Goal: Task Accomplishment & Management: Manage account settings

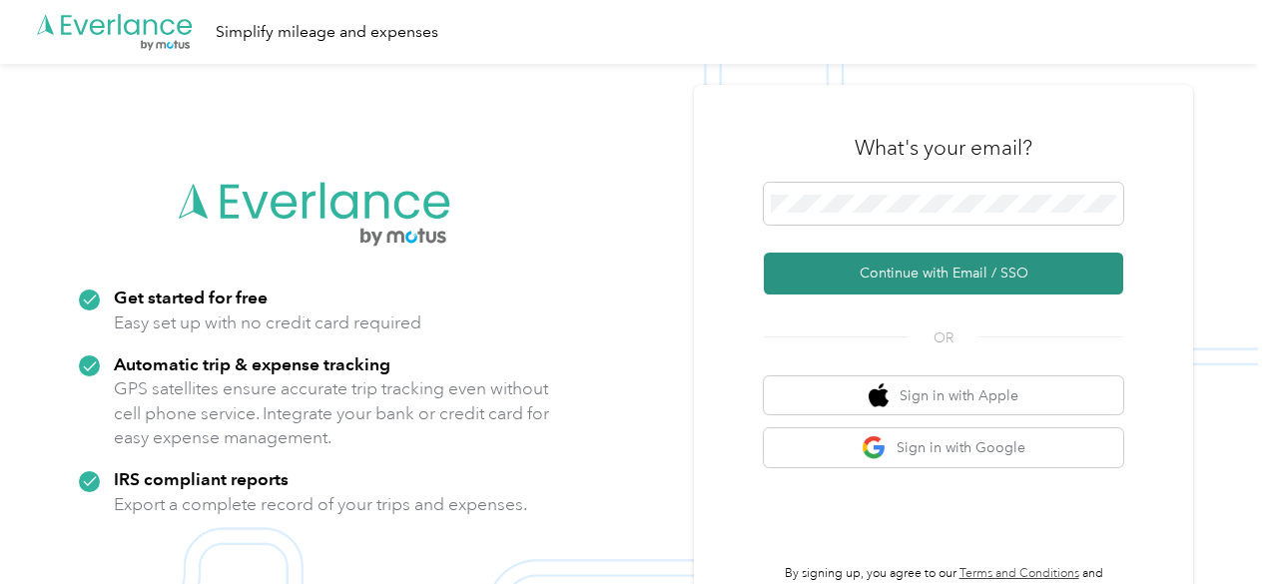
click at [931, 262] on button "Continue with Email / SSO" at bounding box center [944, 274] width 360 height 42
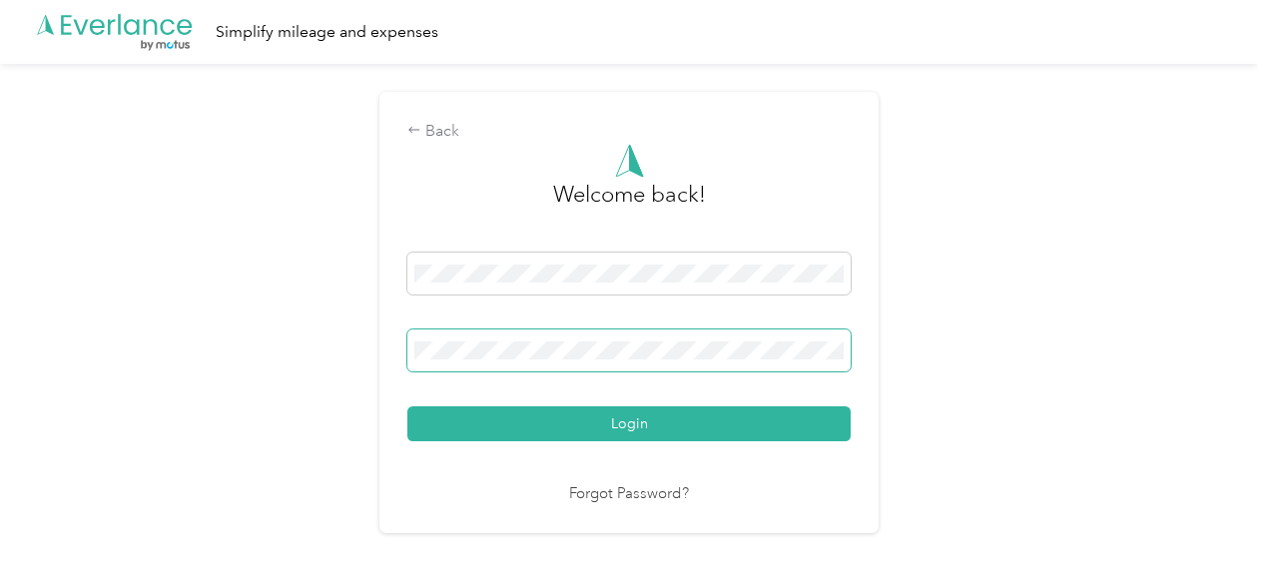
click at [407, 406] on button "Login" at bounding box center [628, 423] width 443 height 35
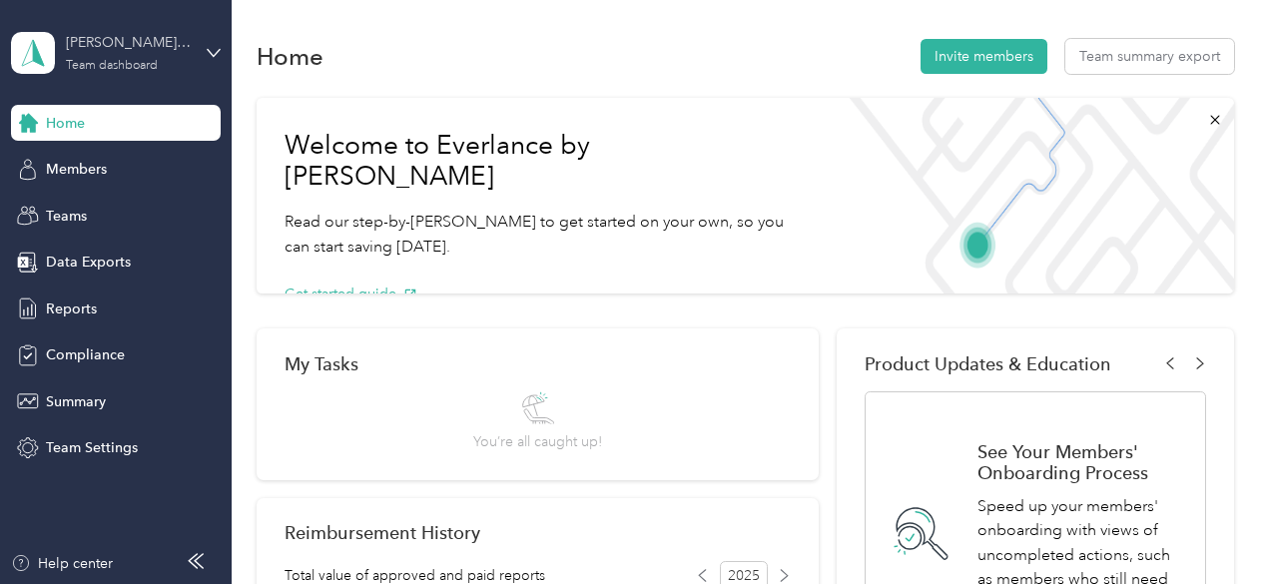
click at [126, 55] on div "[PERSON_NAME] team Team dashboard" at bounding box center [128, 52] width 125 height 40
click at [116, 215] on div "Personal dashboard" at bounding box center [277, 209] width 505 height 35
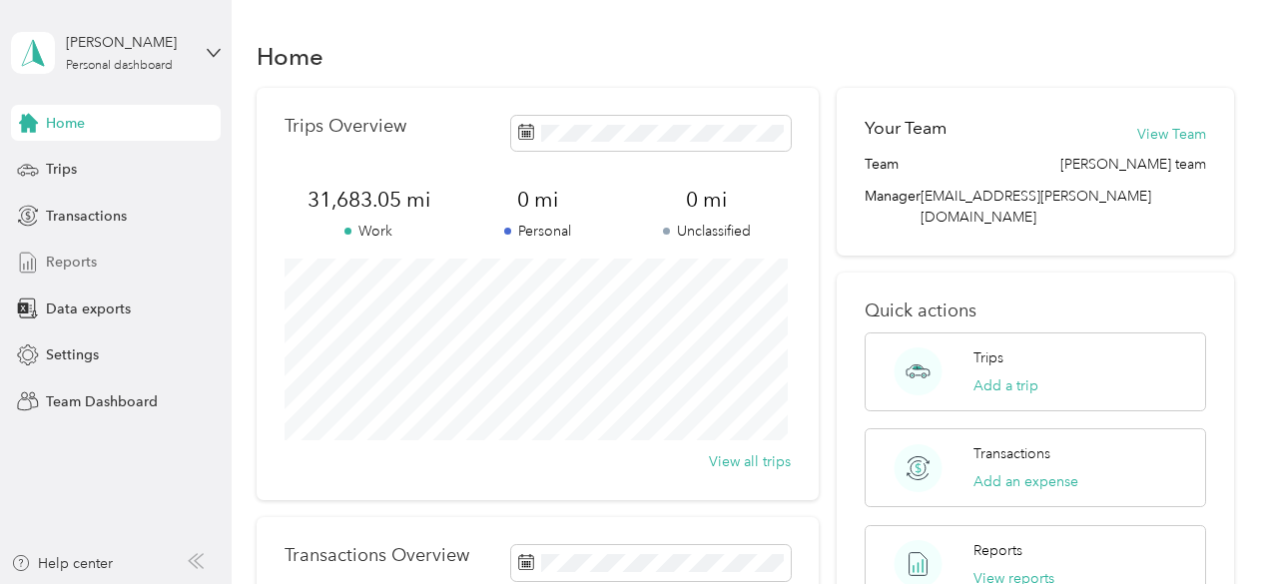
click at [78, 264] on span "Reports" at bounding box center [71, 262] width 51 height 21
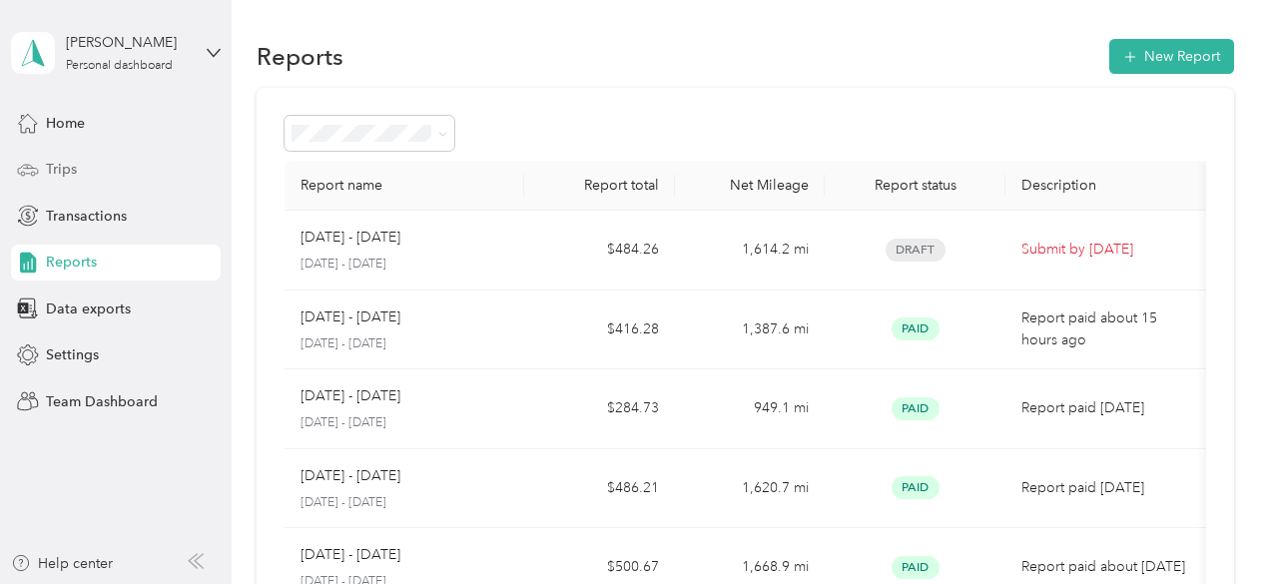
click at [67, 171] on span "Trips" at bounding box center [61, 169] width 31 height 21
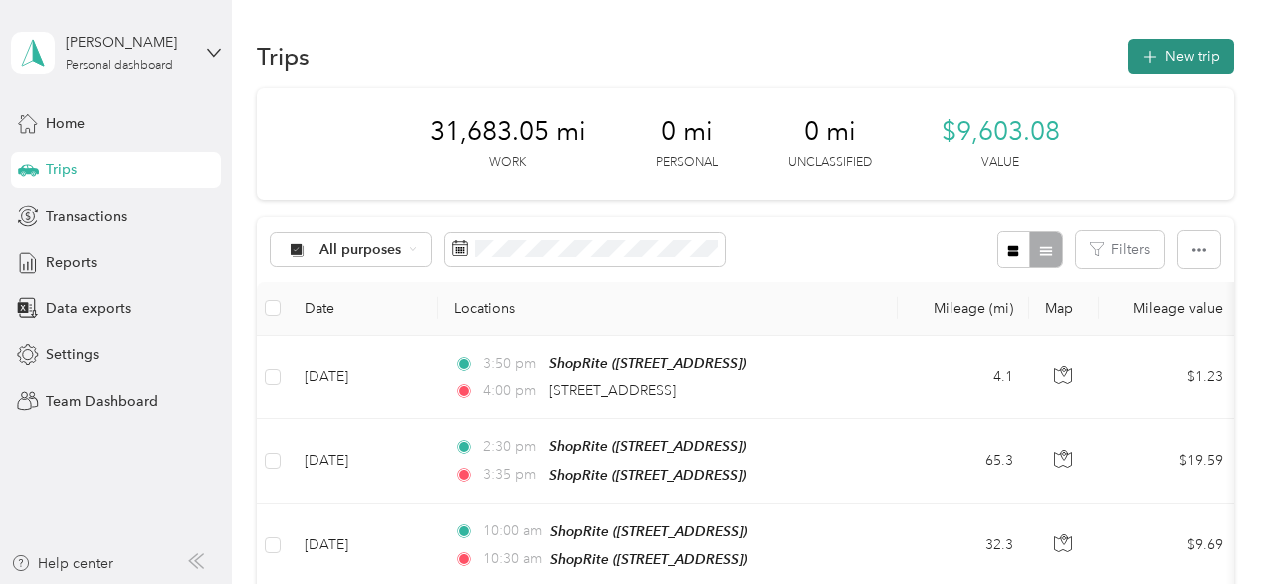
click at [1196, 49] on button "New trip" at bounding box center [1182, 56] width 106 height 35
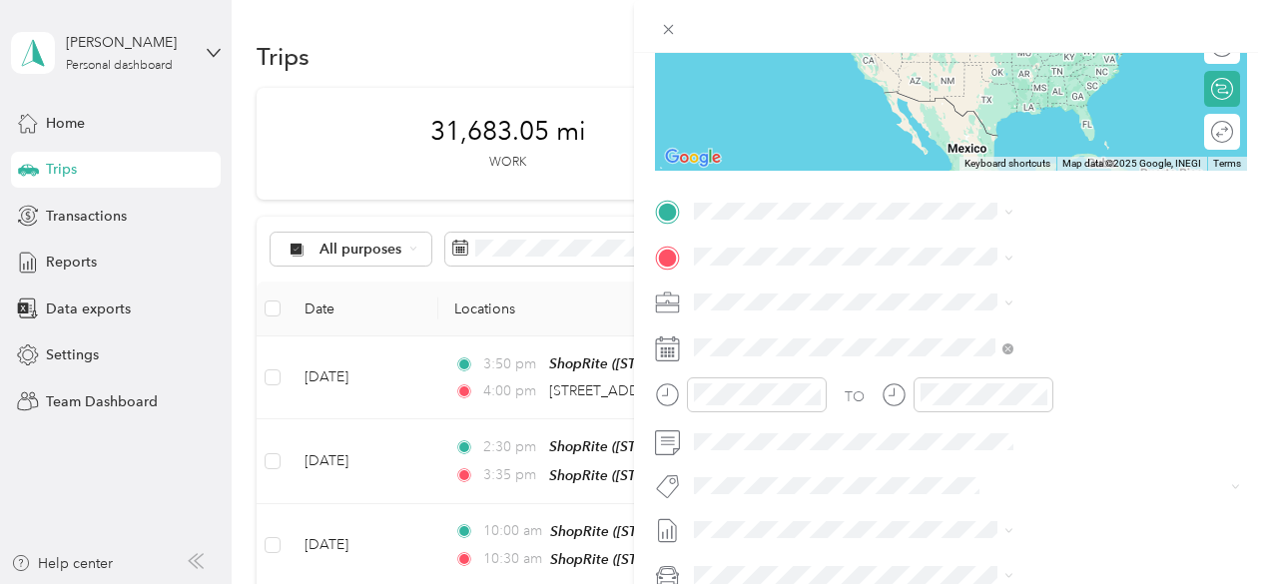
scroll to position [300, 0]
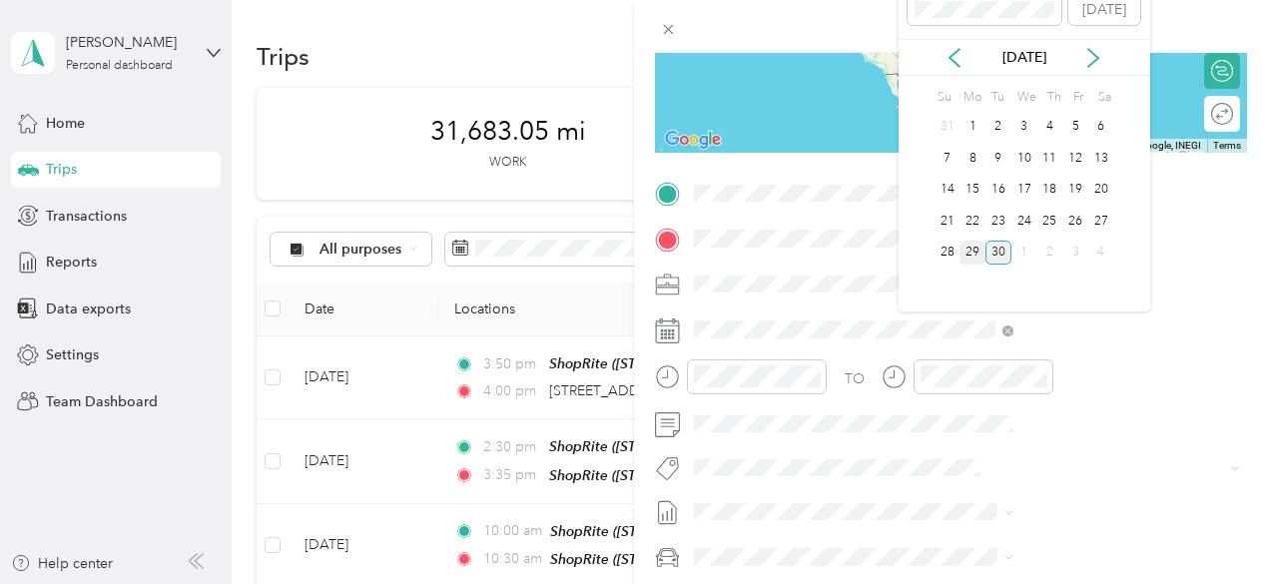
click at [974, 251] on div "29" at bounding box center [973, 253] width 26 height 25
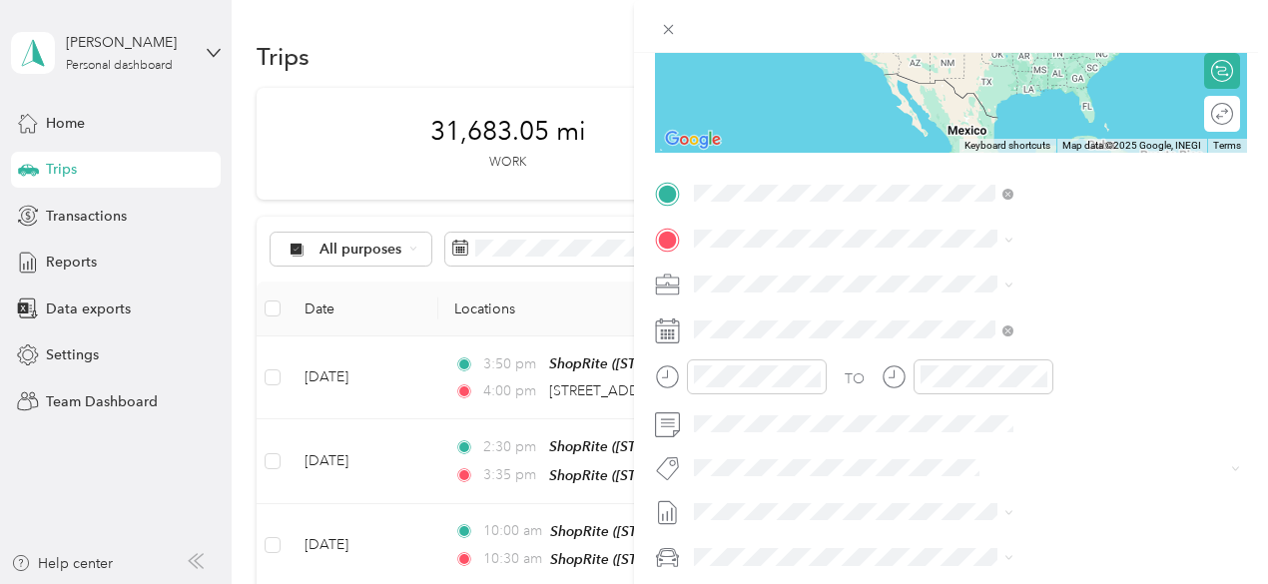
click at [985, 267] on span "[STREET_ADDRESS][US_STATE]" at bounding box center [1043, 266] width 200 height 18
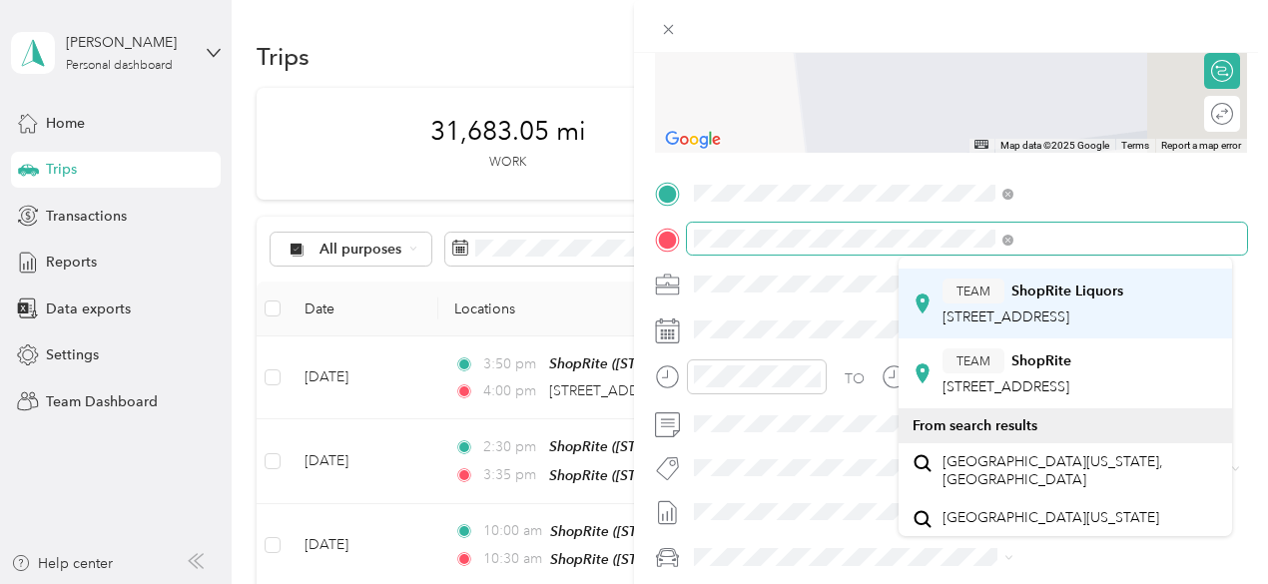
scroll to position [200, 0]
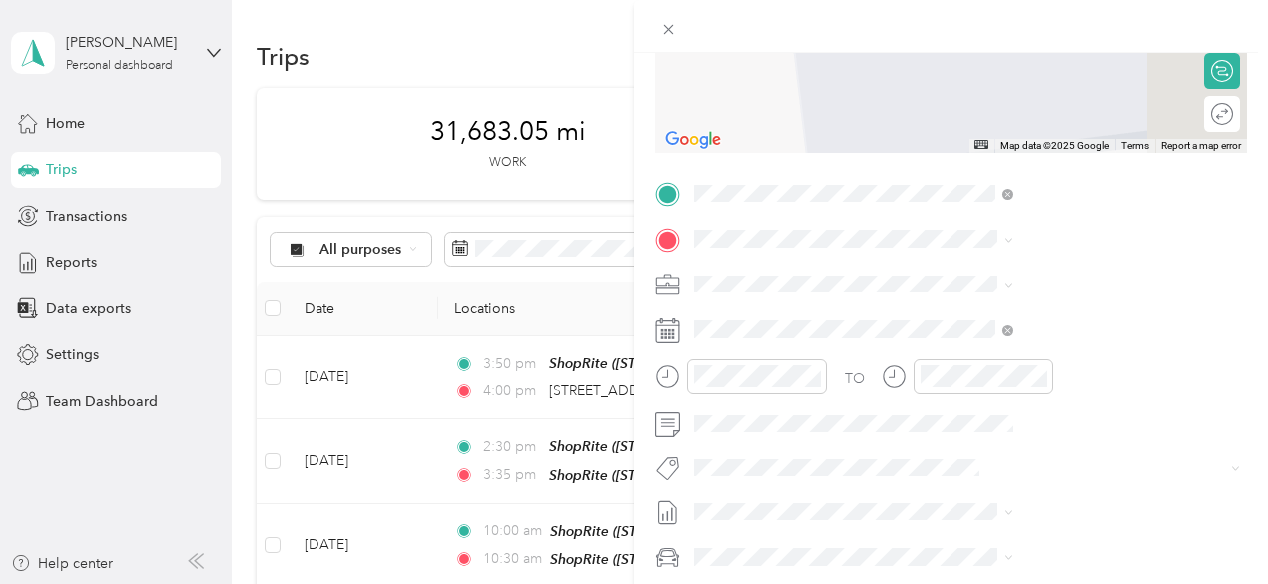
click at [1040, 286] on span "[STREET_ADDRESS]" at bounding box center [1006, 277] width 127 height 17
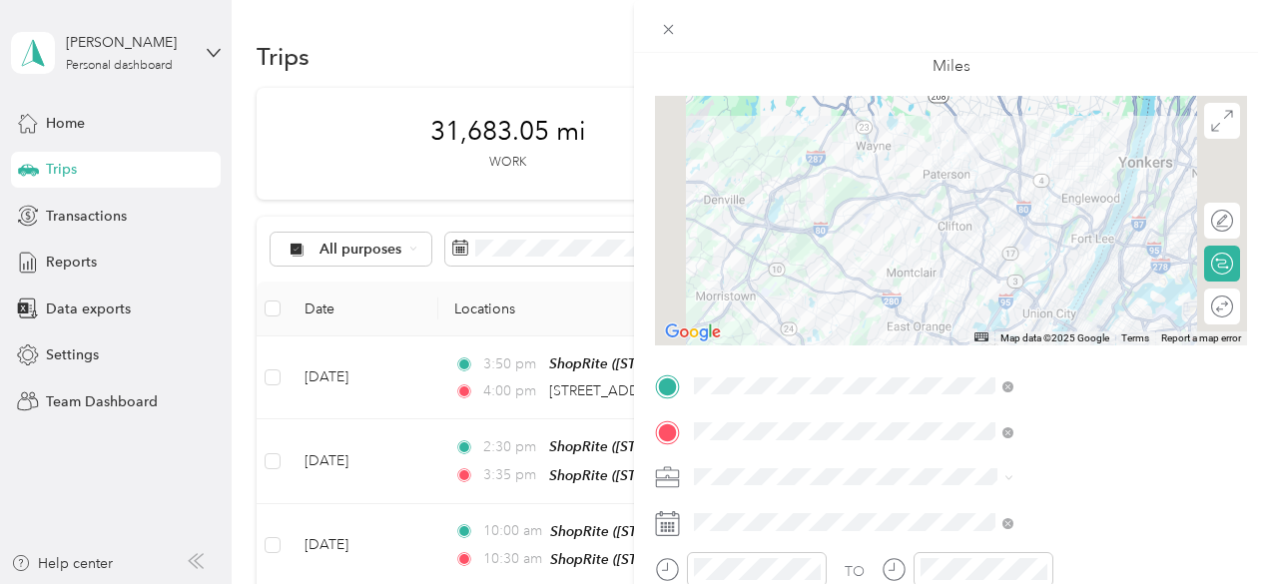
scroll to position [0, 0]
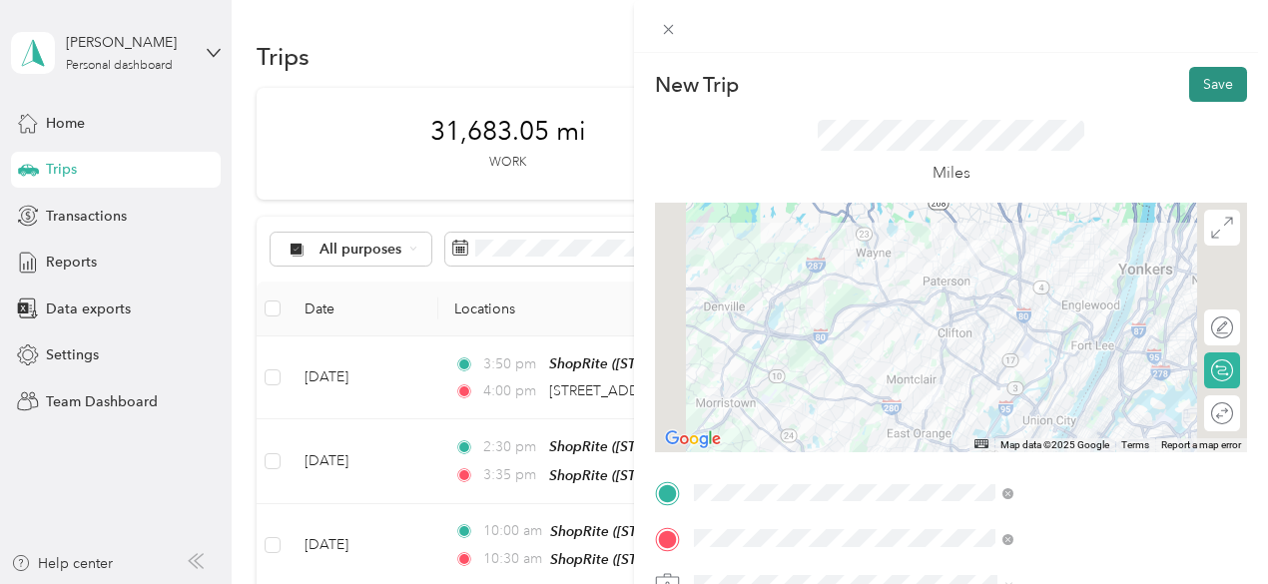
click at [1206, 85] on button "Save" at bounding box center [1218, 84] width 58 height 35
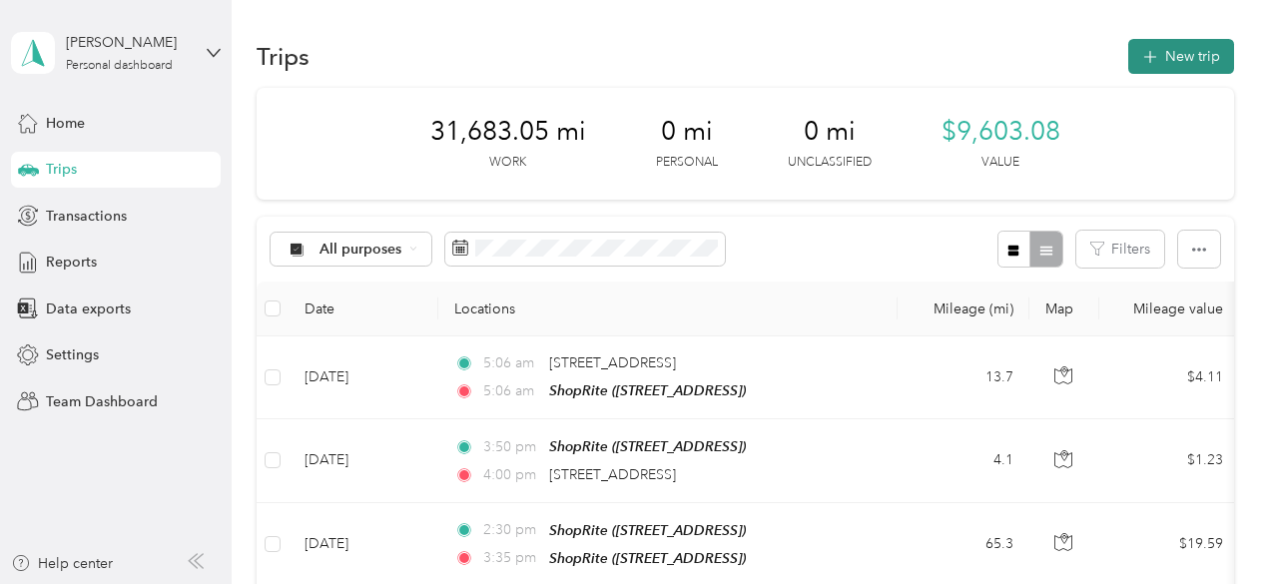
click at [1182, 59] on button "New trip" at bounding box center [1182, 56] width 106 height 35
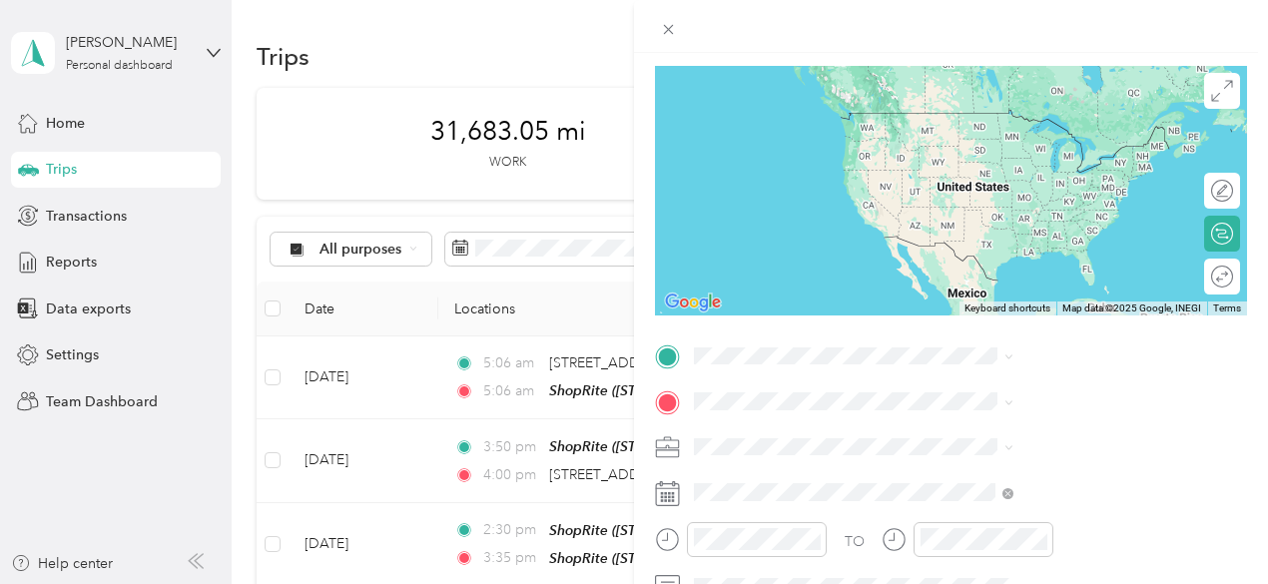
scroll to position [200, 0]
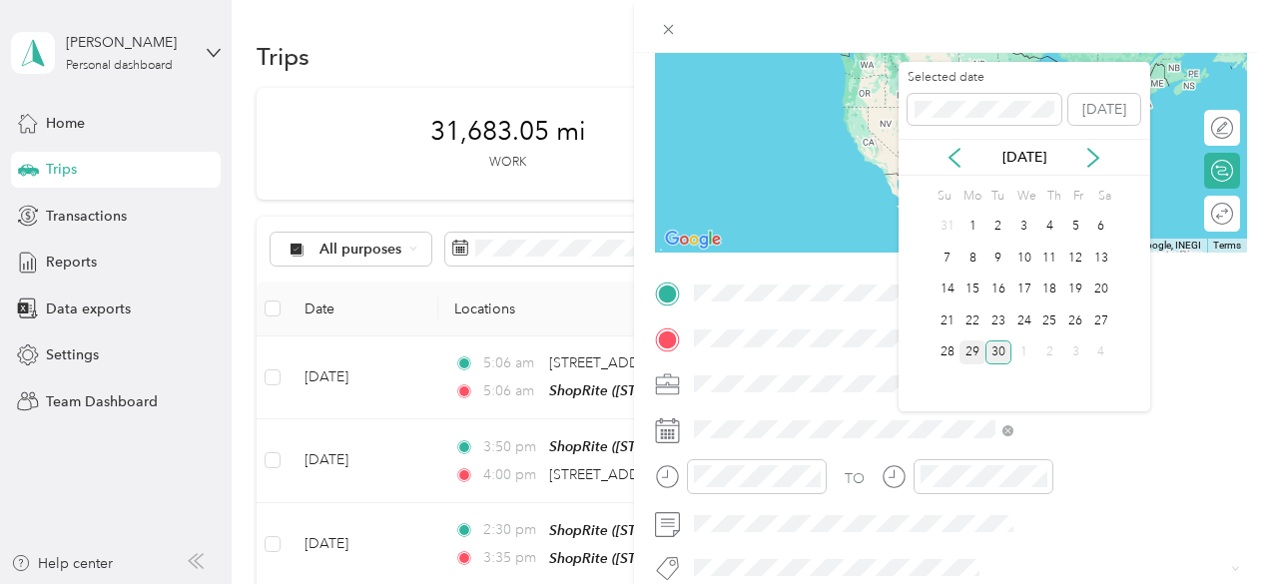
click at [973, 348] on div "29" at bounding box center [973, 353] width 26 height 25
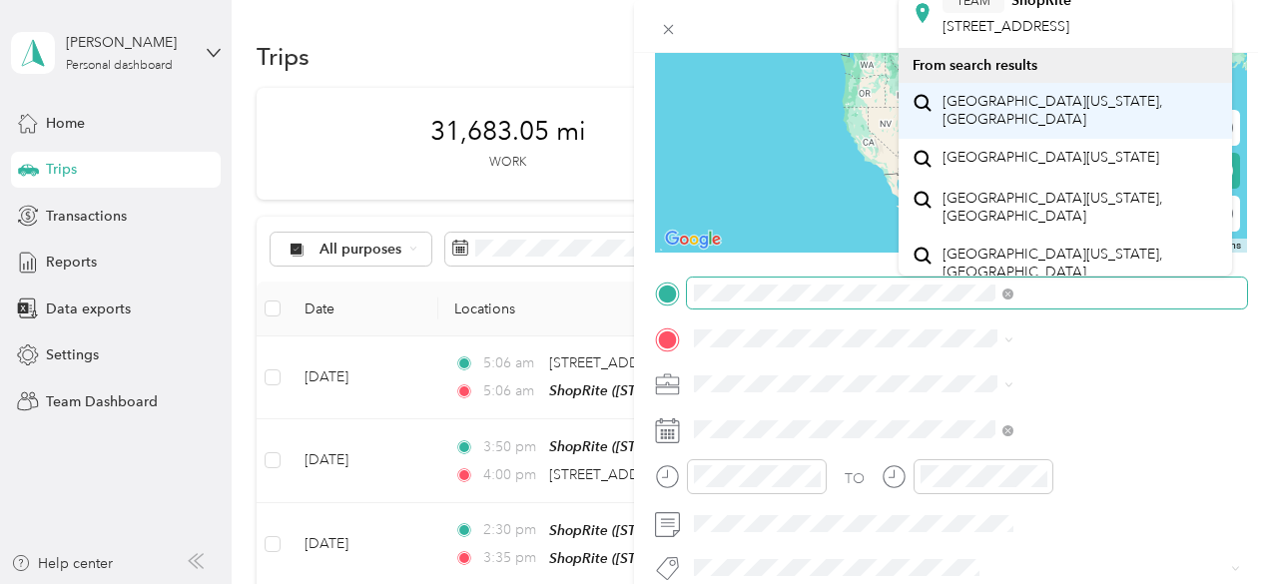
scroll to position [100, 0]
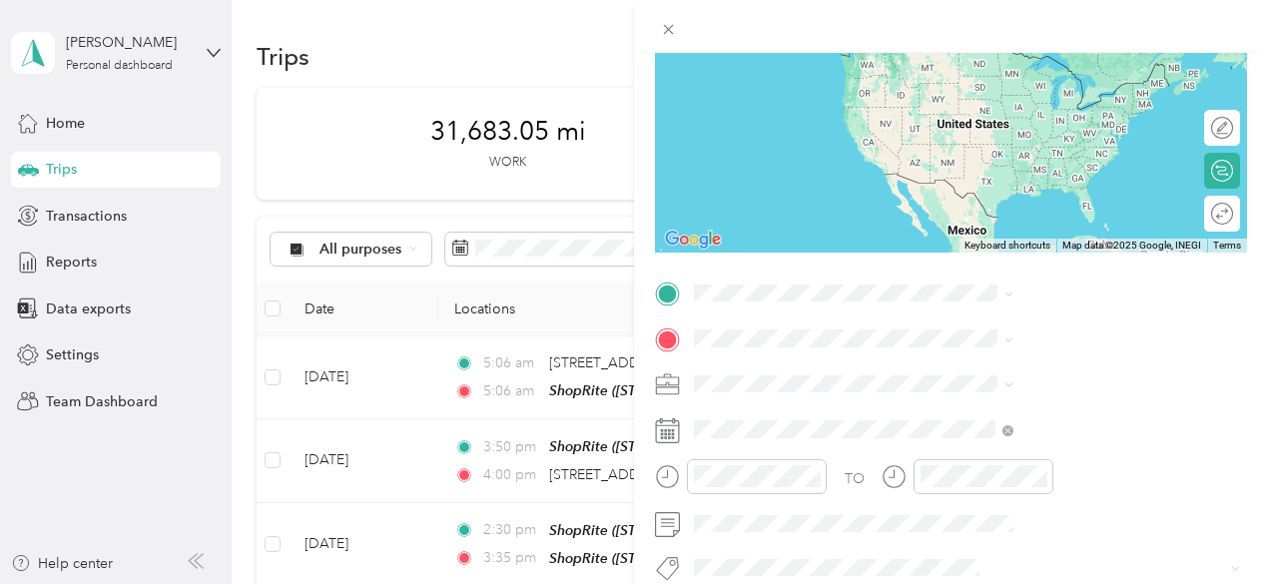
click at [1041, 137] on div "TEAM ShopRite [STREET_ADDRESS]" at bounding box center [1007, 112] width 129 height 49
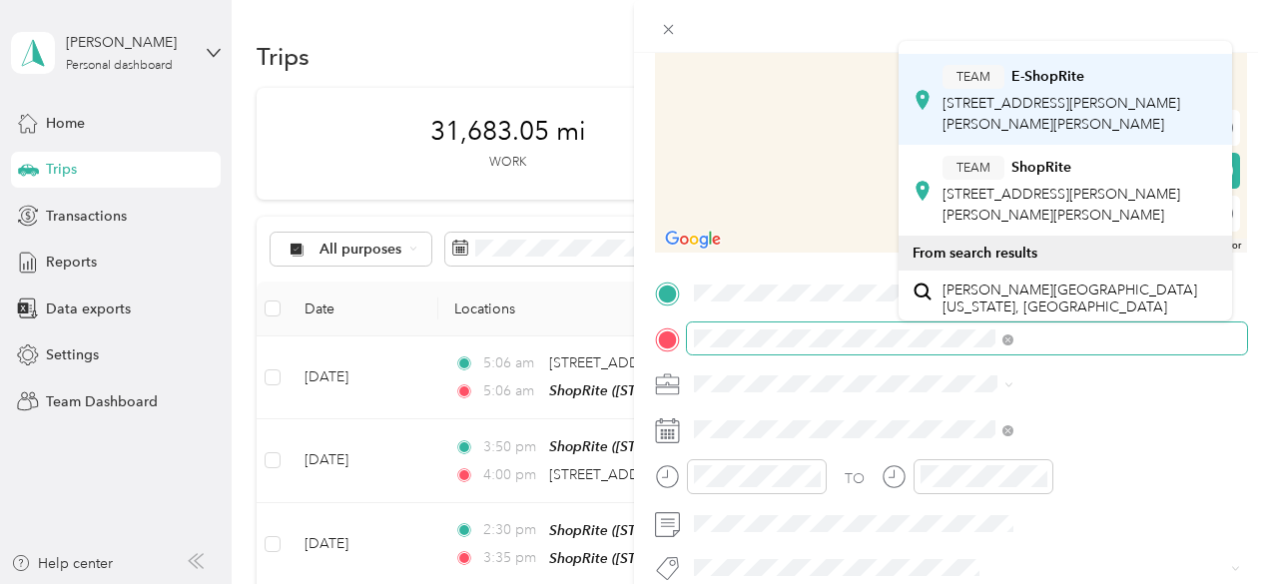
scroll to position [0, 0]
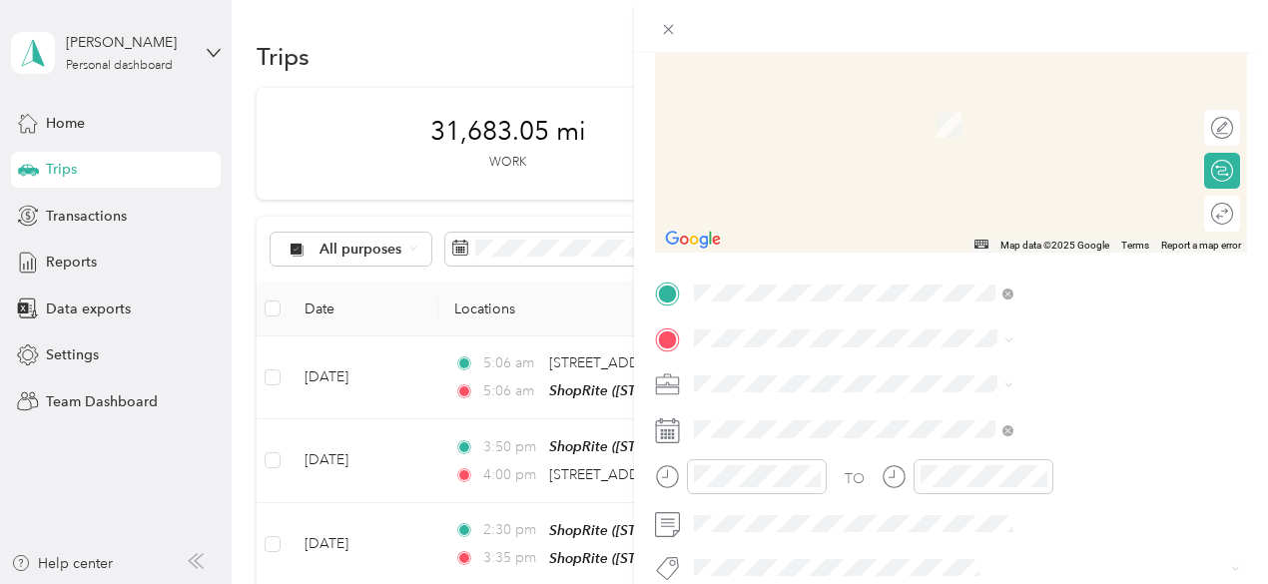
click at [1048, 130] on div "TEAM ShopRite [GEOGRAPHIC_DATA][STREET_ADDRESS][PERSON_NAME][GEOGRAPHIC_DATA]" at bounding box center [1080, 120] width 275 height 70
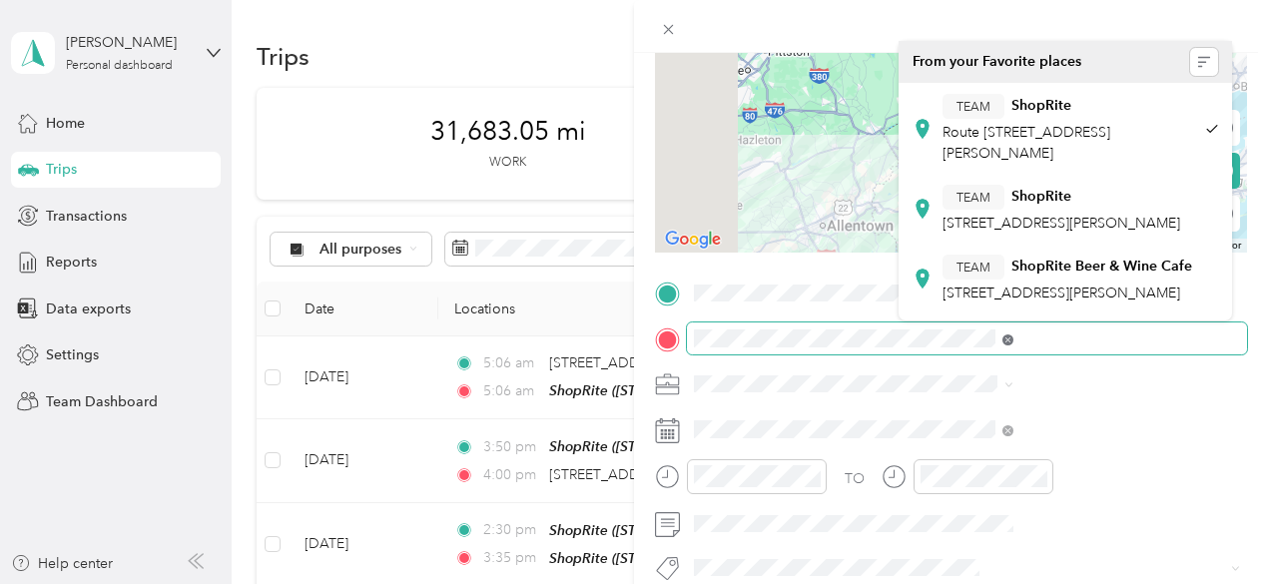
scroll to position [0, 56]
click at [1219, 343] on span at bounding box center [967, 339] width 560 height 32
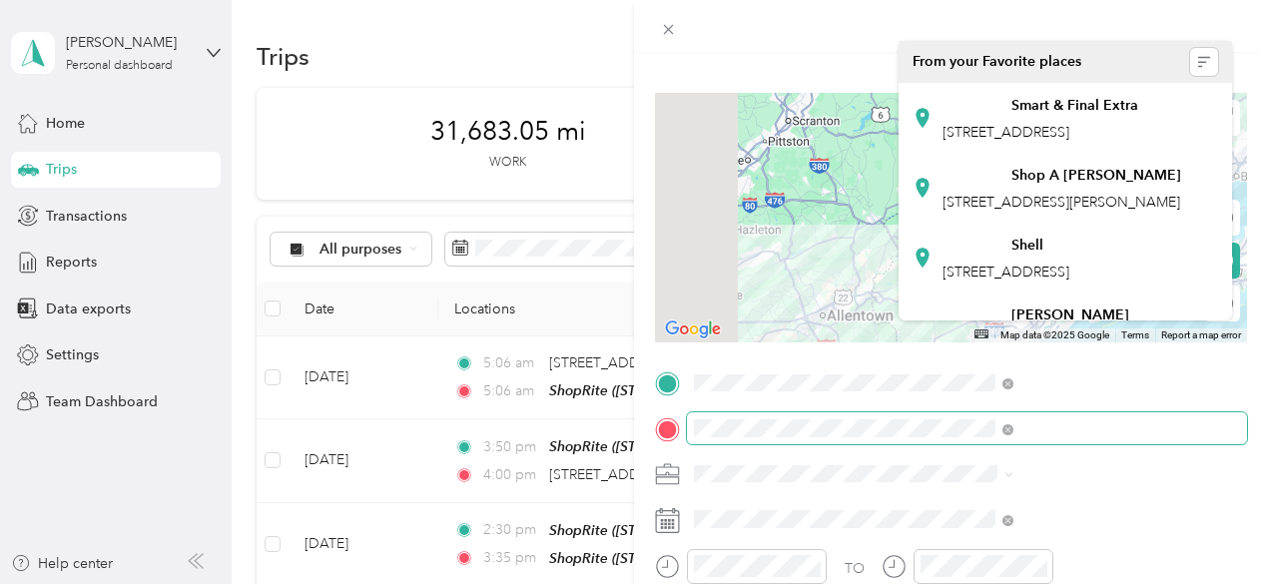
scroll to position [0, 0]
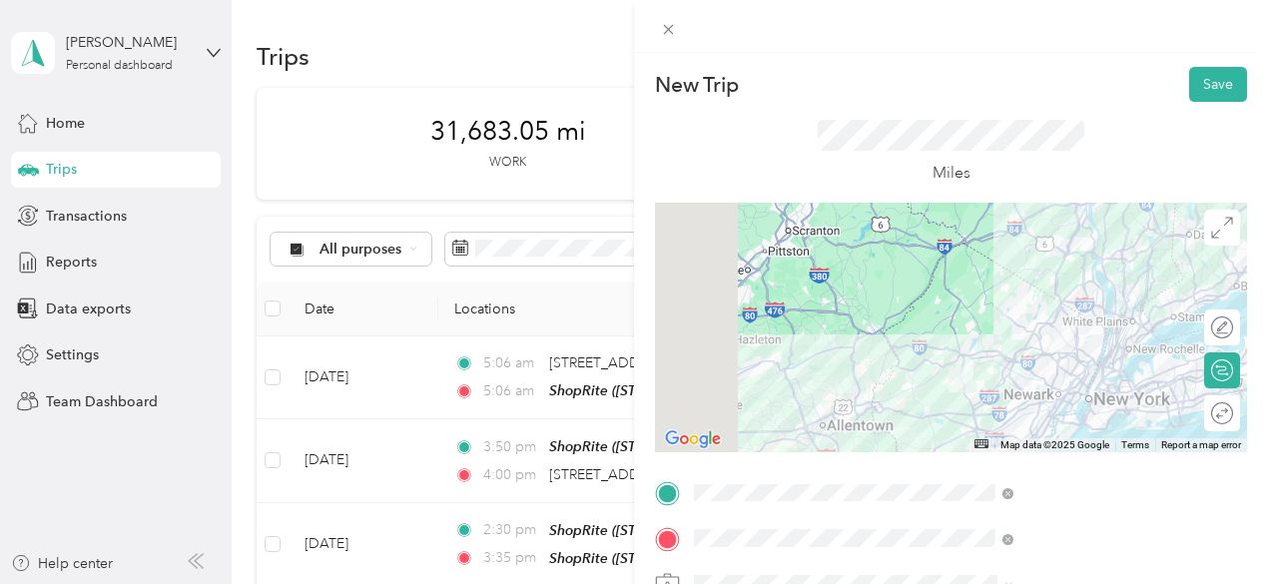
click at [1247, 317] on form "New Trip Save This trip cannot be edited because it is either under review, app…" at bounding box center [951, 513] width 634 height 893
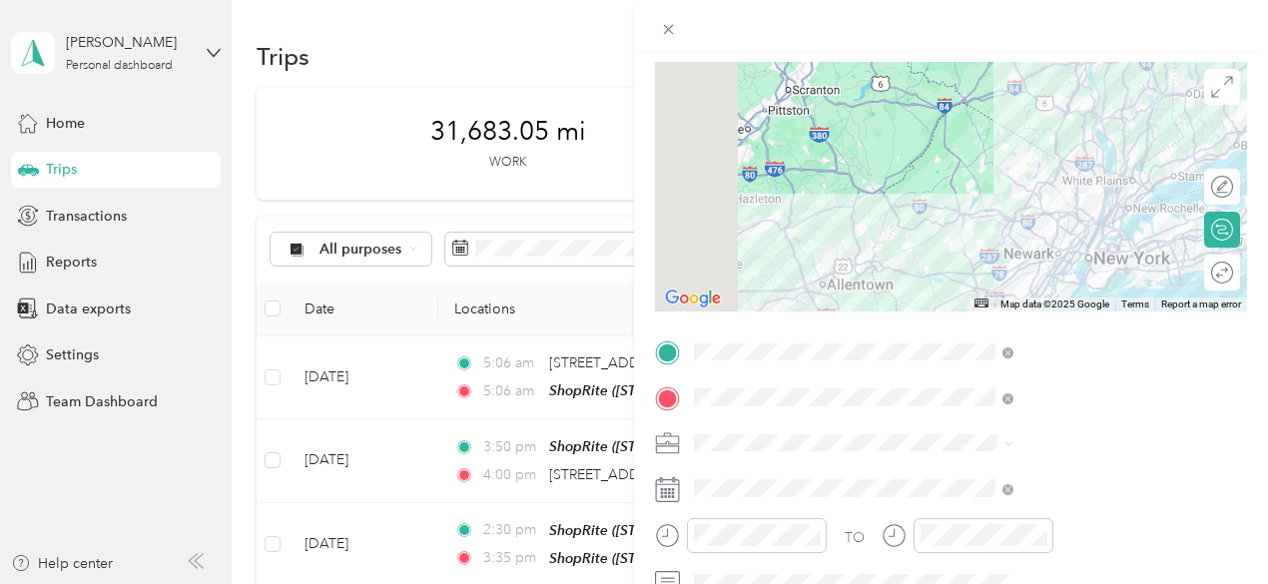
scroll to position [200, 0]
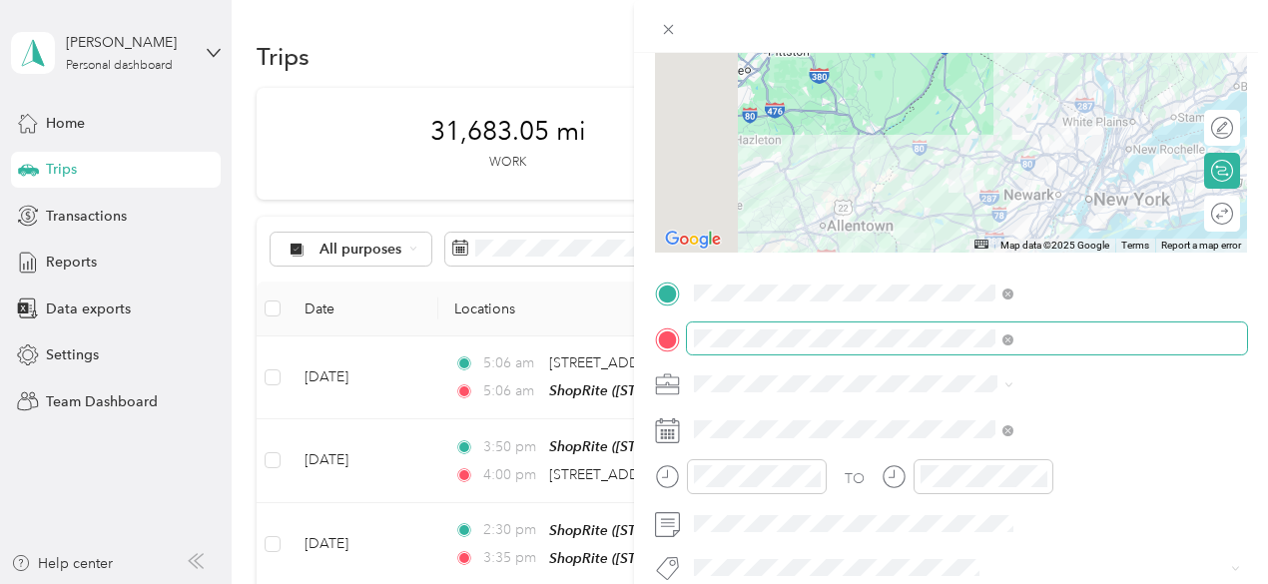
click at [906, 339] on span at bounding box center [967, 339] width 560 height 32
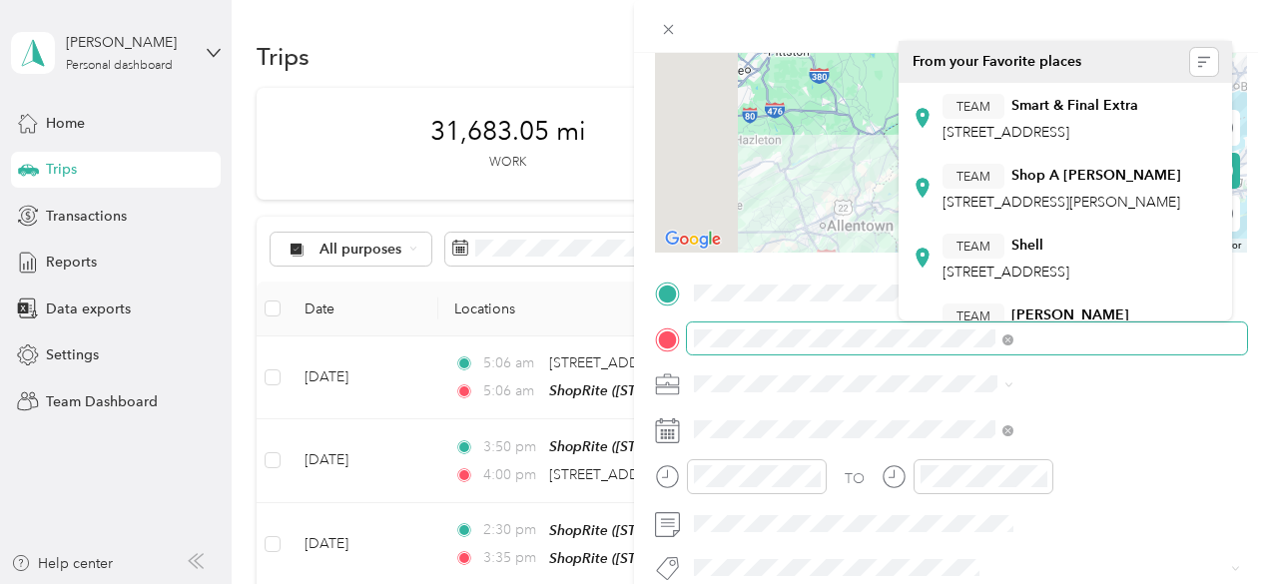
scroll to position [0, 14]
drag, startPoint x: 905, startPoint y: 338, endPoint x: 1204, endPoint y: 350, distance: 299.8
click at [1205, 349] on span at bounding box center [967, 339] width 560 height 32
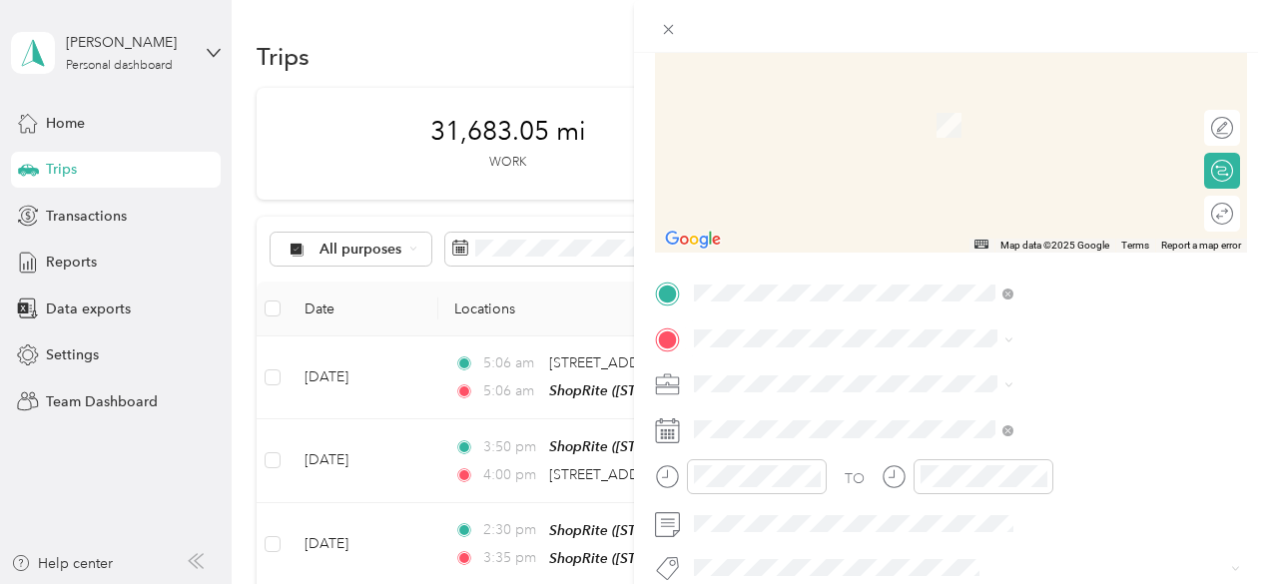
click at [1012, 133] on span "[STREET_ADDRESS]" at bounding box center [1006, 124] width 127 height 17
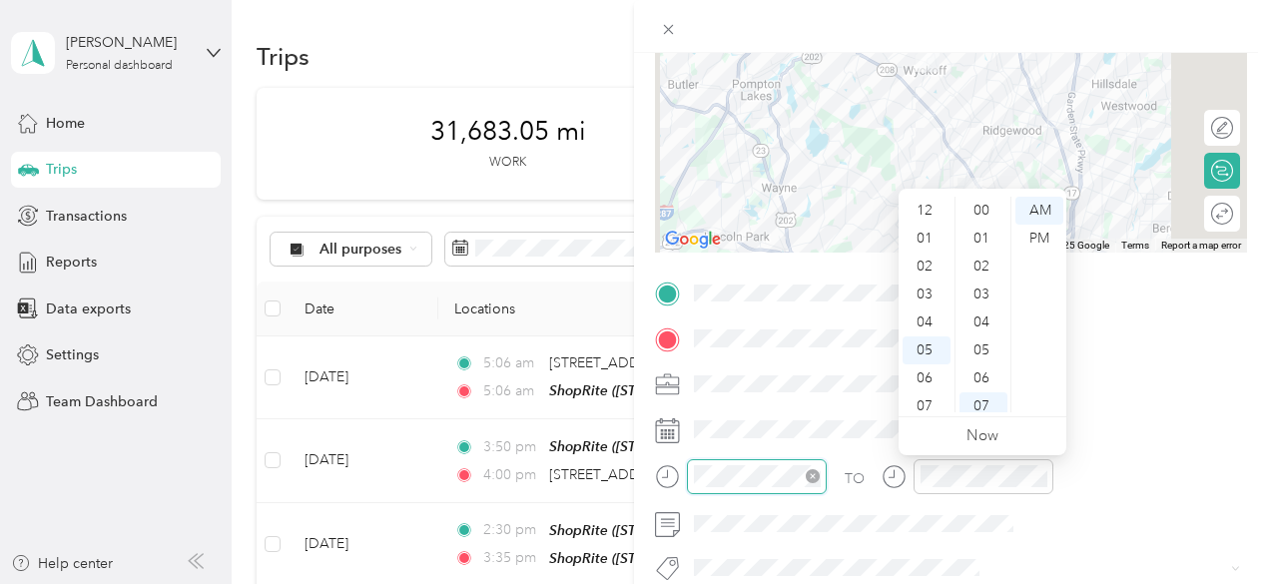
scroll to position [196, 0]
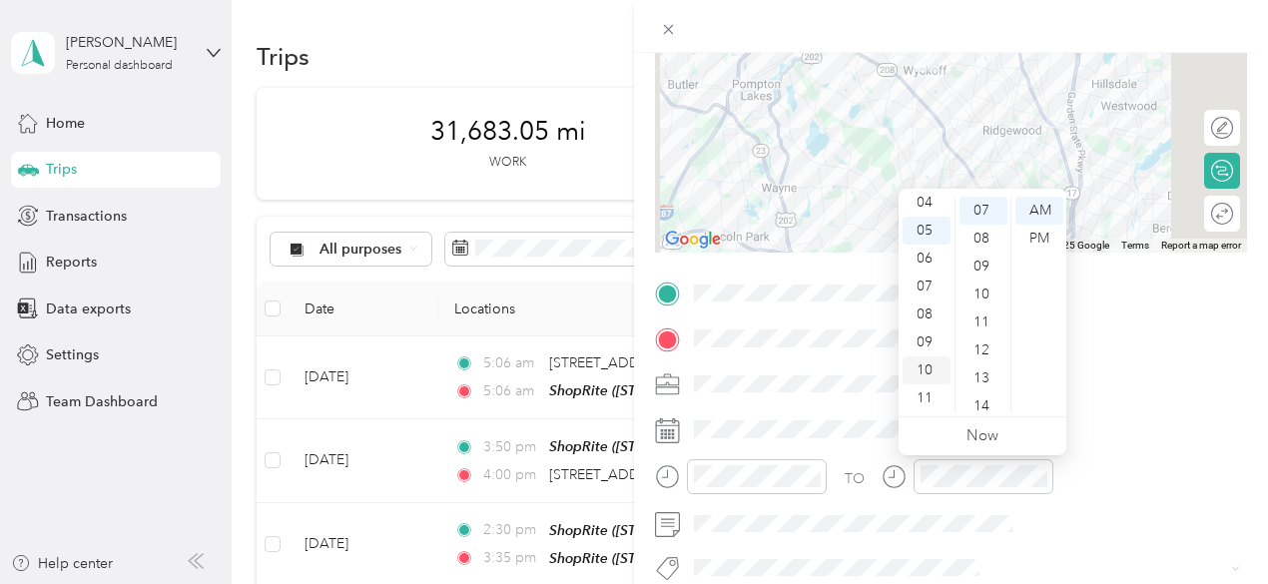
click at [927, 371] on div "10" at bounding box center [927, 371] width 48 height 28
click at [979, 211] on div "00" at bounding box center [984, 211] width 48 height 28
click at [1040, 214] on div "AM" at bounding box center [1040, 211] width 48 height 28
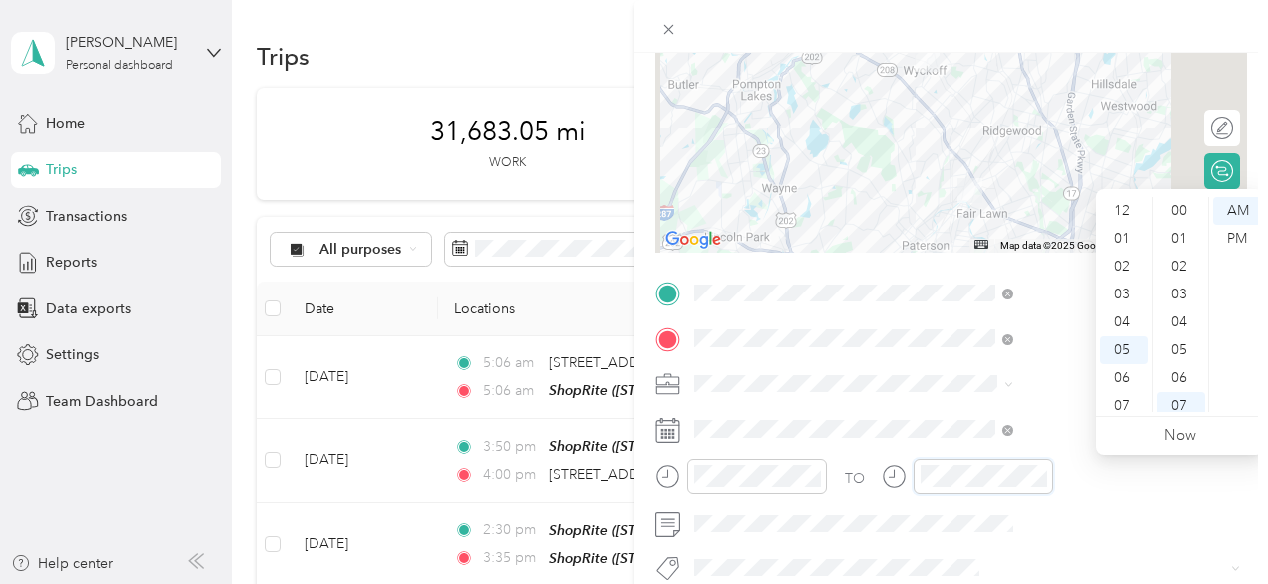
scroll to position [120, 0]
click at [1127, 371] on div "10" at bounding box center [1125, 371] width 48 height 28
click at [1182, 293] on div "10" at bounding box center [1181, 291] width 48 height 28
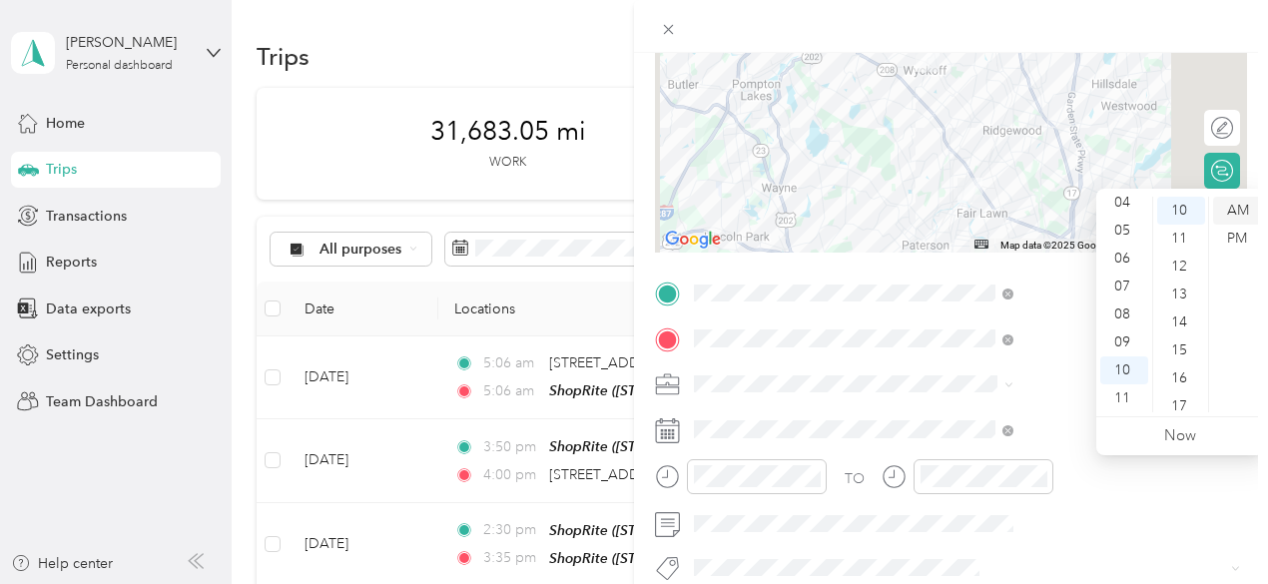
click at [1236, 211] on div "AM" at bounding box center [1237, 211] width 48 height 28
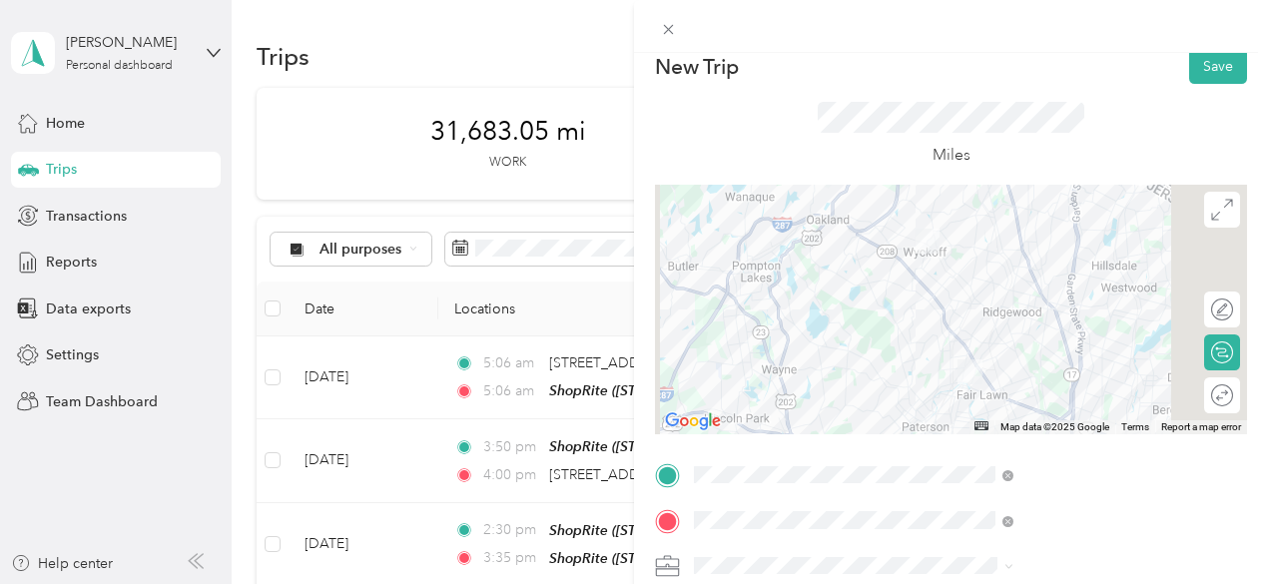
scroll to position [0, 0]
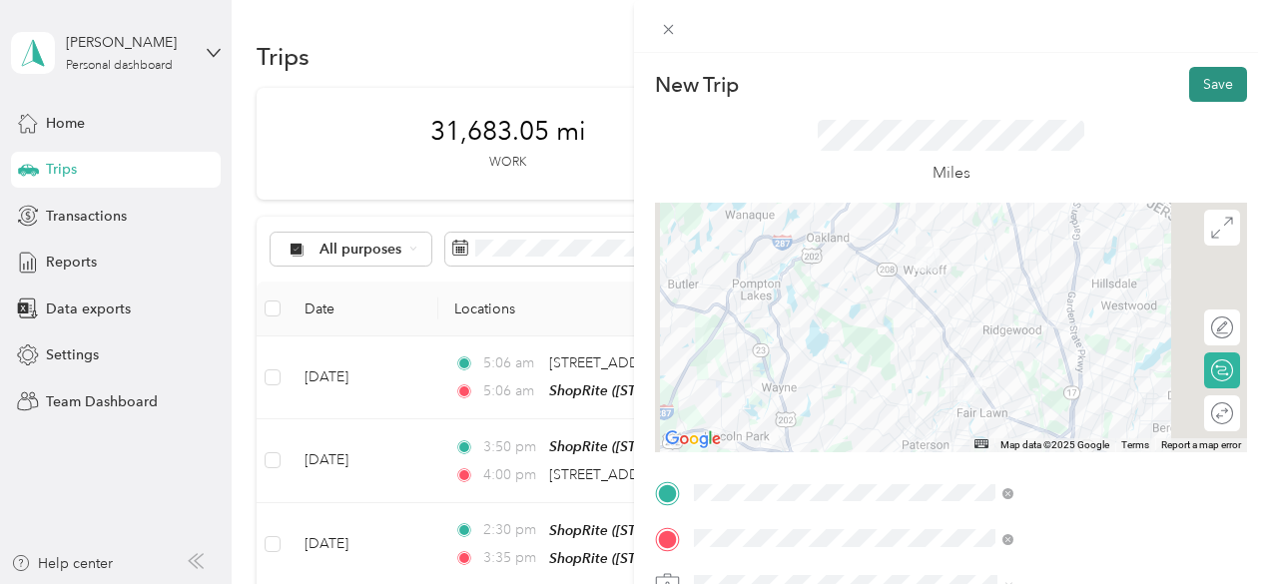
click at [1216, 83] on button "Save" at bounding box center [1218, 84] width 58 height 35
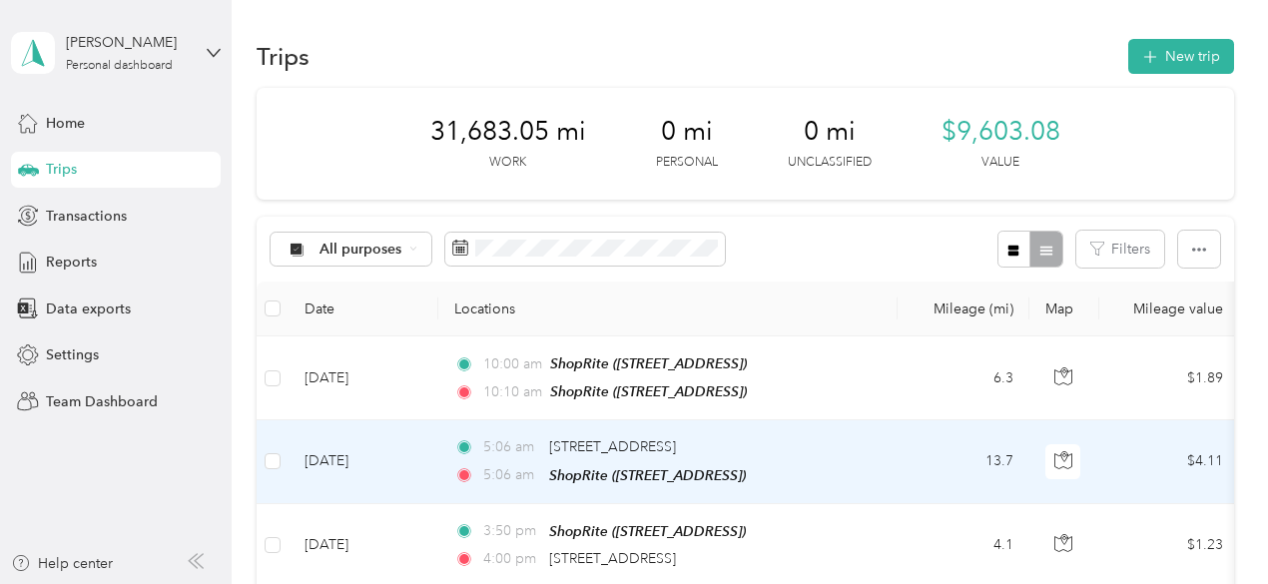
click at [414, 450] on td "[DATE]" at bounding box center [364, 461] width 150 height 83
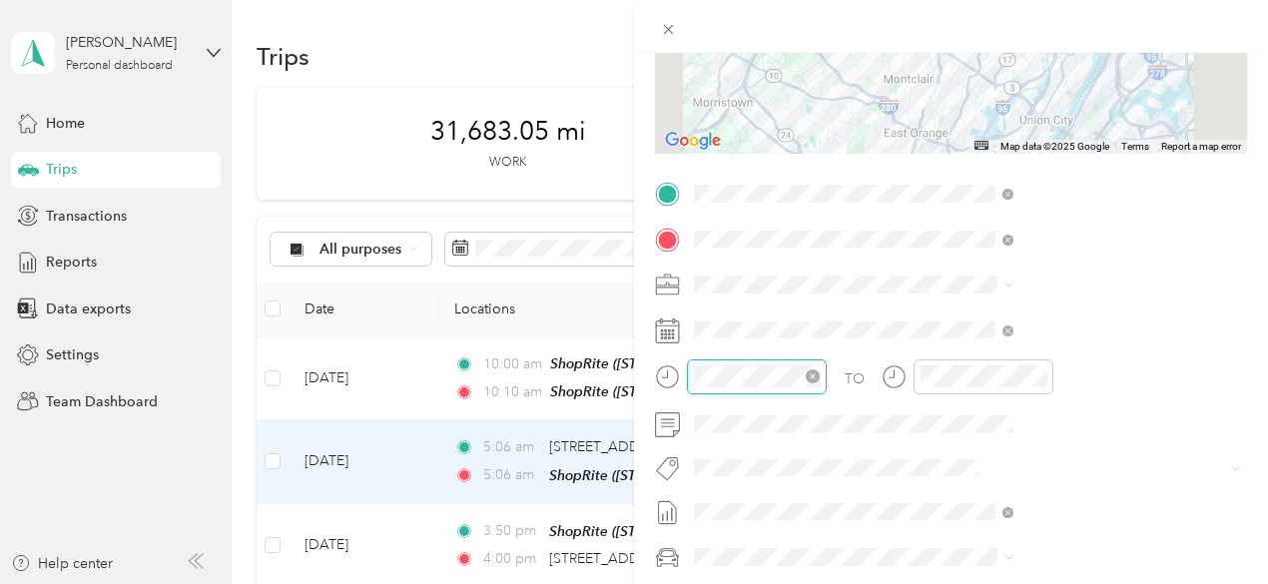
scroll to position [168, 0]
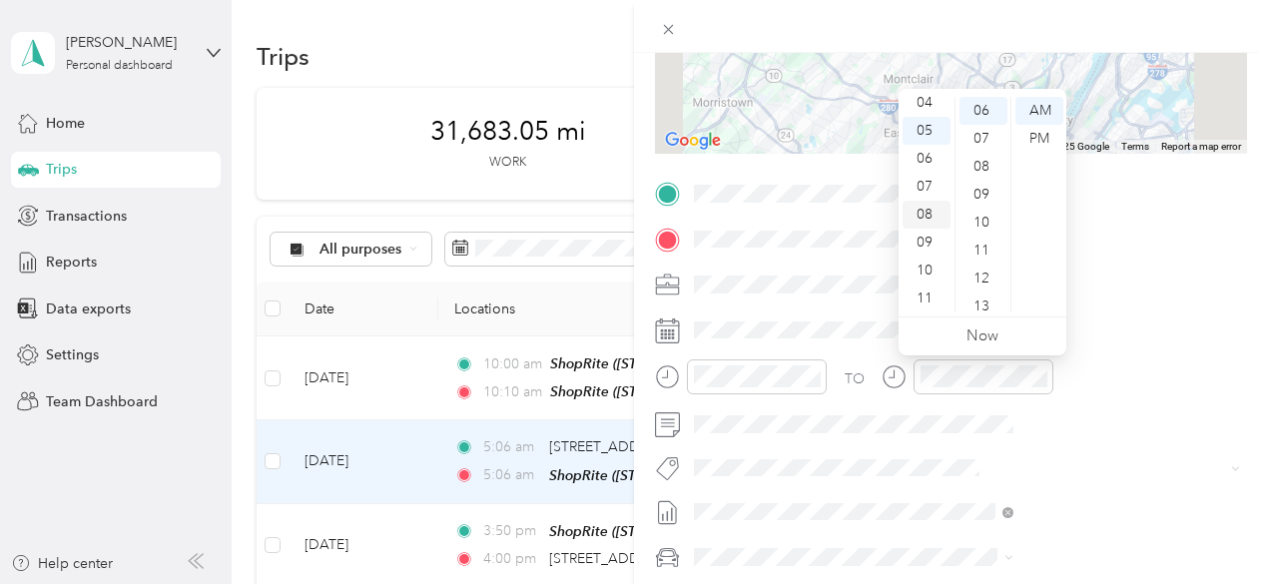
click at [929, 215] on div "08" at bounding box center [927, 215] width 48 height 28
click at [978, 174] on div "45" at bounding box center [984, 171] width 48 height 28
click at [1040, 113] on div "AM" at bounding box center [1040, 111] width 48 height 28
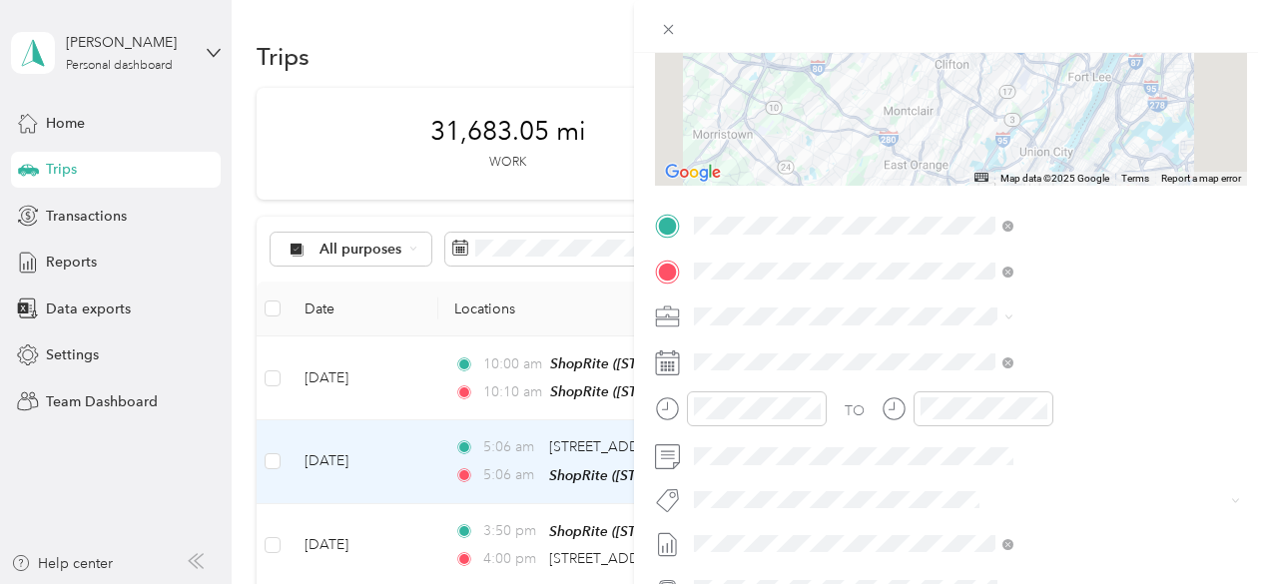
scroll to position [300, 0]
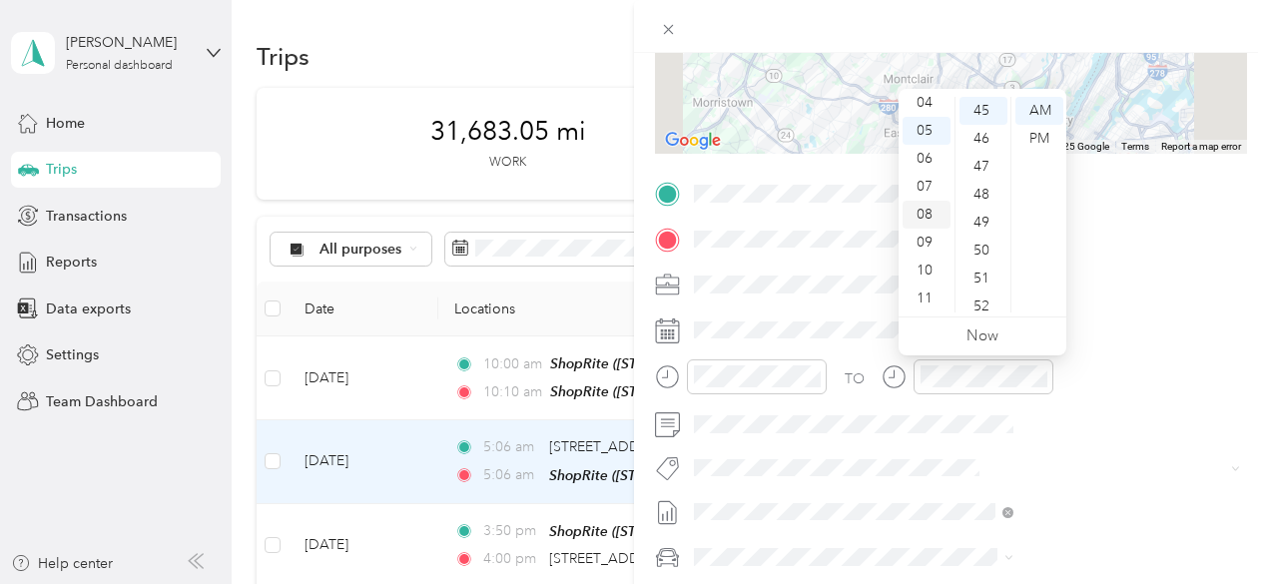
click at [927, 215] on div "08" at bounding box center [927, 215] width 48 height 28
click at [985, 111] on div "45" at bounding box center [984, 111] width 48 height 28
click at [1041, 111] on div "AM" at bounding box center [1040, 111] width 48 height 28
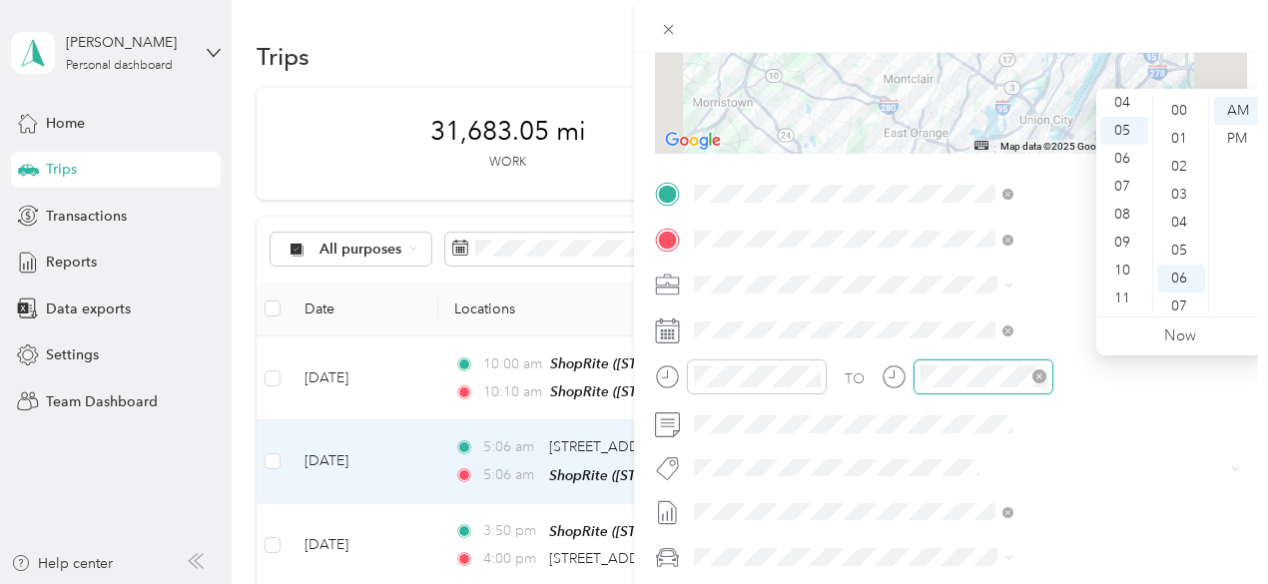
scroll to position [168, 0]
click at [1125, 232] on div "09" at bounding box center [1125, 243] width 48 height 28
click at [1186, 112] on div "00" at bounding box center [1181, 111] width 48 height 28
click at [1236, 108] on div "AM" at bounding box center [1237, 111] width 48 height 28
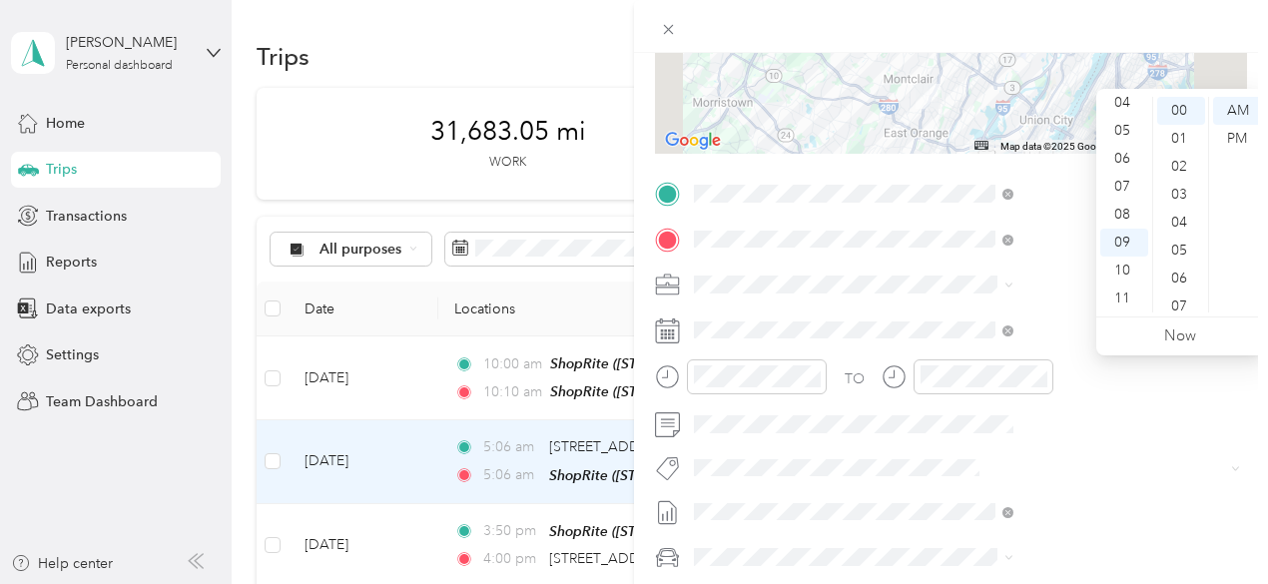
click at [1248, 46] on div at bounding box center [951, 26] width 634 height 53
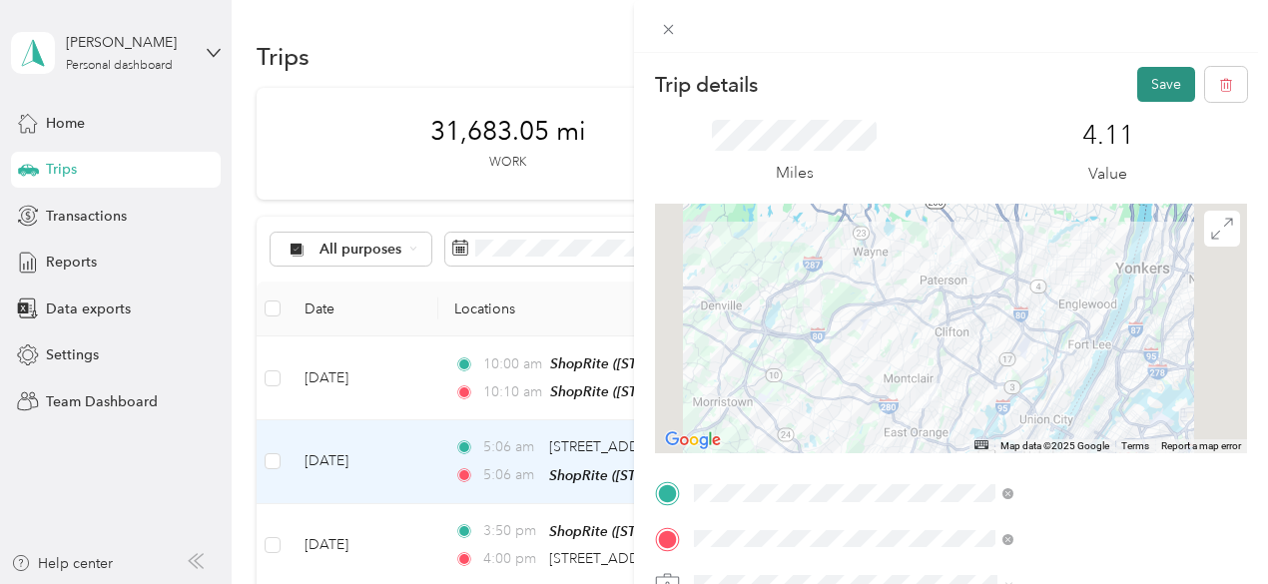
click at [1152, 81] on button "Save" at bounding box center [1167, 84] width 58 height 35
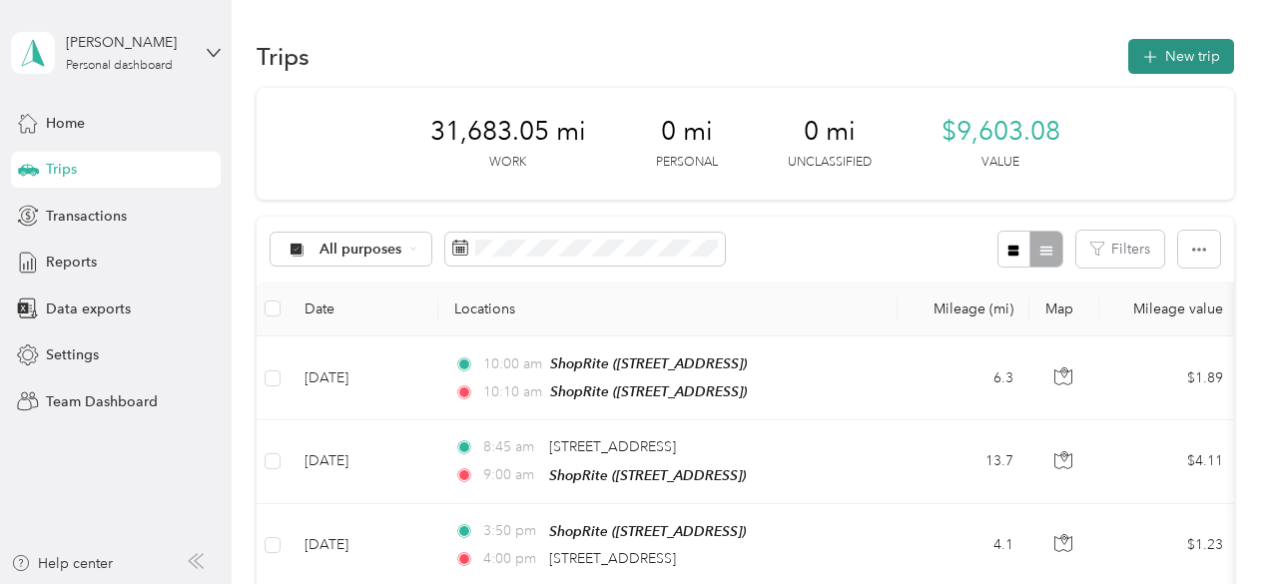
click at [1190, 53] on button "New trip" at bounding box center [1182, 56] width 106 height 35
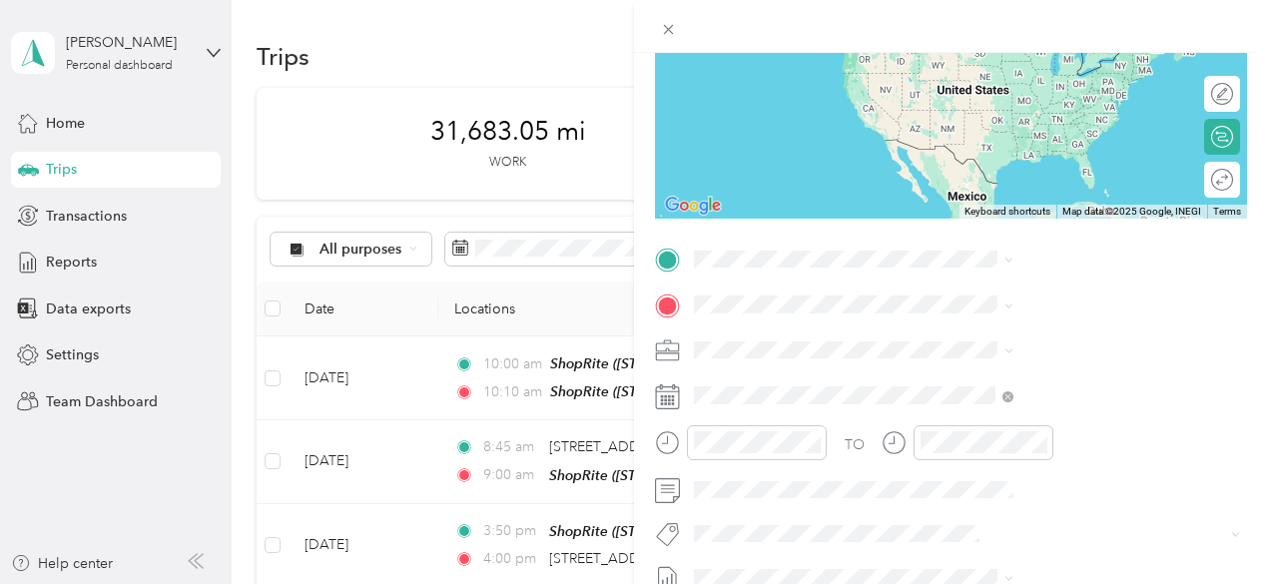
scroll to position [300, 0]
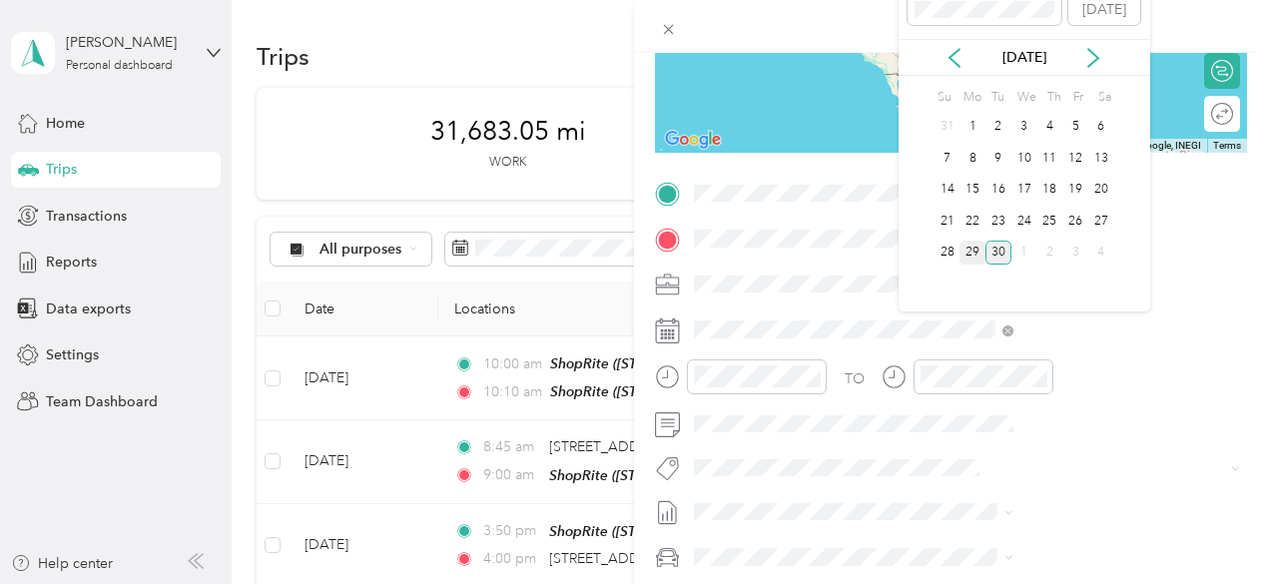
click at [983, 253] on div "29" at bounding box center [973, 253] width 26 height 25
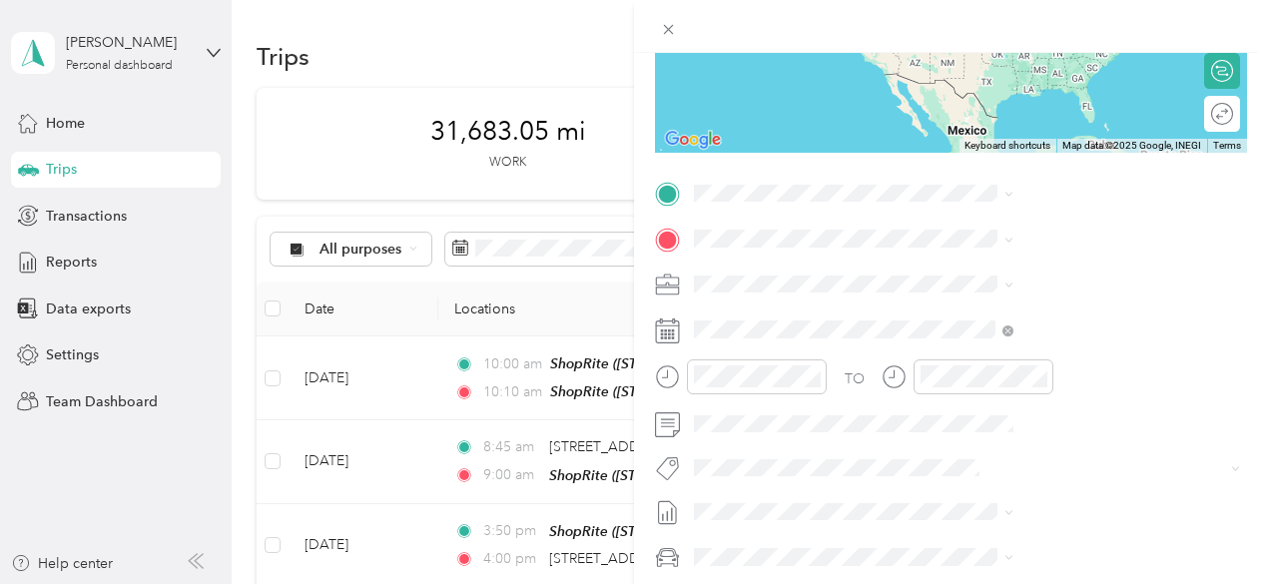
click at [987, 305] on span "[STREET_ADDRESS]" at bounding box center [1006, 296] width 127 height 17
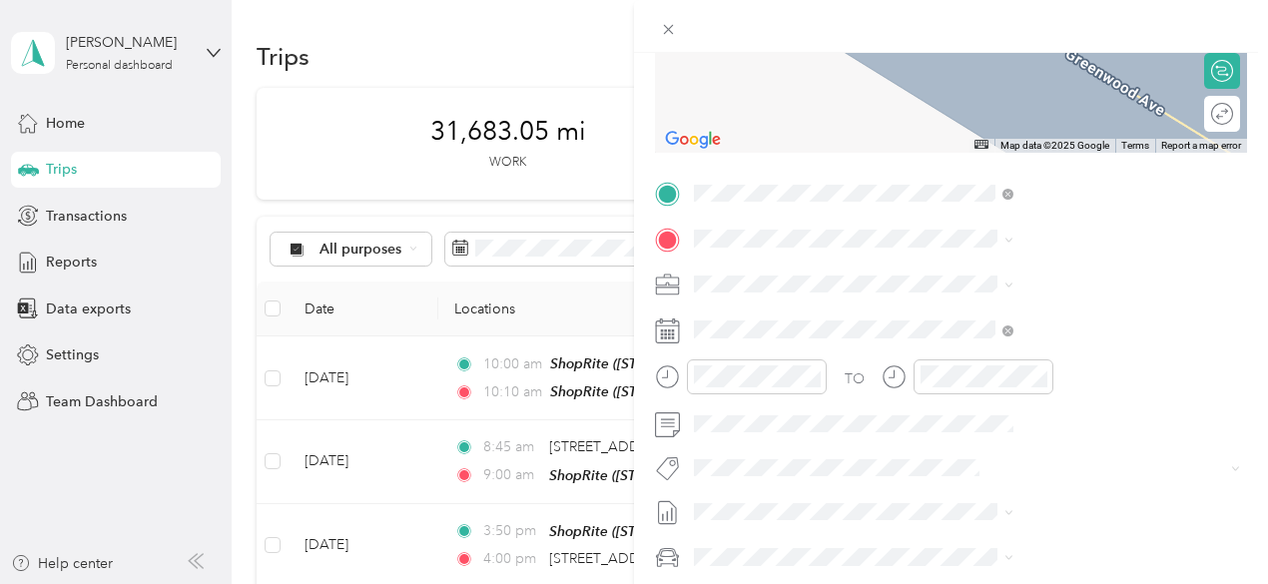
click at [1016, 335] on div "TEAM ShopRite [GEOGRAPHIC_DATA][STREET_ADDRESS][PERSON_NAME][GEOGRAPHIC_DATA]" at bounding box center [1080, 340] width 275 height 70
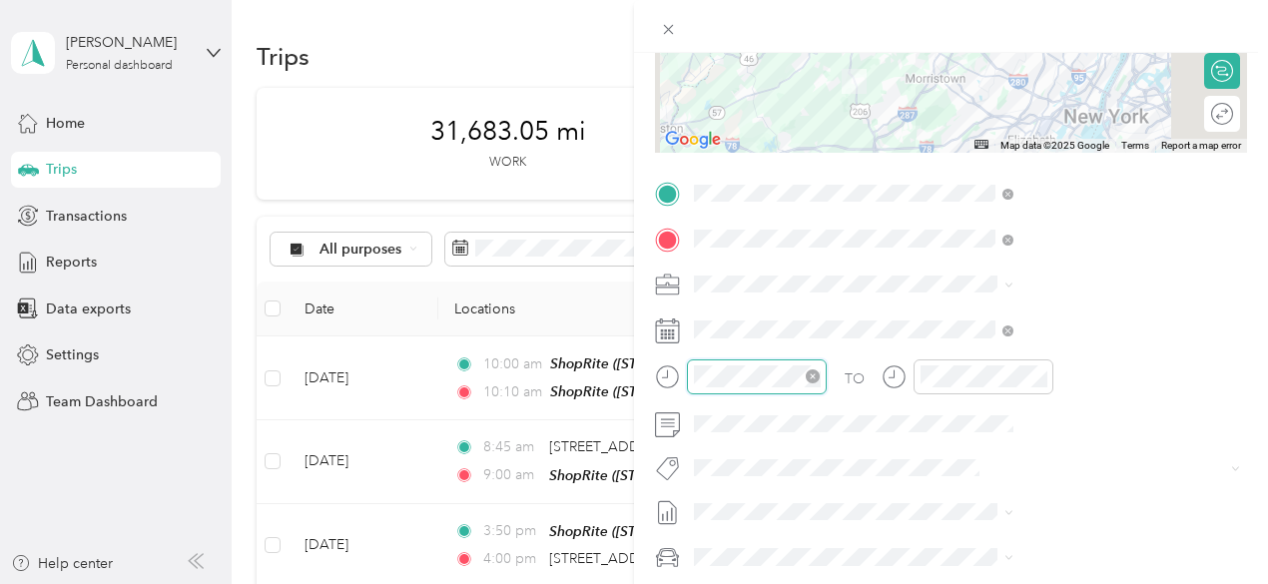
scroll to position [280, 0]
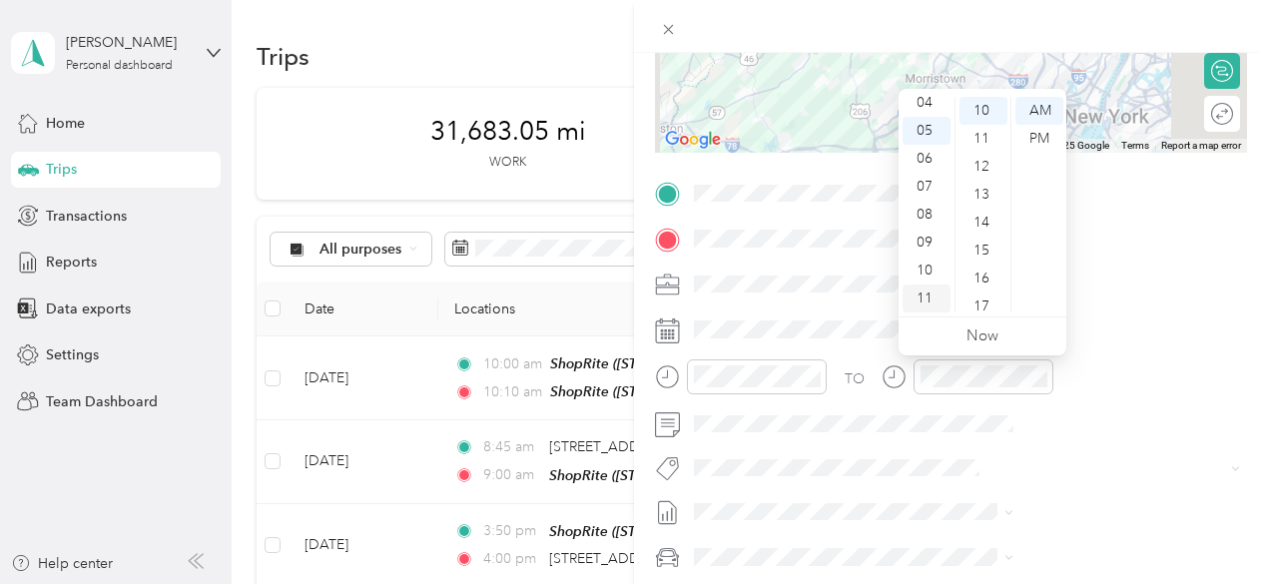
click at [927, 295] on div "11" at bounding box center [927, 299] width 48 height 28
click at [981, 107] on div "00" at bounding box center [984, 111] width 48 height 28
click at [1047, 113] on div "AM" at bounding box center [1040, 111] width 48 height 28
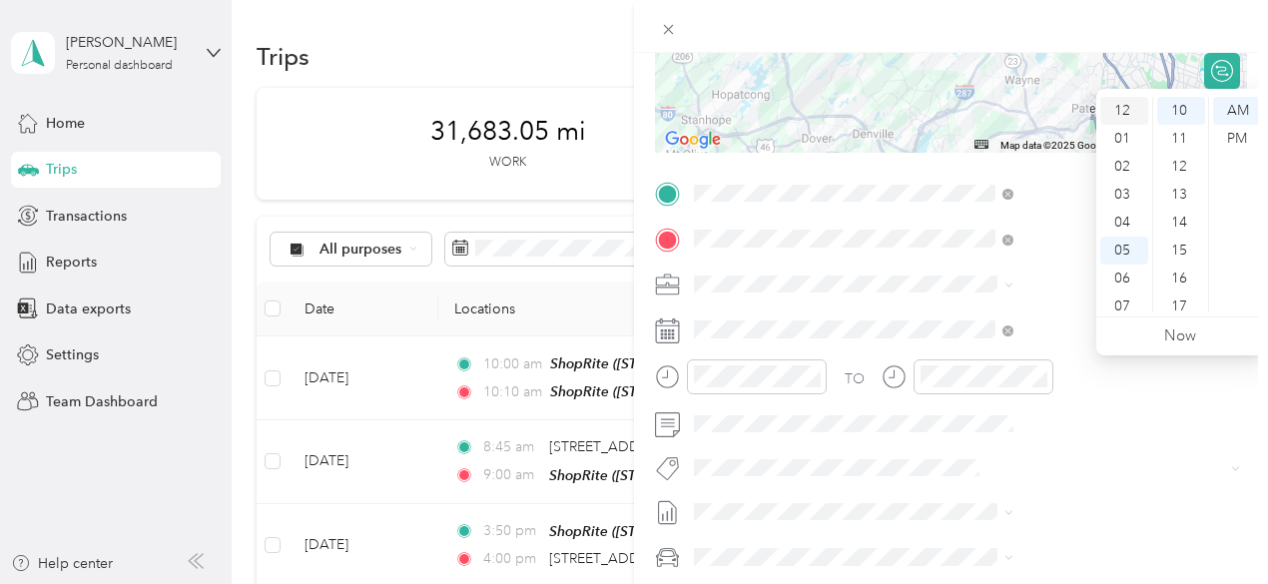
click at [1122, 111] on div "12" at bounding box center [1125, 111] width 48 height 28
click at [1183, 112] on div "00" at bounding box center [1181, 111] width 48 height 28
click at [1244, 137] on div "PM" at bounding box center [1237, 139] width 48 height 28
click at [1252, 48] on div at bounding box center [951, 26] width 634 height 53
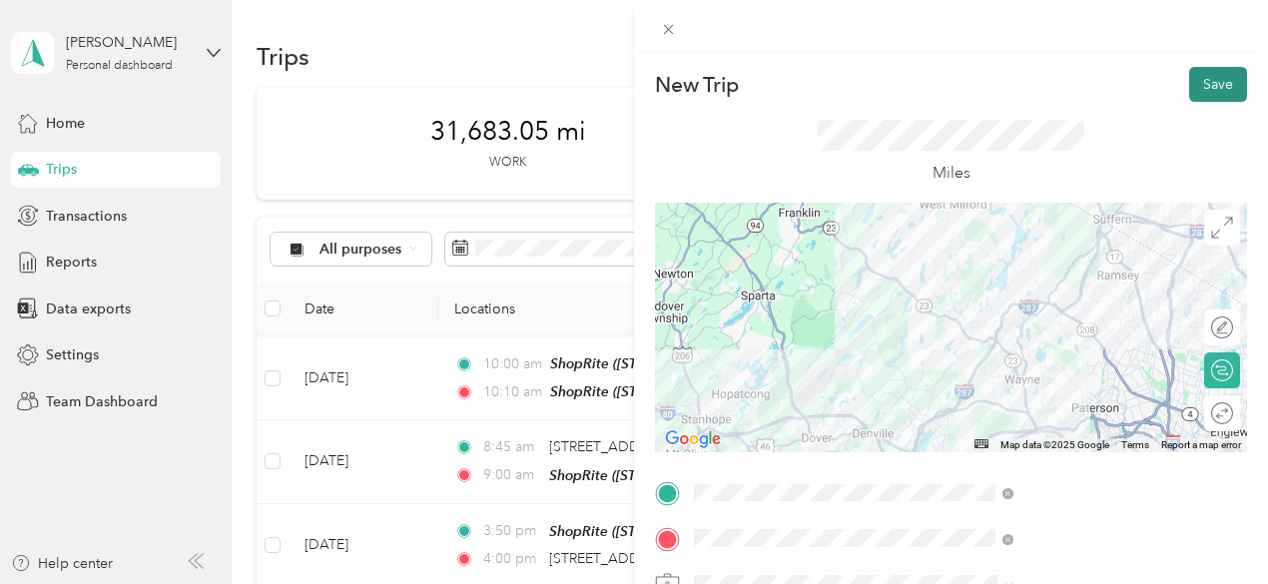
click at [1210, 79] on button "Save" at bounding box center [1218, 84] width 58 height 35
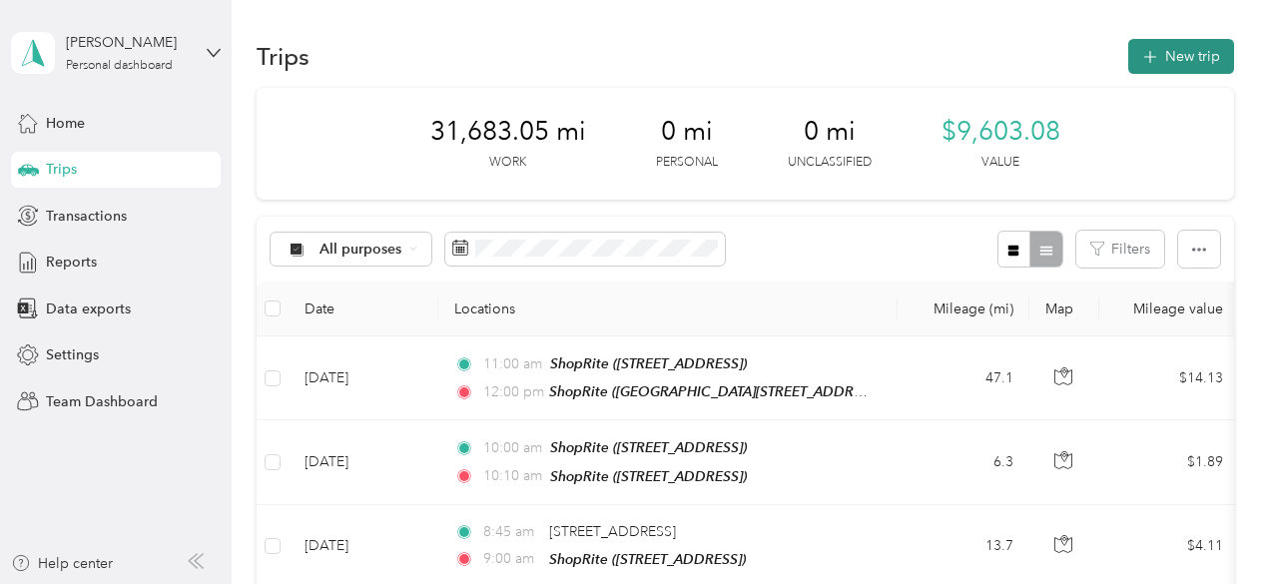
click at [1181, 51] on button "New trip" at bounding box center [1182, 56] width 106 height 35
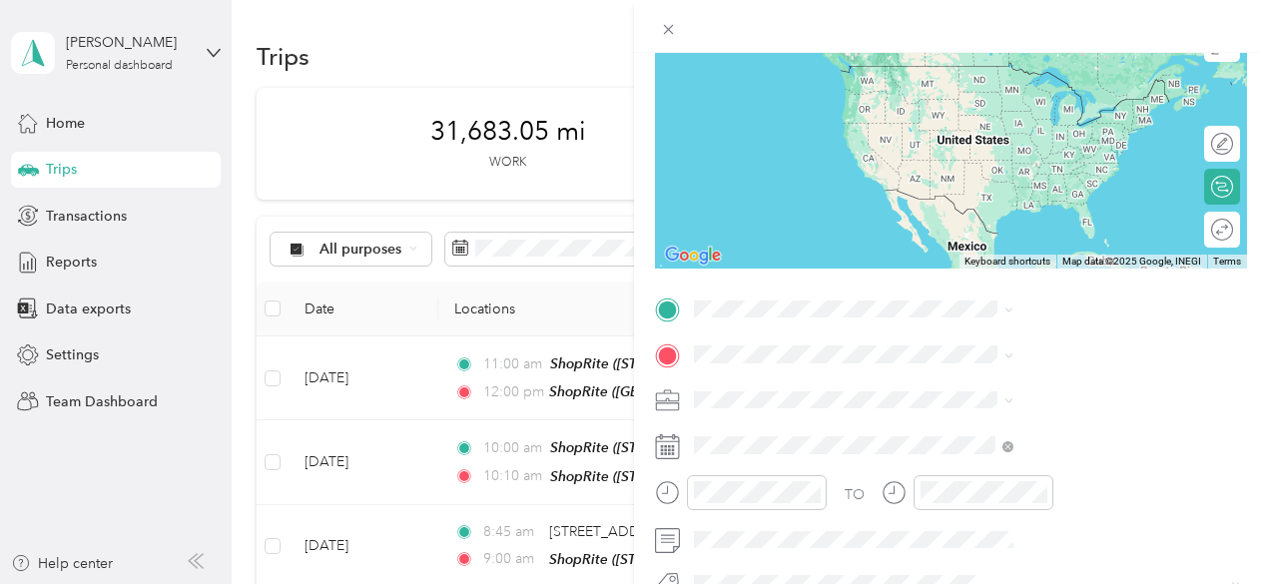
scroll to position [200, 0]
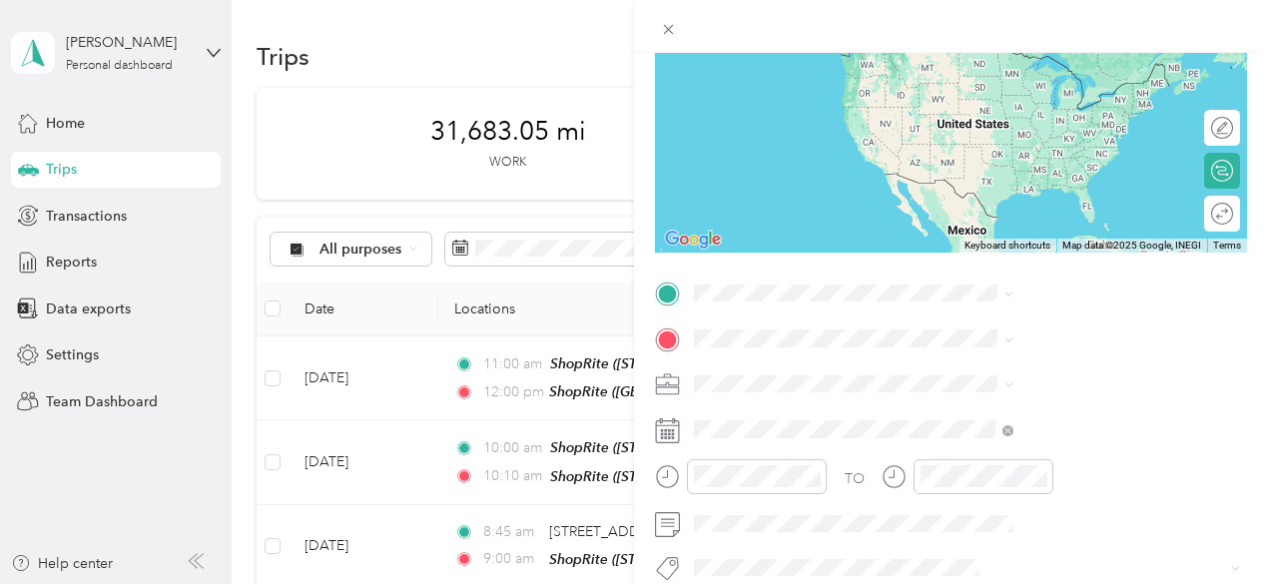
click at [1031, 89] on span "[STREET_ADDRESS]" at bounding box center [1006, 81] width 127 height 17
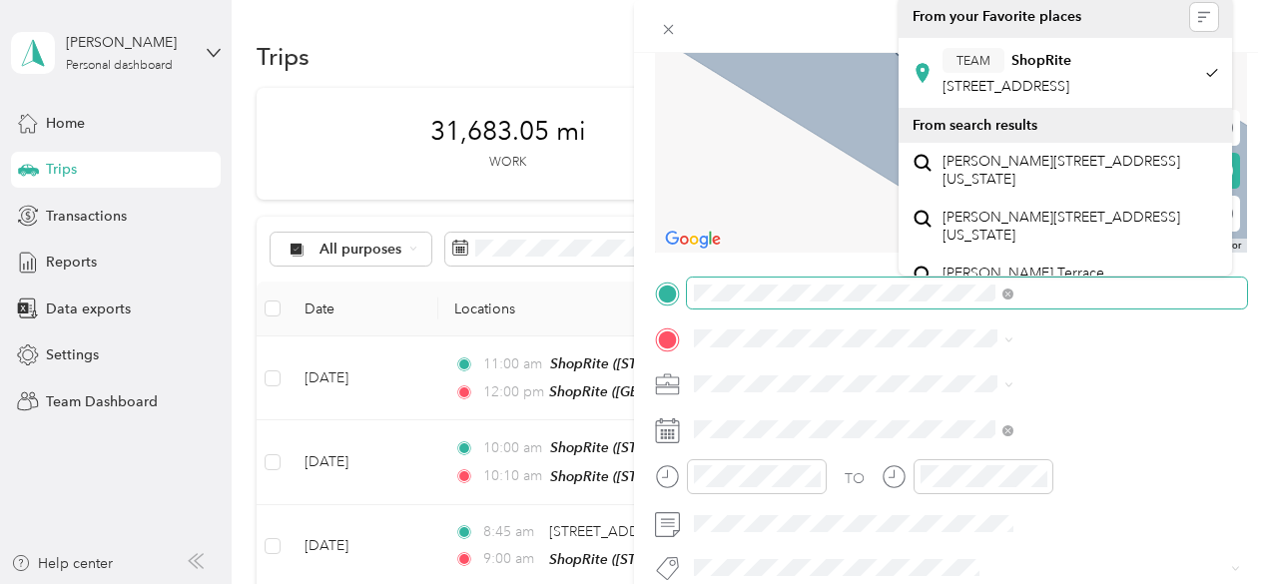
scroll to position [0, 84]
click at [1217, 301] on span at bounding box center [967, 294] width 560 height 32
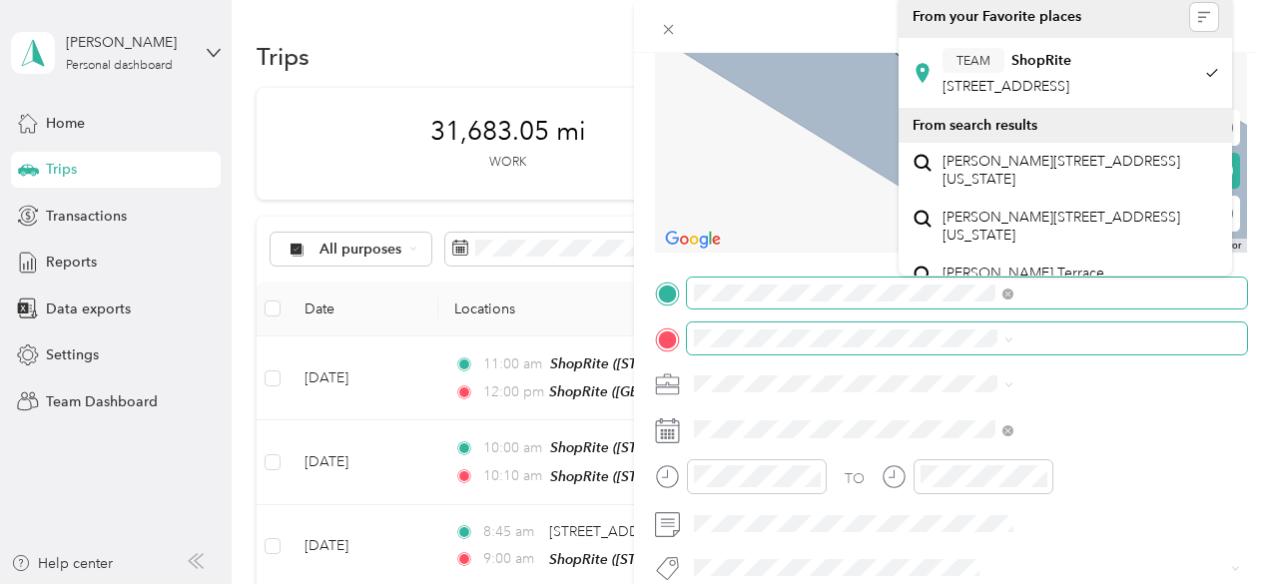
scroll to position [0, 0]
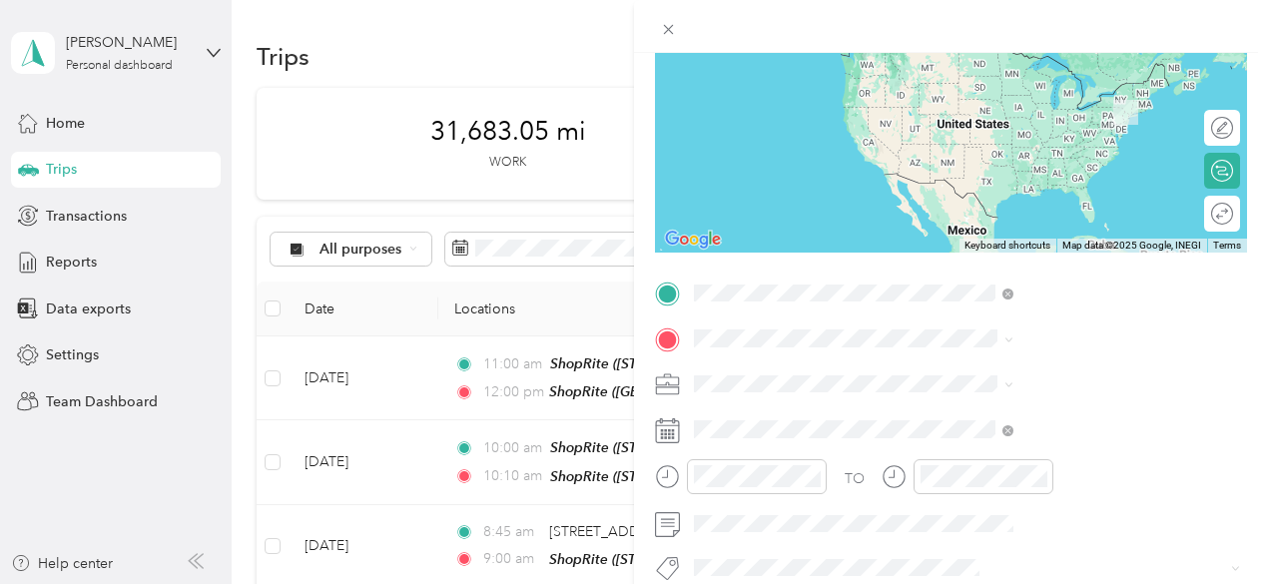
click at [1035, 90] on div "TEAM ShopRite [GEOGRAPHIC_DATA][STREET_ADDRESS][PERSON_NAME][GEOGRAPHIC_DATA]" at bounding box center [1080, 83] width 275 height 70
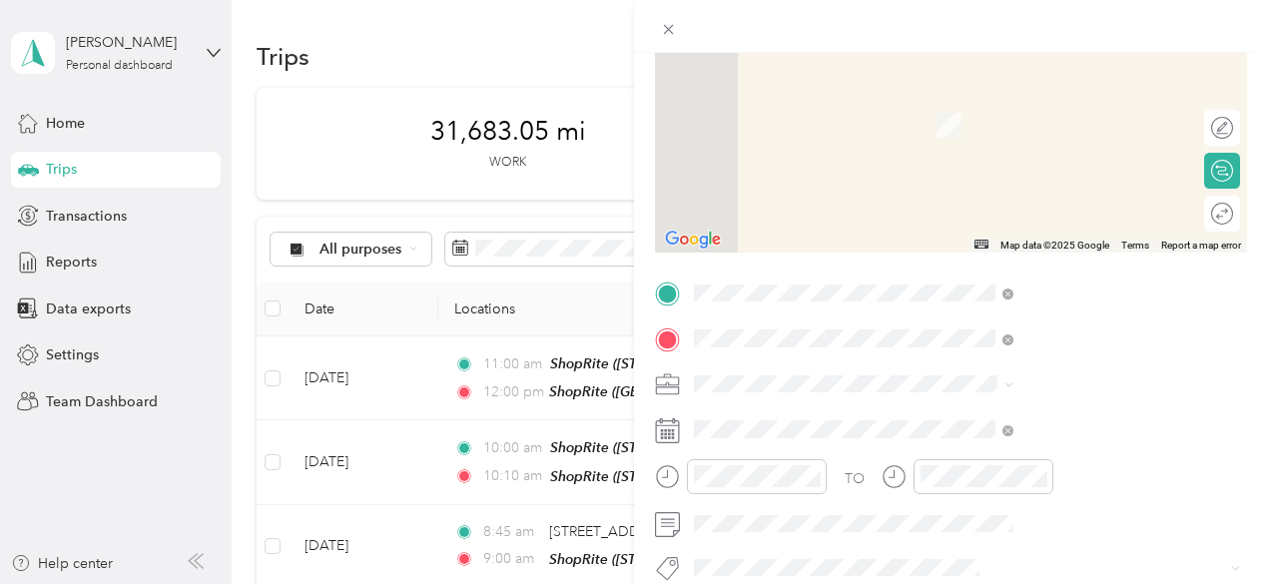
click at [1018, 211] on span "[STREET_ADDRESS][PERSON_NAME]" at bounding box center [1062, 202] width 238 height 17
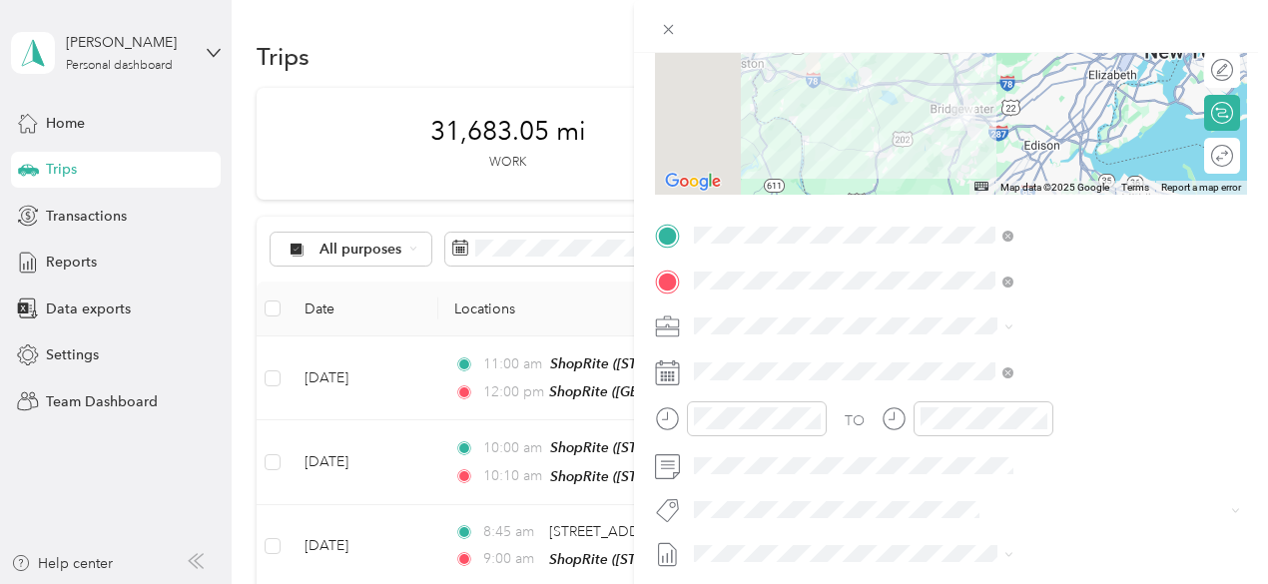
scroll to position [300, 0]
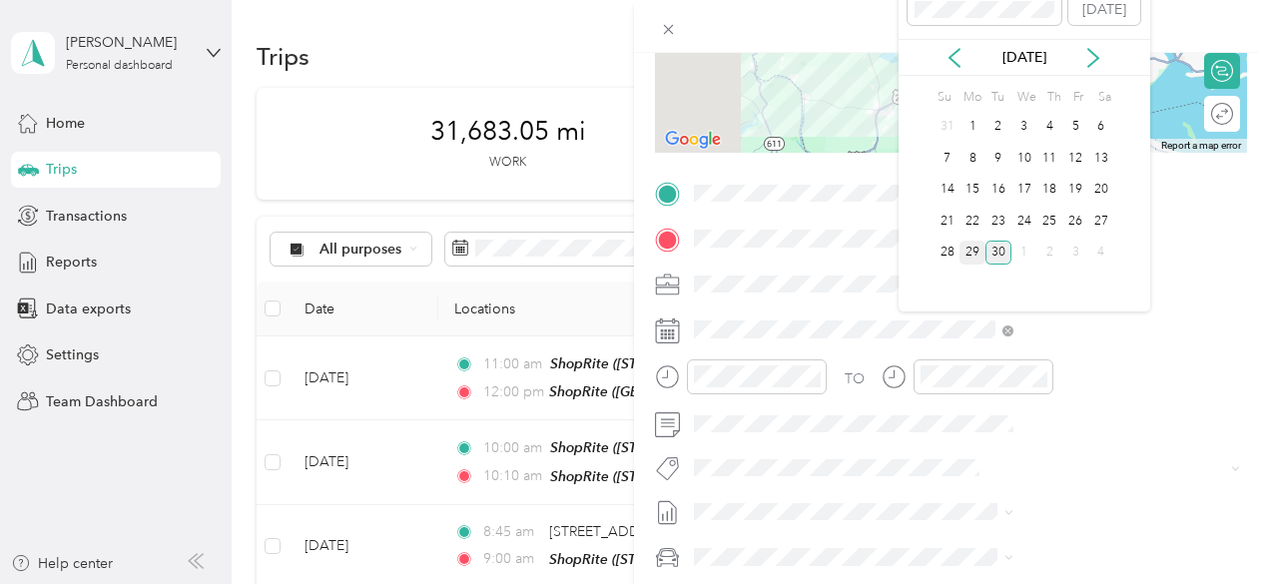
click at [974, 243] on div "29" at bounding box center [973, 253] width 26 height 25
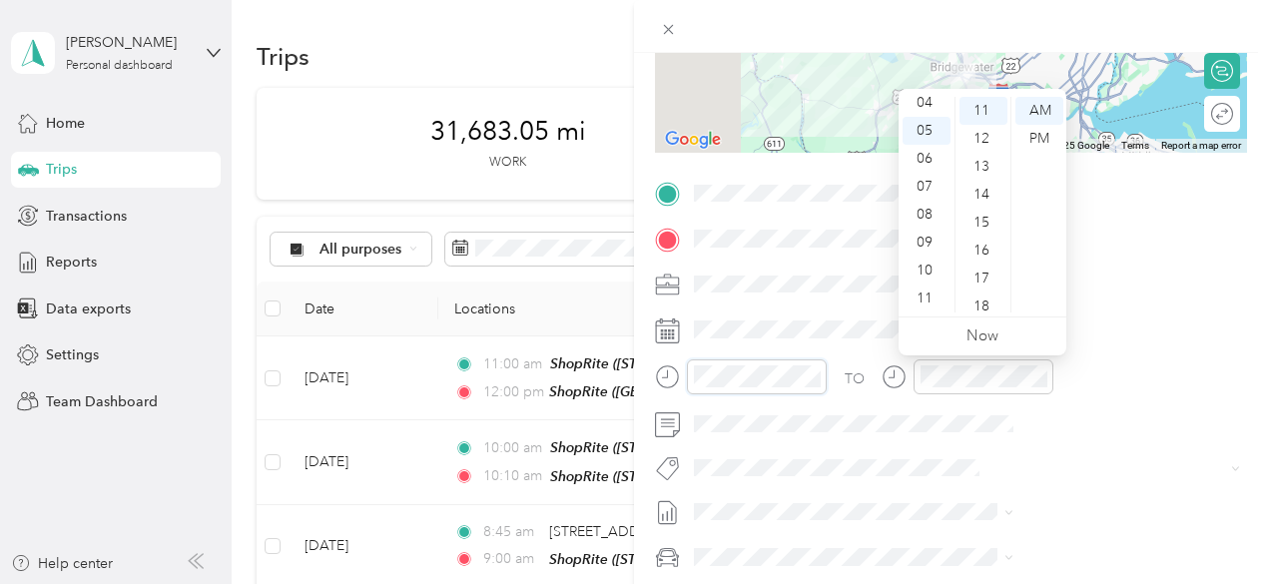
scroll to position [0, 0]
click at [925, 106] on div "12" at bounding box center [927, 111] width 48 height 28
click at [986, 145] on div "30" at bounding box center [984, 143] width 48 height 28
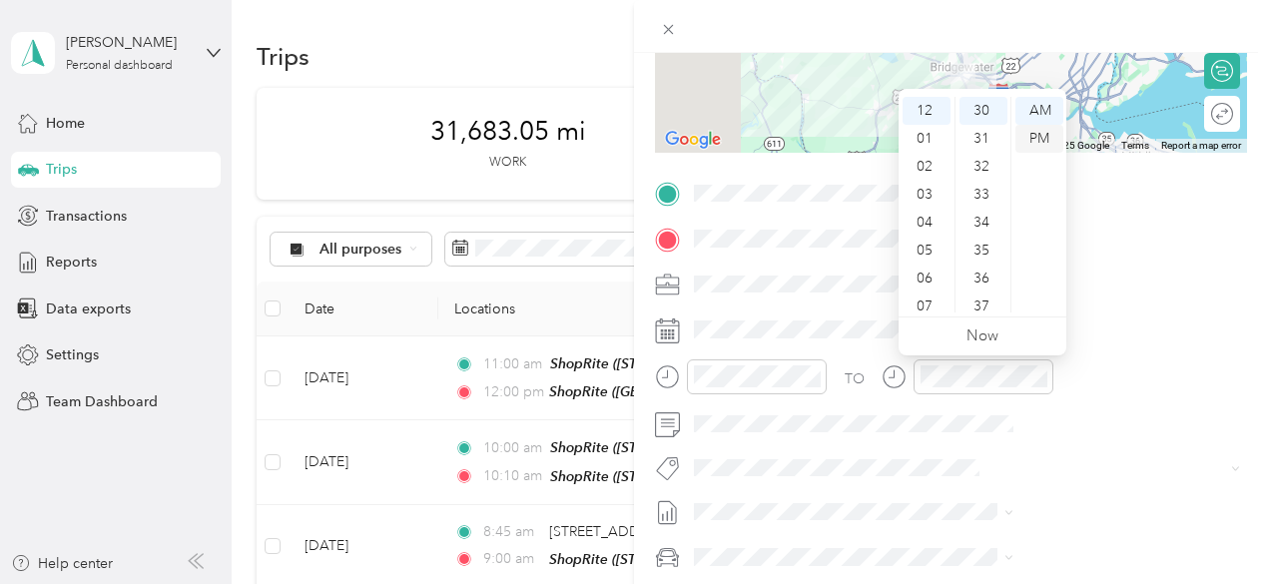
click at [1046, 140] on div "PM" at bounding box center [1040, 139] width 48 height 28
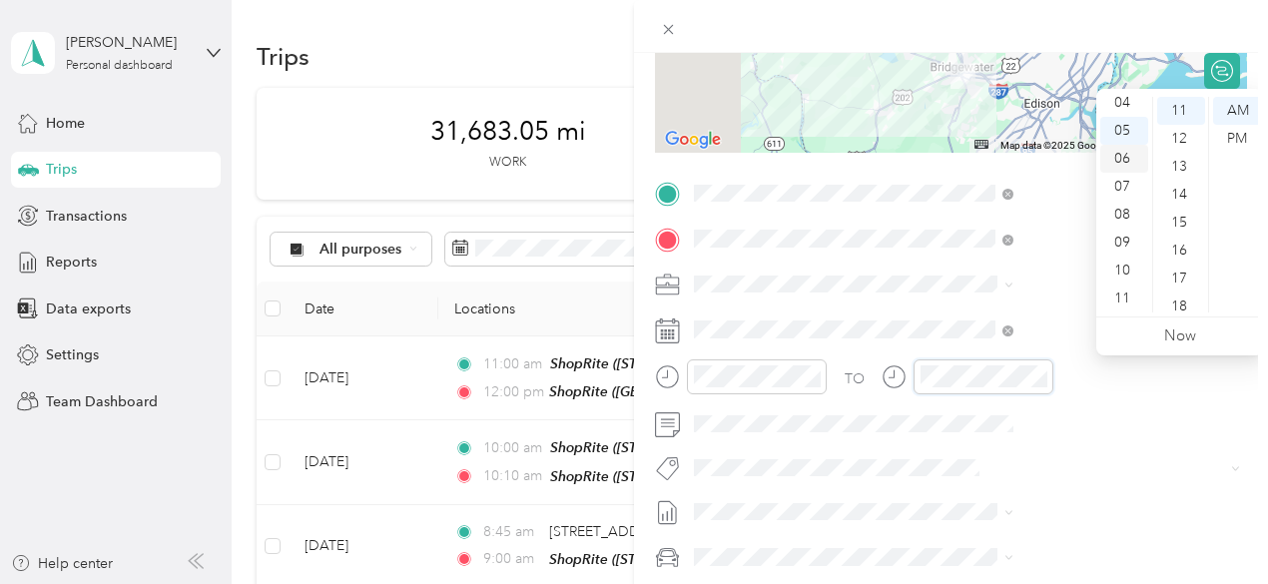
scroll to position [0, 0]
click at [1123, 108] on div "12" at bounding box center [1125, 111] width 48 height 28
click at [1182, 204] on div "50" at bounding box center [1181, 203] width 48 height 28
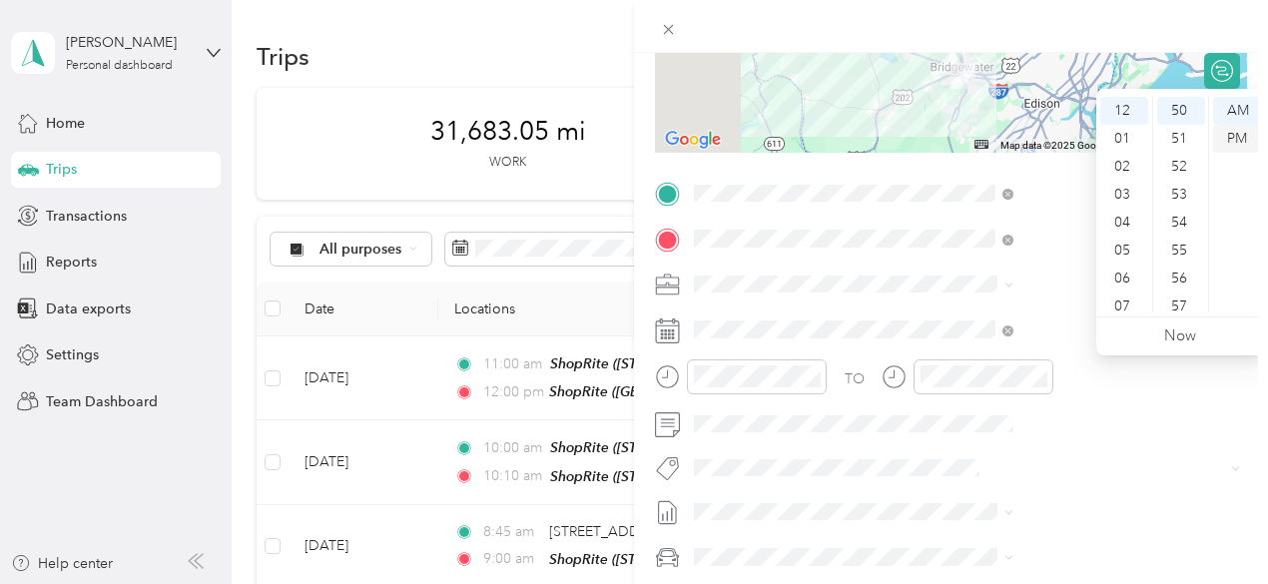
click at [1226, 137] on div "PM" at bounding box center [1237, 139] width 48 height 28
click at [1248, 28] on div at bounding box center [951, 26] width 634 height 53
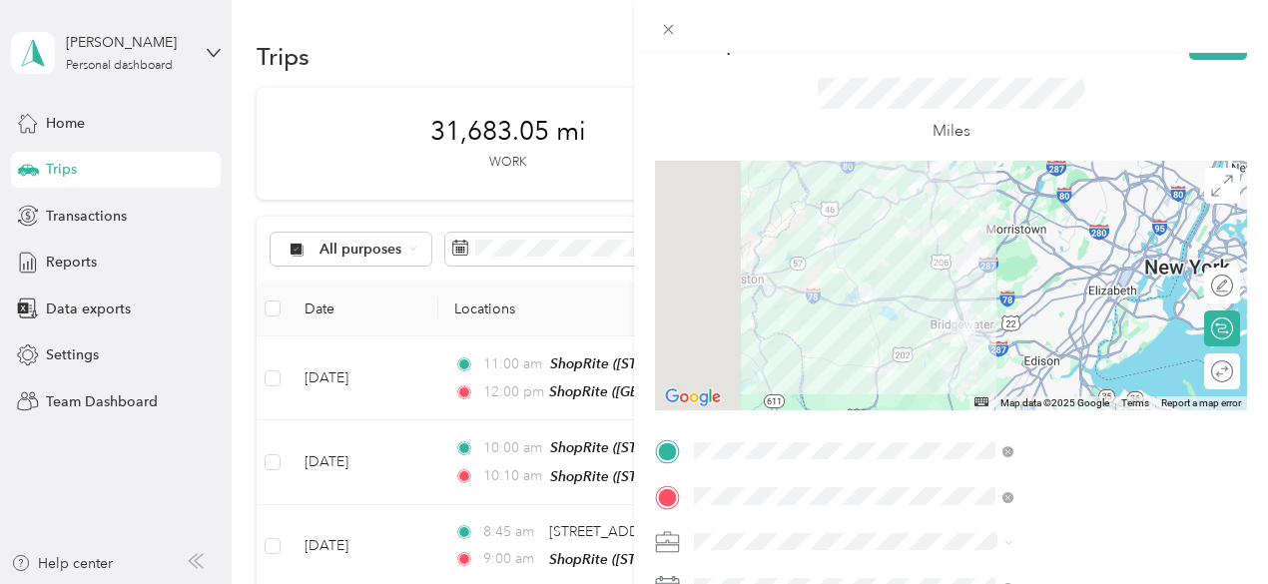
scroll to position [0, 0]
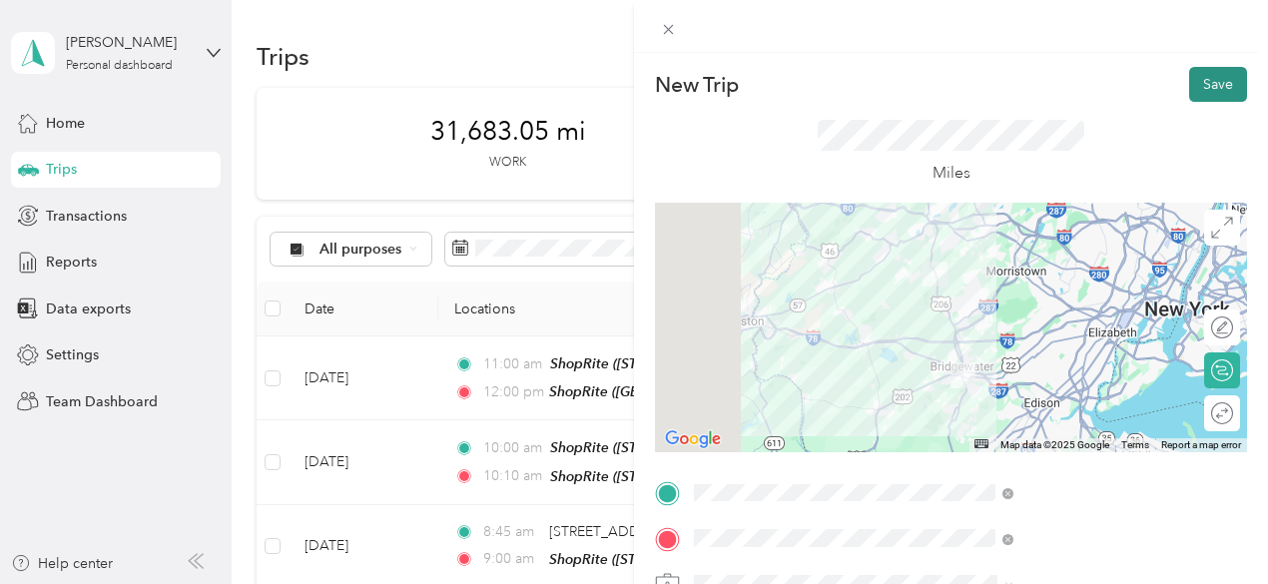
click at [1217, 81] on button "Save" at bounding box center [1218, 84] width 58 height 35
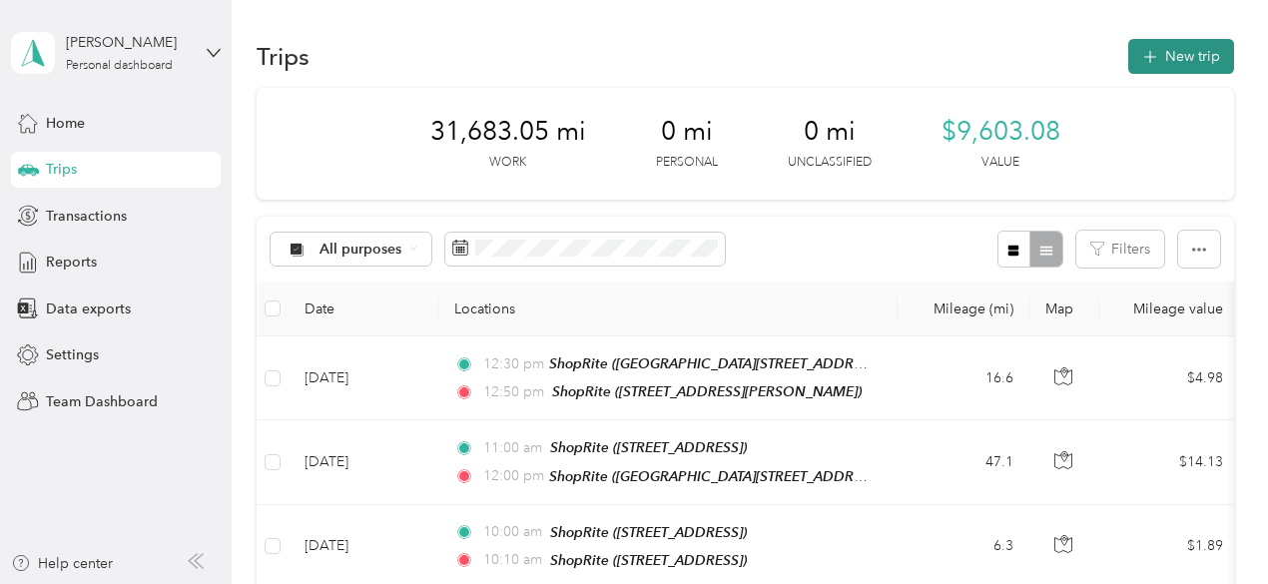
click at [1174, 52] on button "New trip" at bounding box center [1182, 56] width 106 height 35
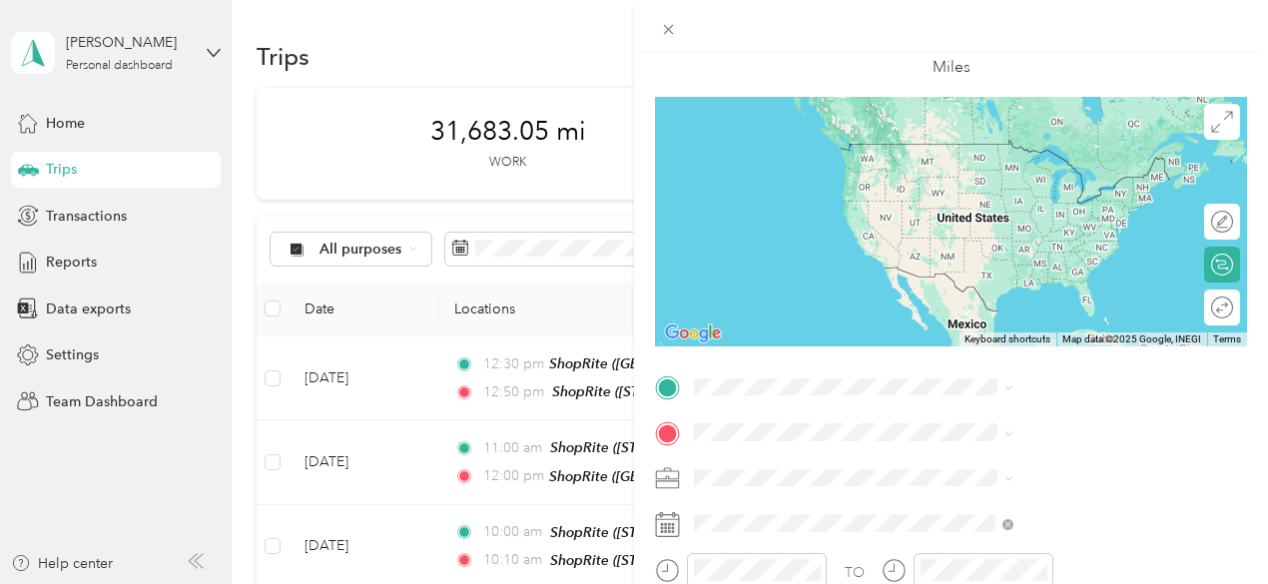
scroll to position [200, 0]
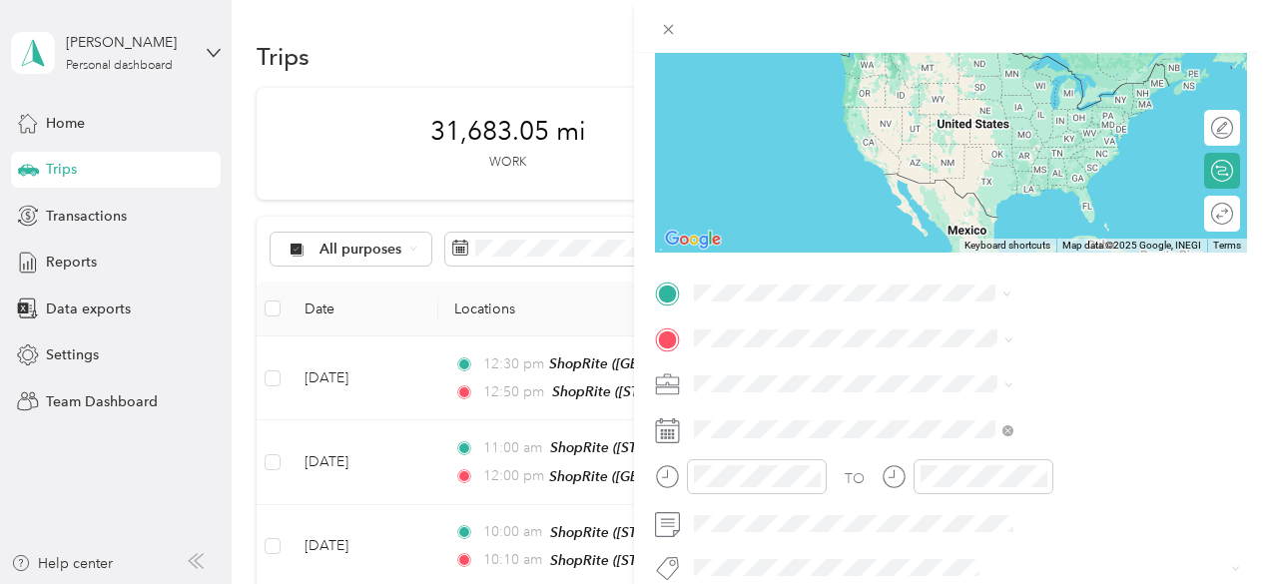
click at [1032, 165] on span "[STREET_ADDRESS][PERSON_NAME]" at bounding box center [1062, 156] width 238 height 17
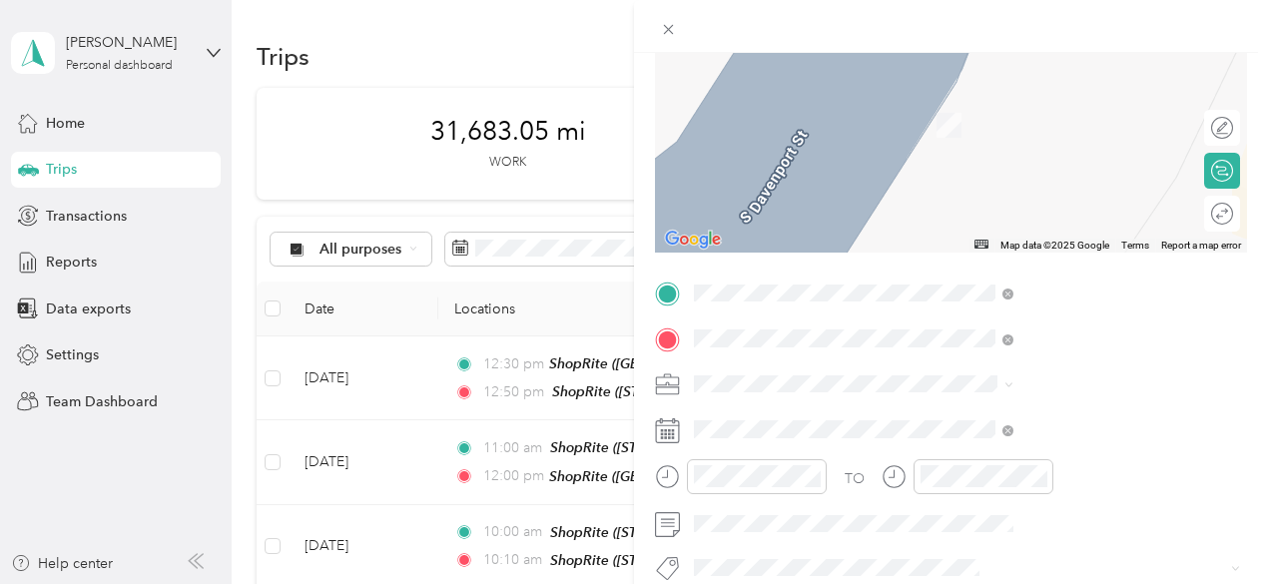
click at [1032, 437] on div "TEAM ShopRite [STREET_ADDRESS]" at bounding box center [1016, 432] width 147 height 49
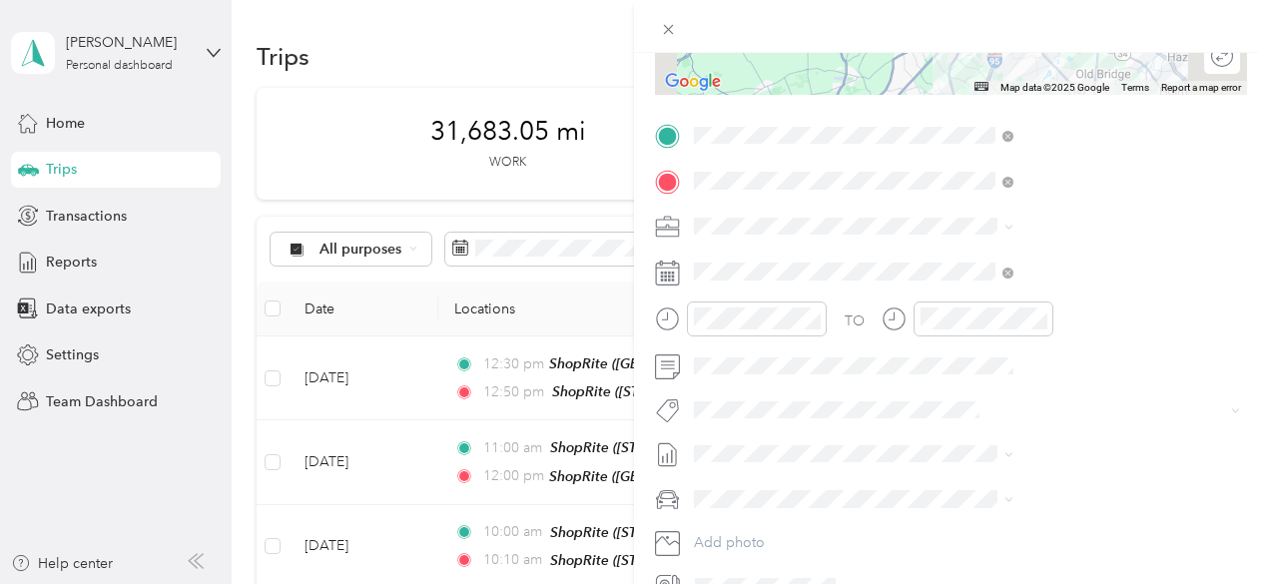
scroll to position [399, 0]
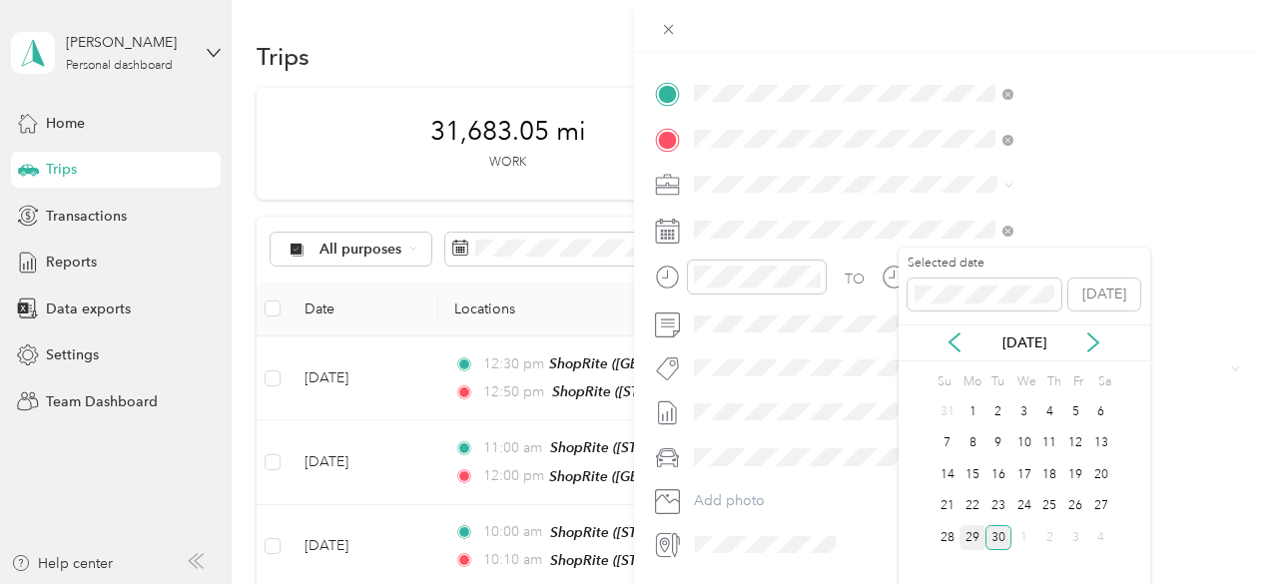
click at [975, 536] on div "29" at bounding box center [973, 537] width 26 height 25
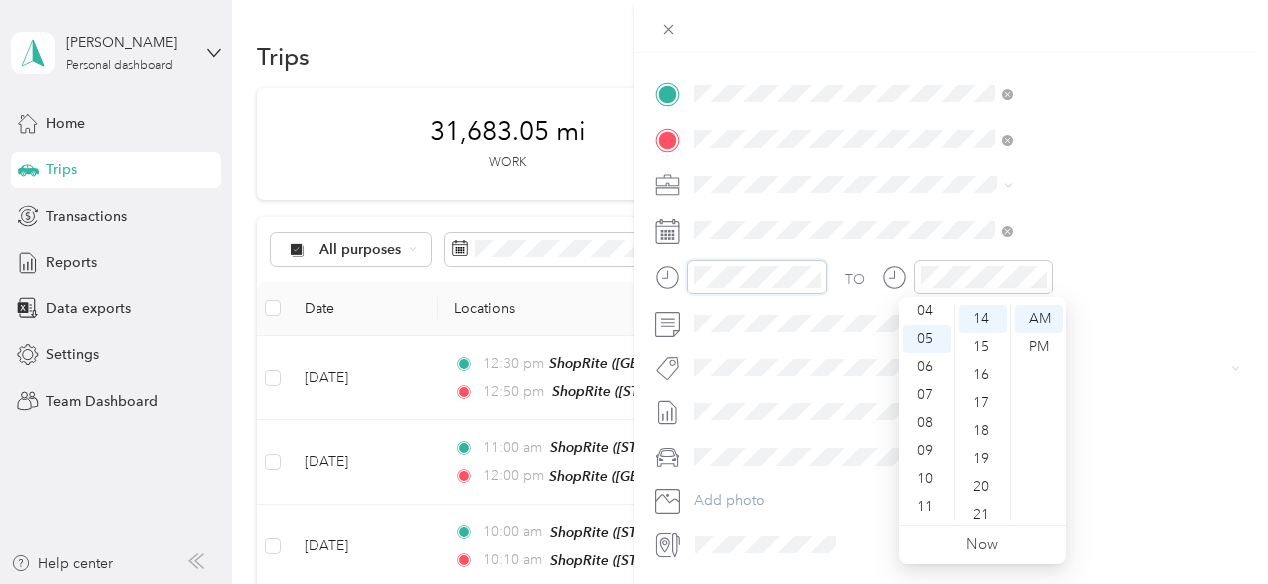
scroll to position [0, 0]
click at [929, 344] on div "01" at bounding box center [927, 348] width 48 height 28
click at [985, 468] on div "30" at bounding box center [984, 467] width 48 height 28
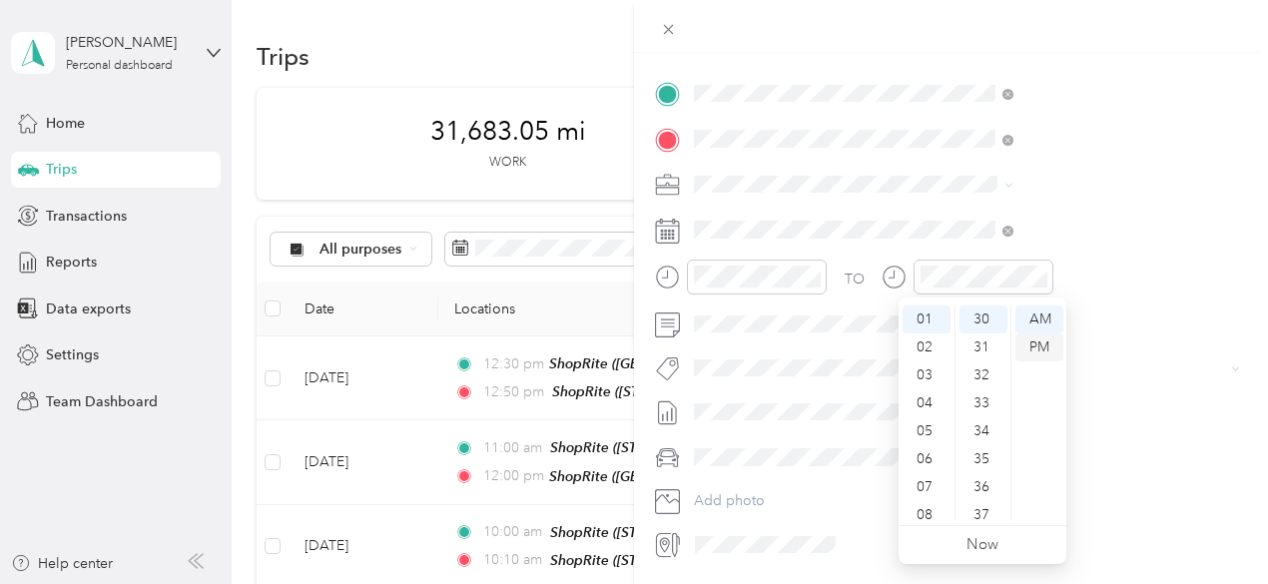
click at [1040, 351] on div "PM" at bounding box center [1040, 348] width 48 height 28
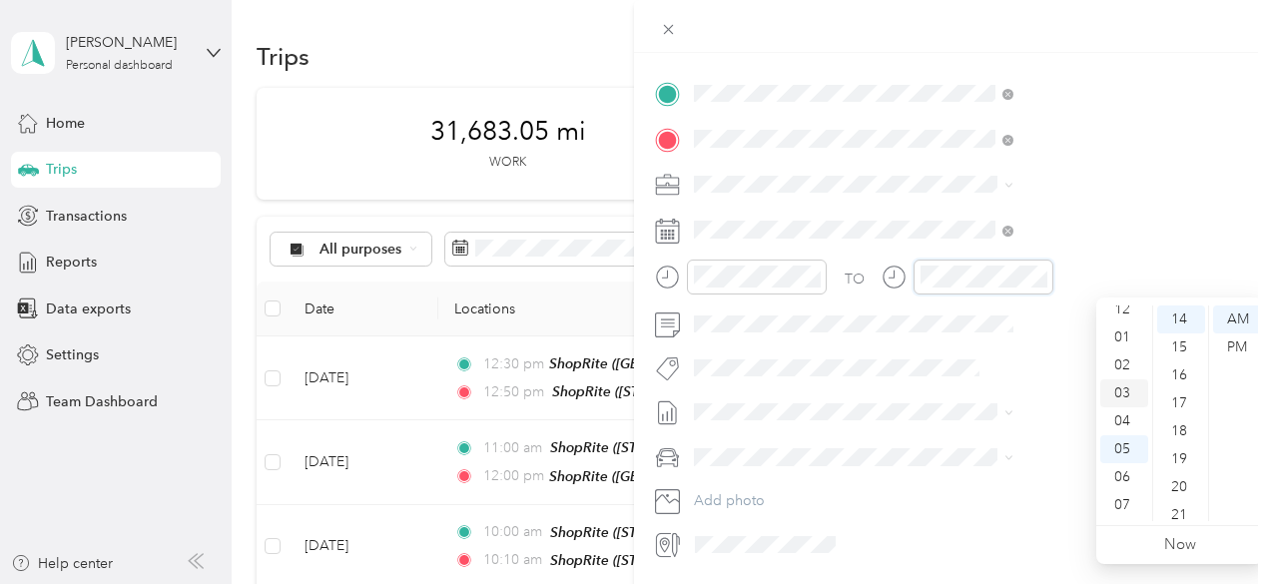
scroll to position [0, 0]
click at [1128, 345] on div "01" at bounding box center [1125, 348] width 48 height 28
click at [1178, 359] on div "50" at bounding box center [1181, 356] width 48 height 28
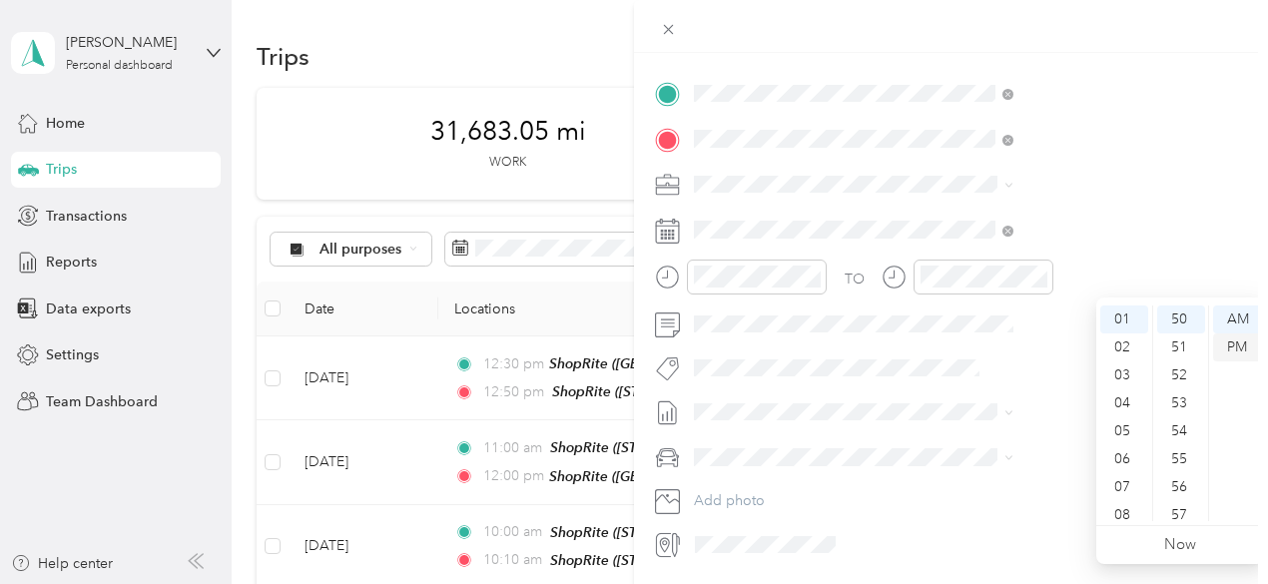
click at [1237, 344] on div "PM" at bounding box center [1237, 348] width 48 height 28
click at [1250, 158] on form "New Trip Save This trip cannot be edited because it is either under review, app…" at bounding box center [951, 113] width 634 height 893
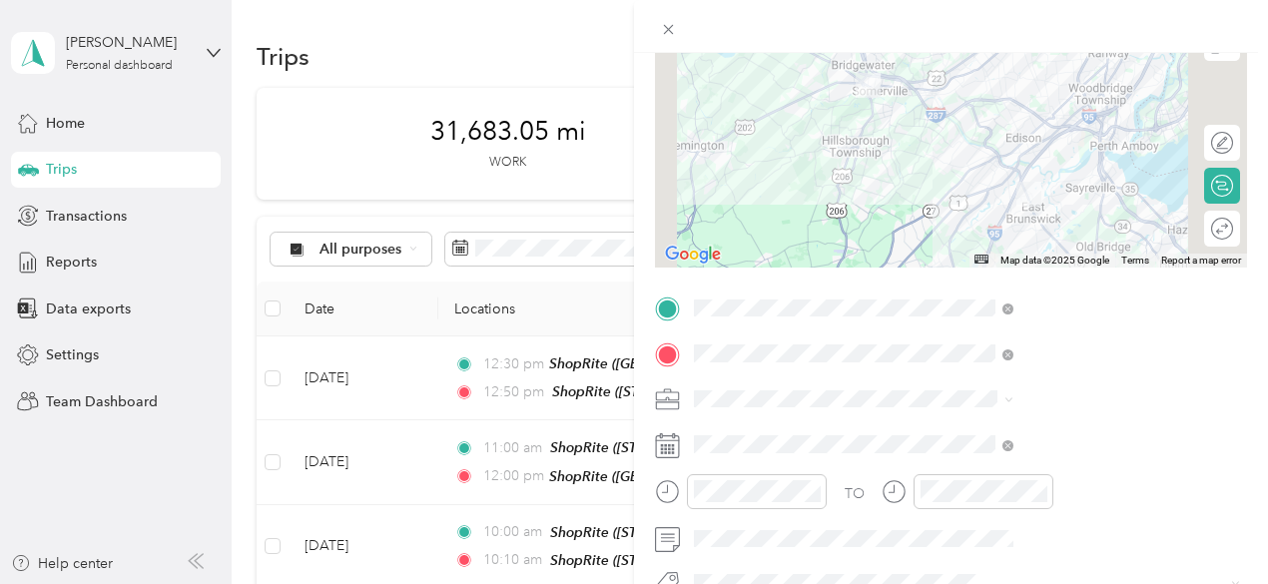
scroll to position [0, 0]
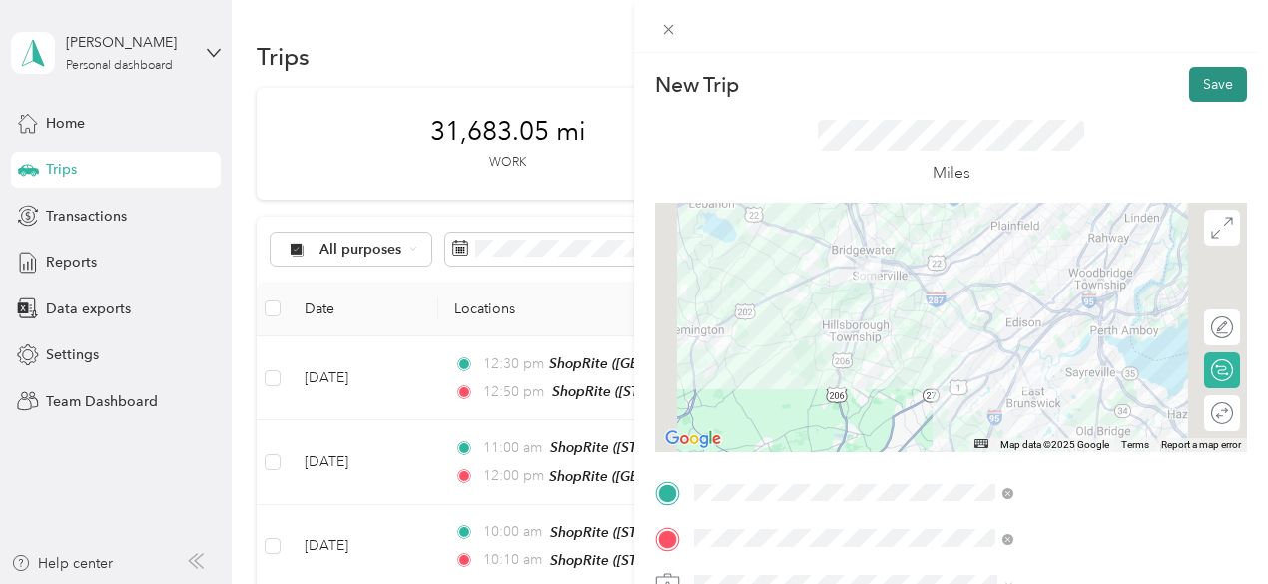
click at [1211, 85] on button "Save" at bounding box center [1218, 84] width 58 height 35
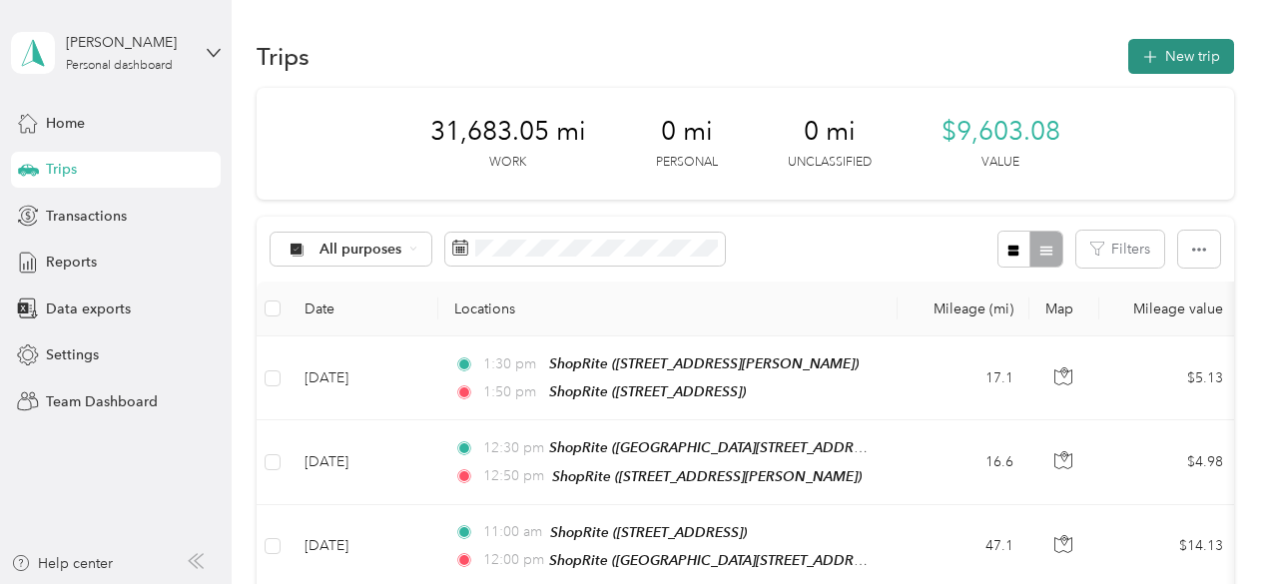
click at [1184, 51] on button "New trip" at bounding box center [1182, 56] width 106 height 35
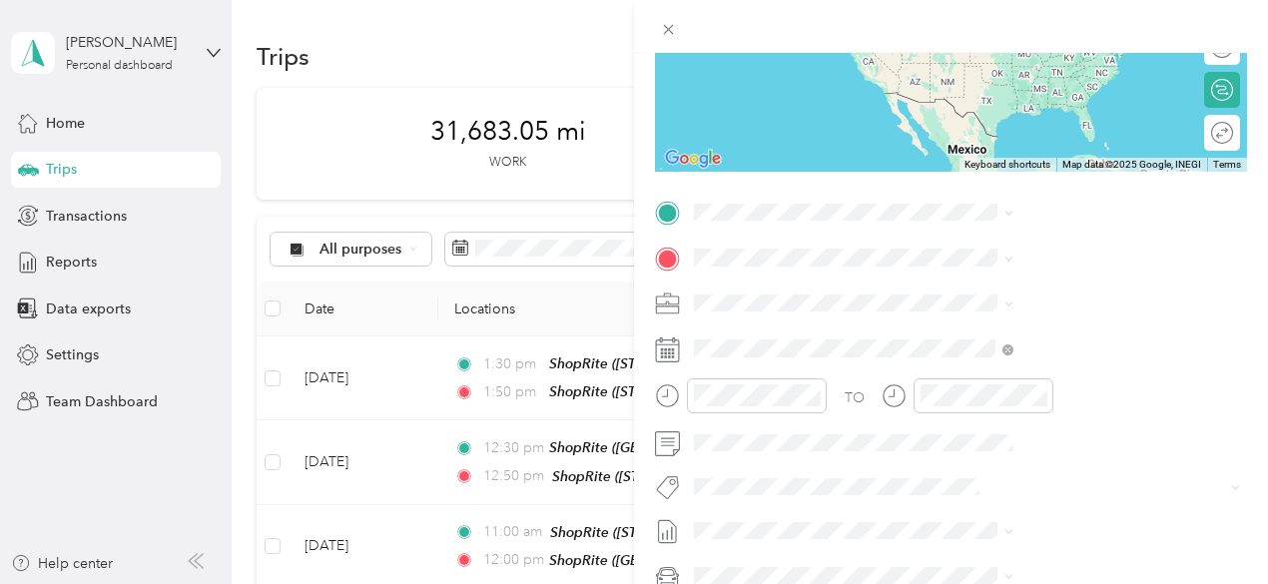
scroll to position [300, 0]
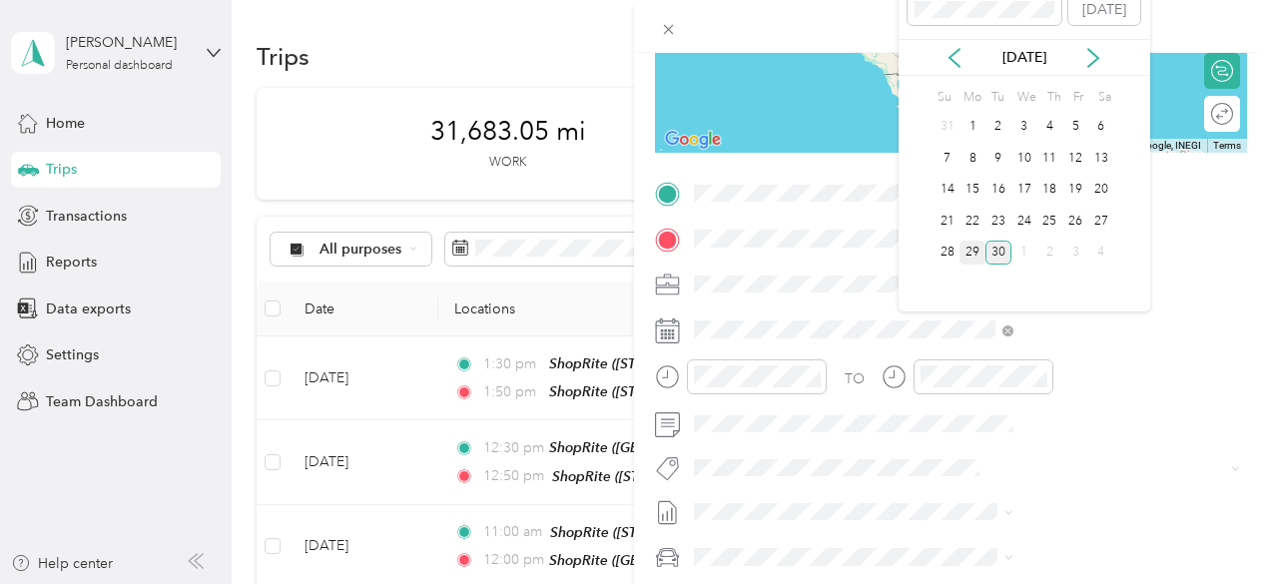
click at [973, 251] on div "29" at bounding box center [973, 253] width 26 height 25
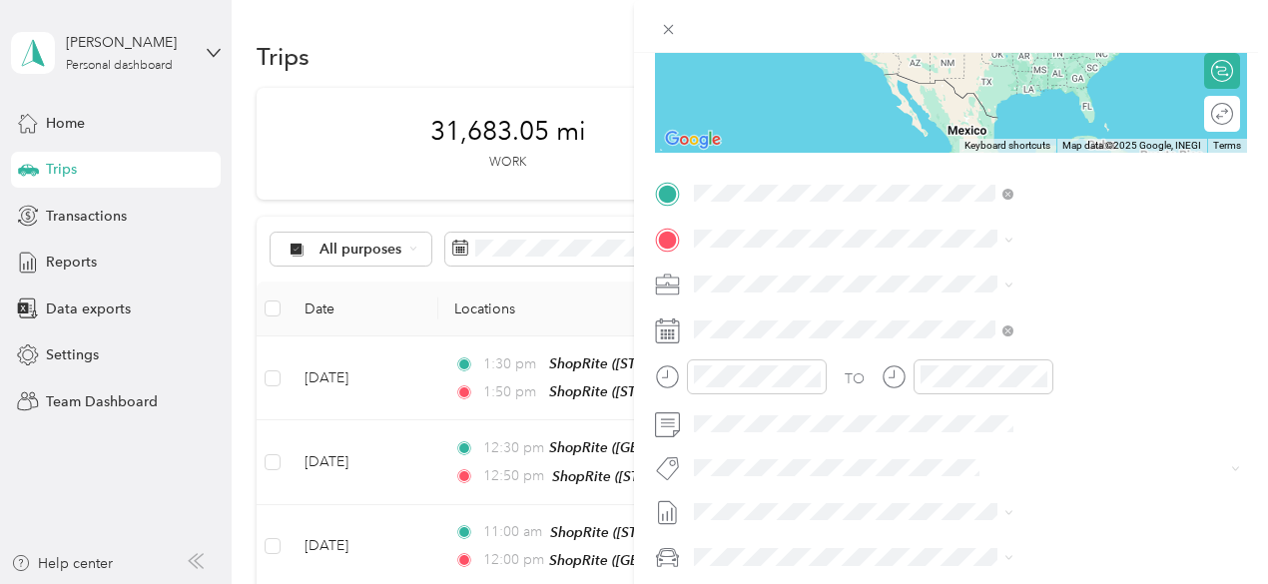
click at [991, 303] on div "TEAM ShopRite [STREET_ADDRESS]" at bounding box center [1016, 288] width 147 height 49
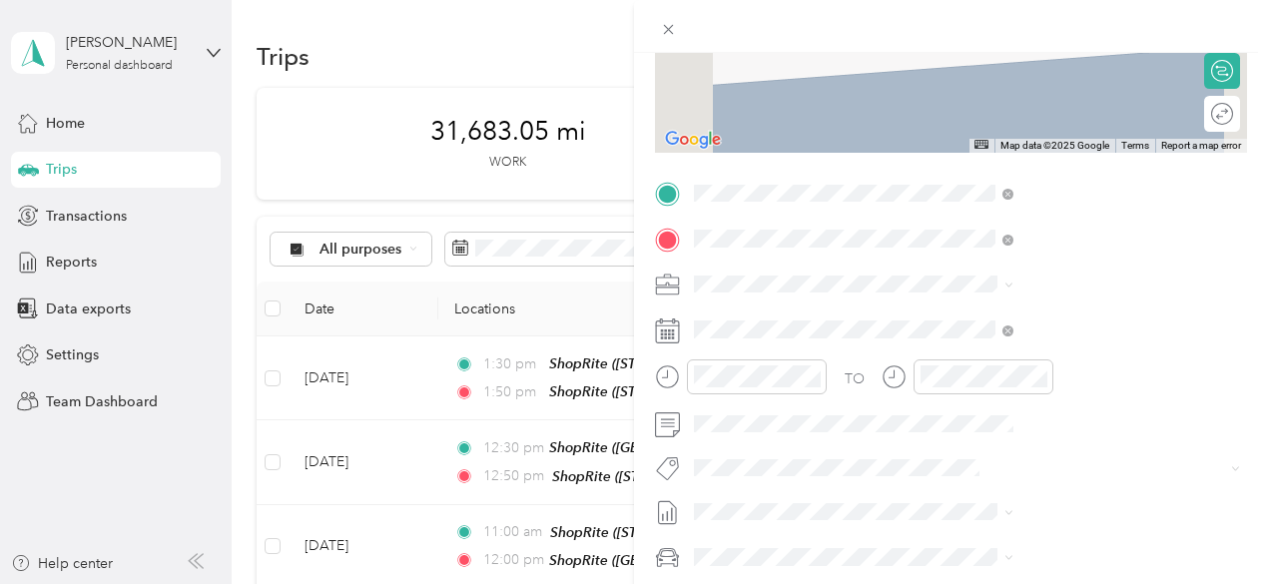
click at [1019, 343] on span "[STREET_ADDRESS][US_STATE]" at bounding box center [1043, 347] width 200 height 17
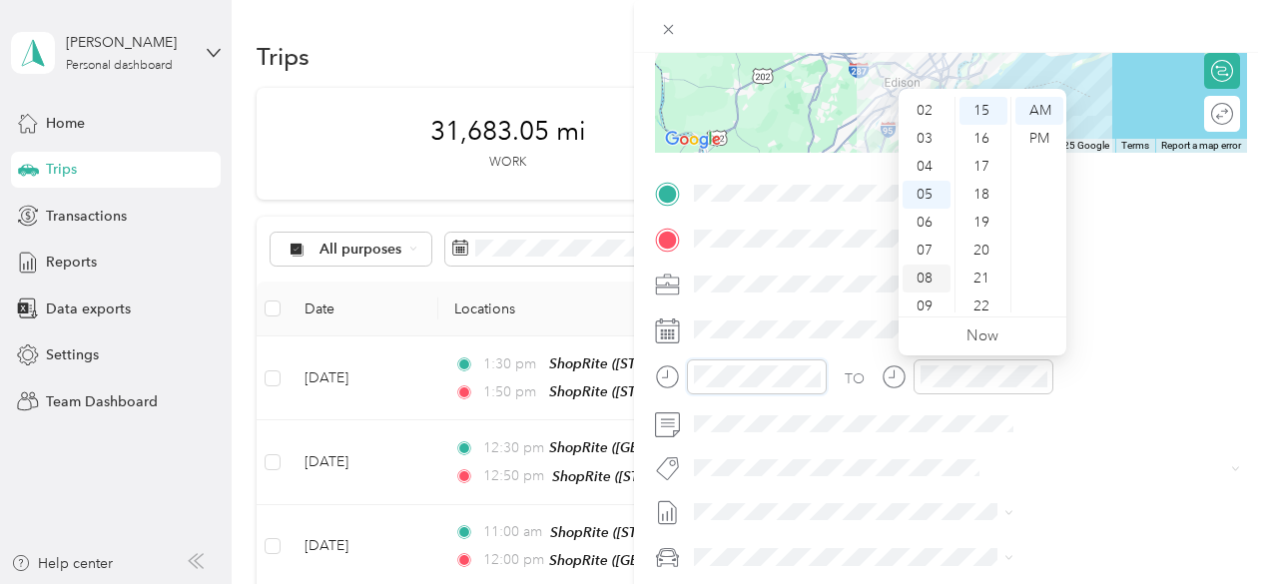
scroll to position [0, 0]
click at [924, 163] on div "02" at bounding box center [927, 167] width 48 height 28
click at [982, 131] on div "30" at bounding box center [984, 131] width 48 height 28
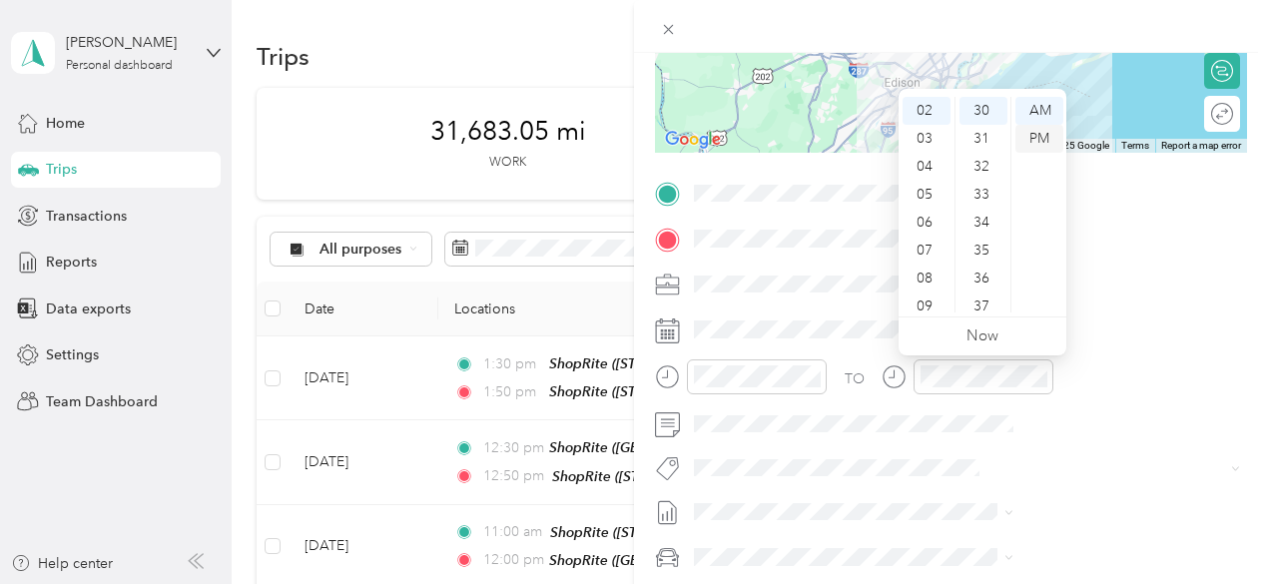
click at [1037, 137] on div "PM" at bounding box center [1040, 139] width 48 height 28
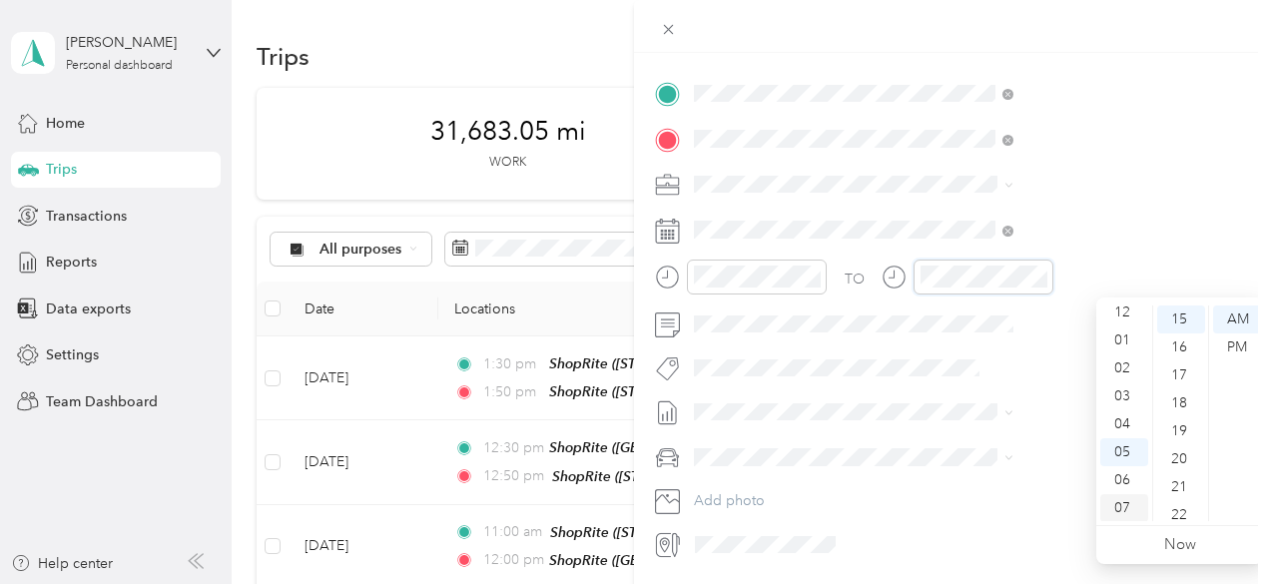
scroll to position [0, 0]
click at [1124, 400] on div "03" at bounding box center [1125, 403] width 48 height 28
click at [1175, 317] on div "15" at bounding box center [1181, 320] width 48 height 28
click at [1231, 346] on div "PM" at bounding box center [1237, 348] width 48 height 28
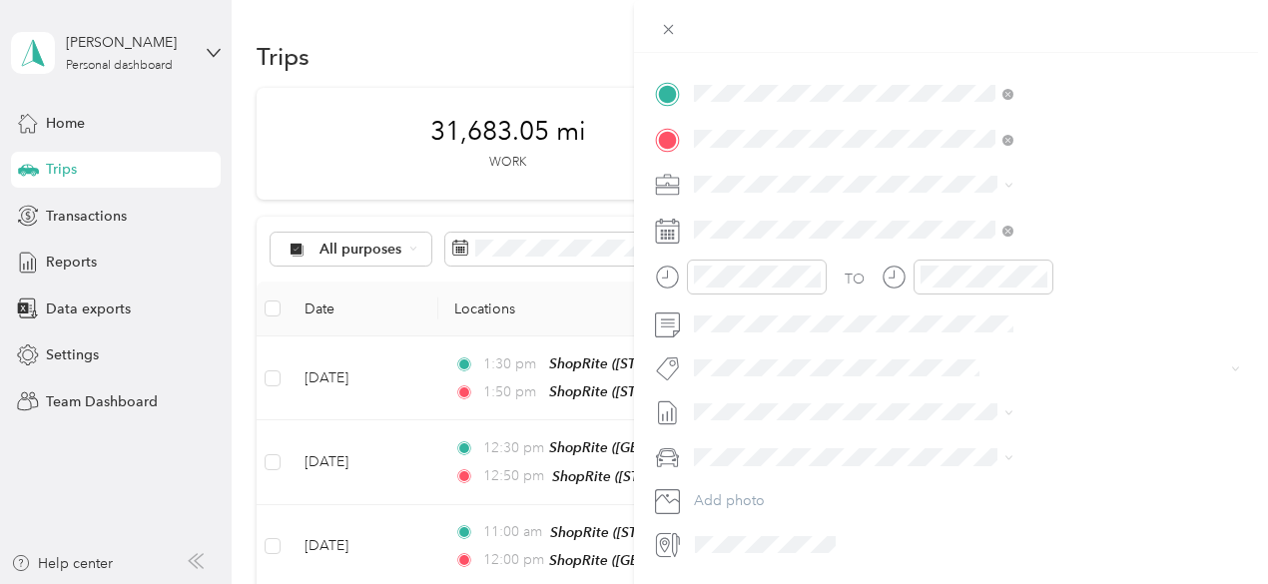
scroll to position [0, 0]
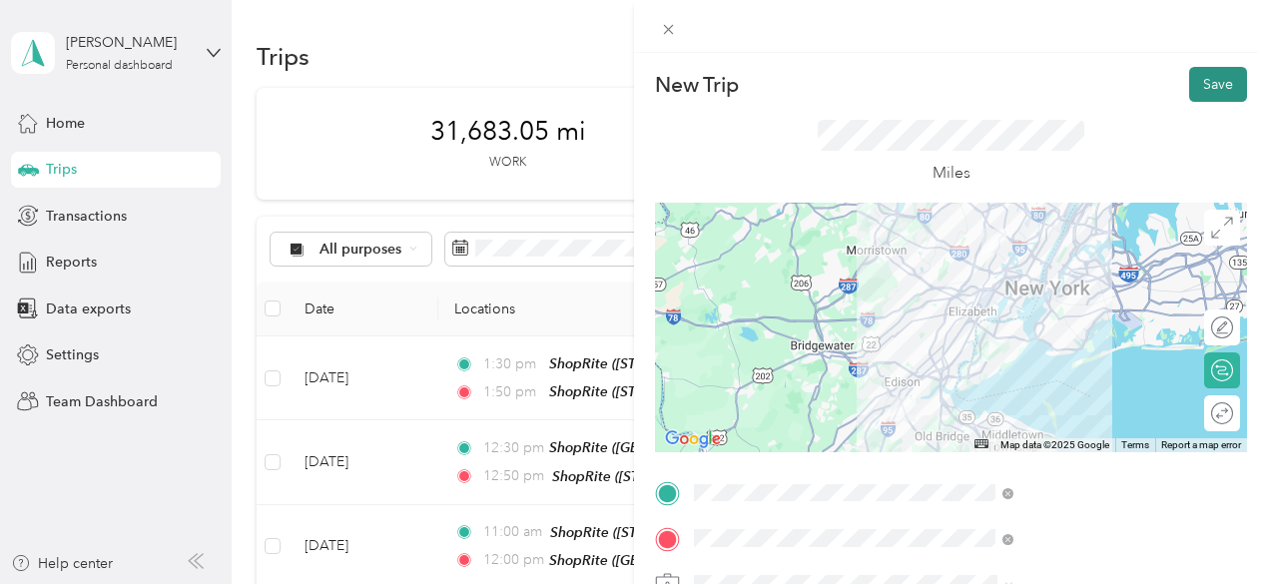
drag, startPoint x: 1203, startPoint y: 84, endPoint x: 1208, endPoint y: 95, distance: 12.1
click at [1203, 85] on button "Save" at bounding box center [1218, 84] width 58 height 35
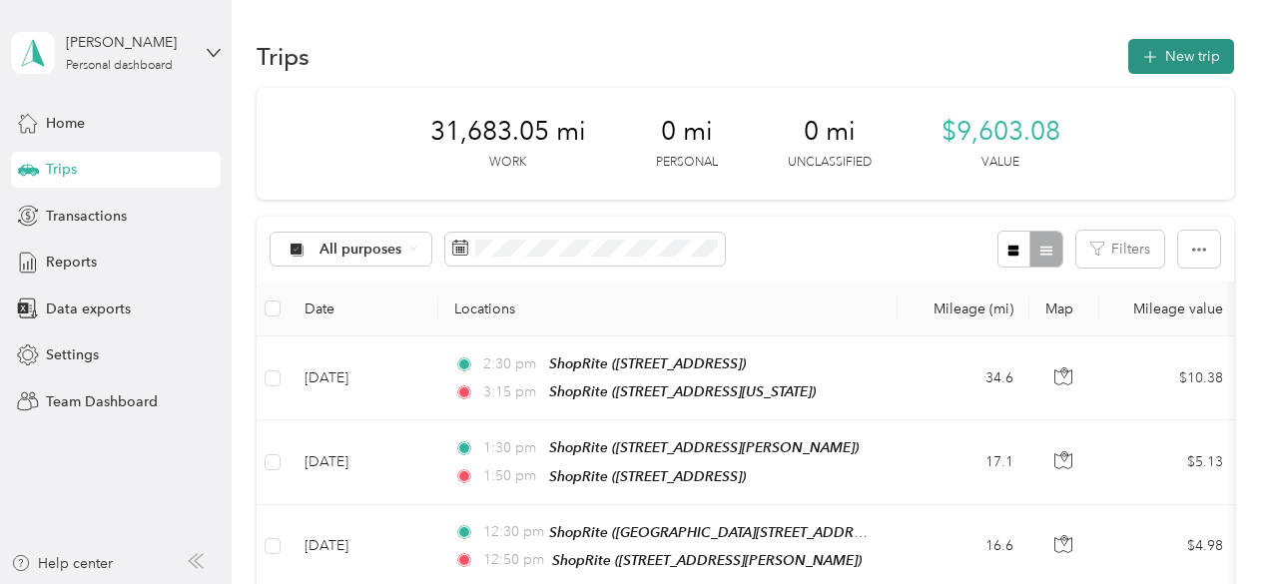
click at [1185, 59] on button "New trip" at bounding box center [1182, 56] width 106 height 35
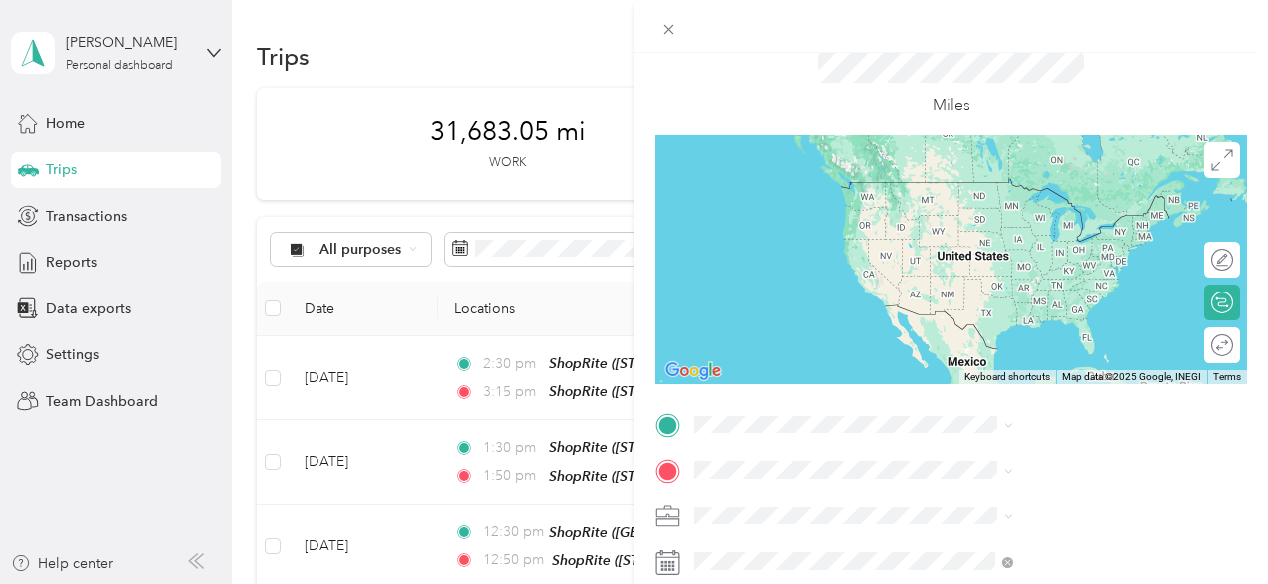
scroll to position [200, 0]
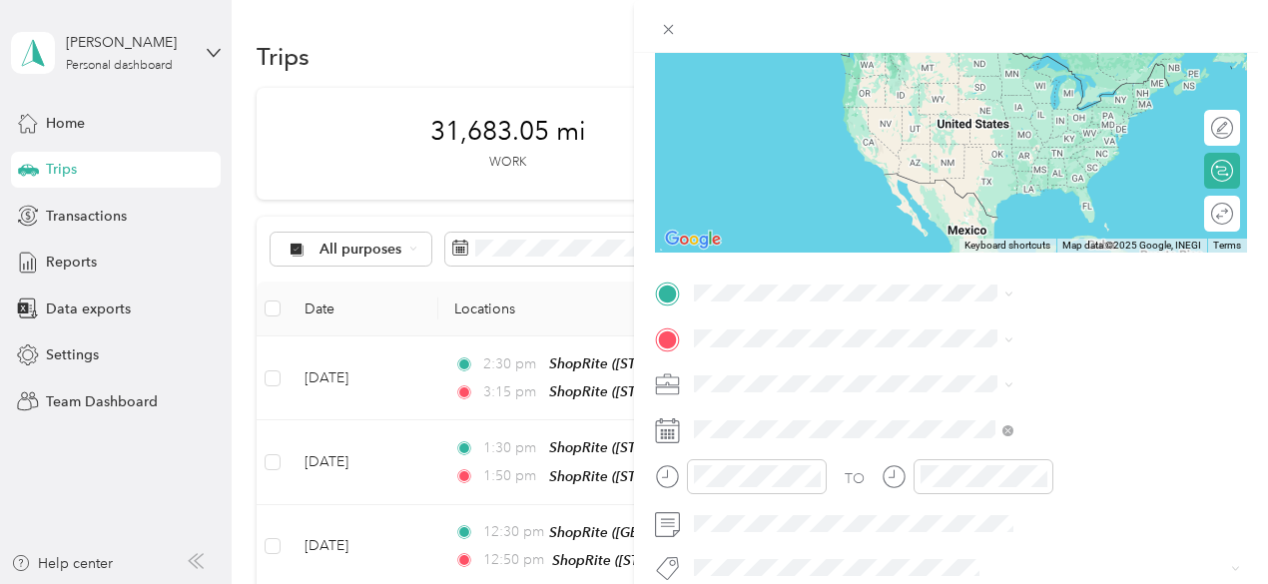
click at [1011, 84] on span "[STREET_ADDRESS][US_STATE]" at bounding box center [1043, 82] width 200 height 17
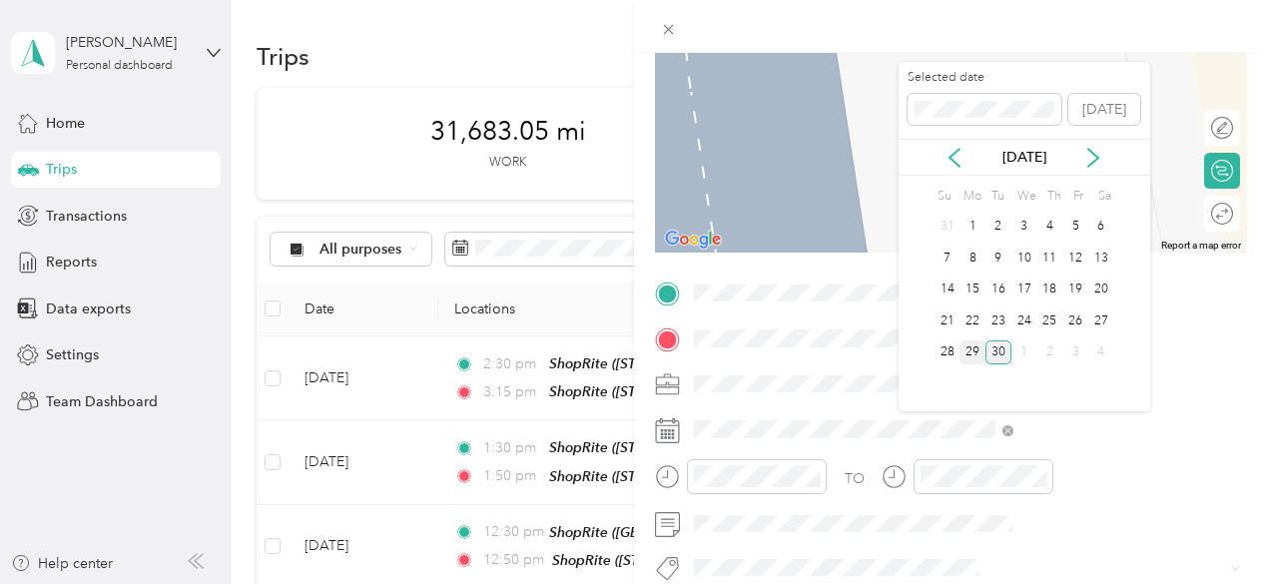
click at [979, 351] on div "29" at bounding box center [973, 353] width 26 height 25
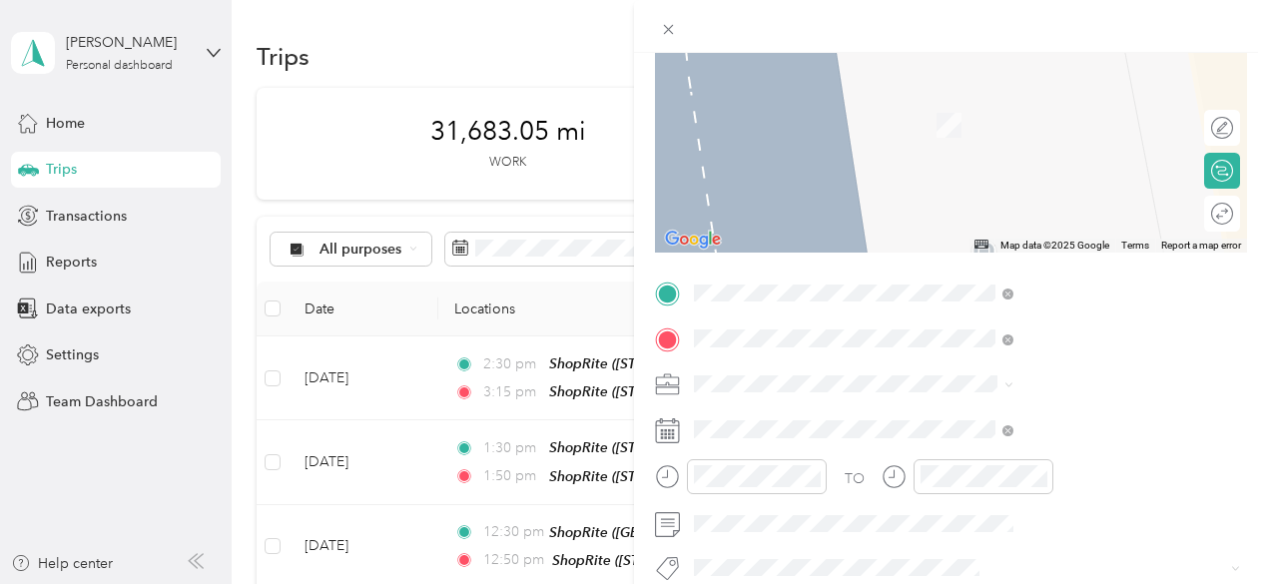
click at [1013, 105] on span "[STREET_ADDRESS][US_STATE]" at bounding box center [1043, 96] width 200 height 18
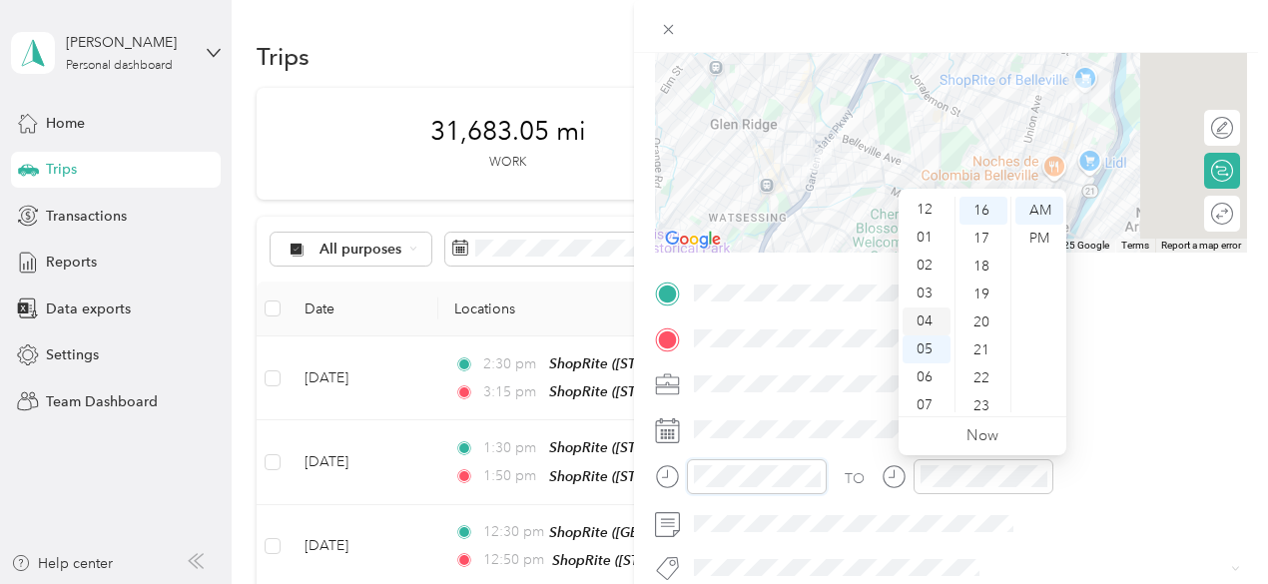
scroll to position [0, 0]
click at [927, 295] on div "03" at bounding box center [927, 295] width 48 height 28
click at [991, 305] on div "30" at bounding box center [984, 303] width 48 height 28
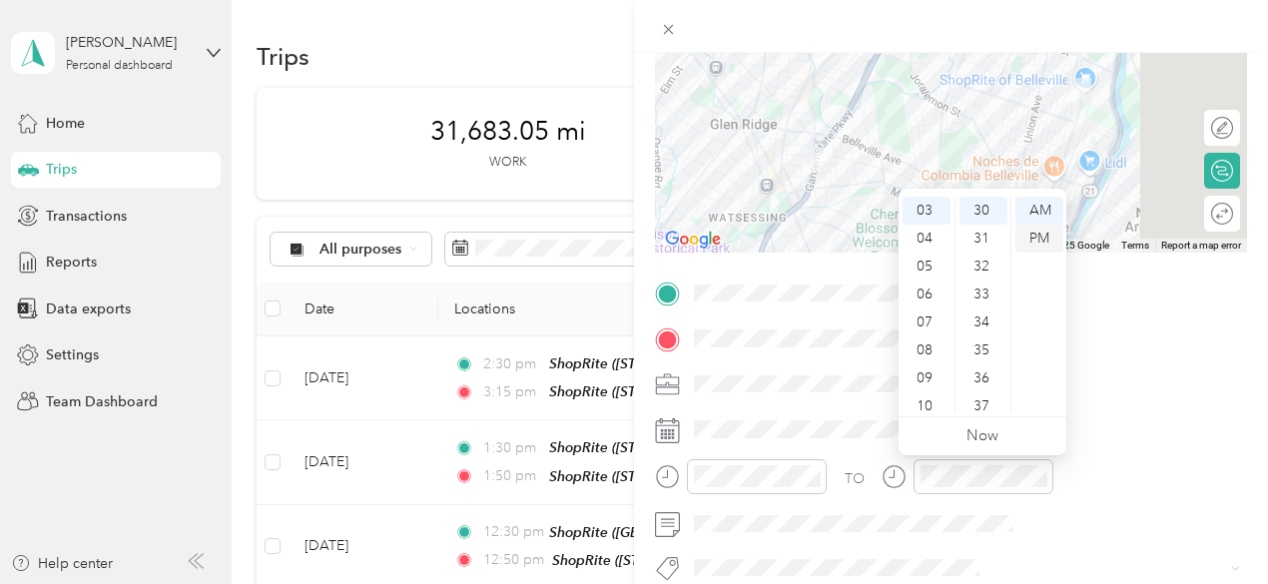
click at [1044, 233] on div "PM" at bounding box center [1040, 239] width 48 height 28
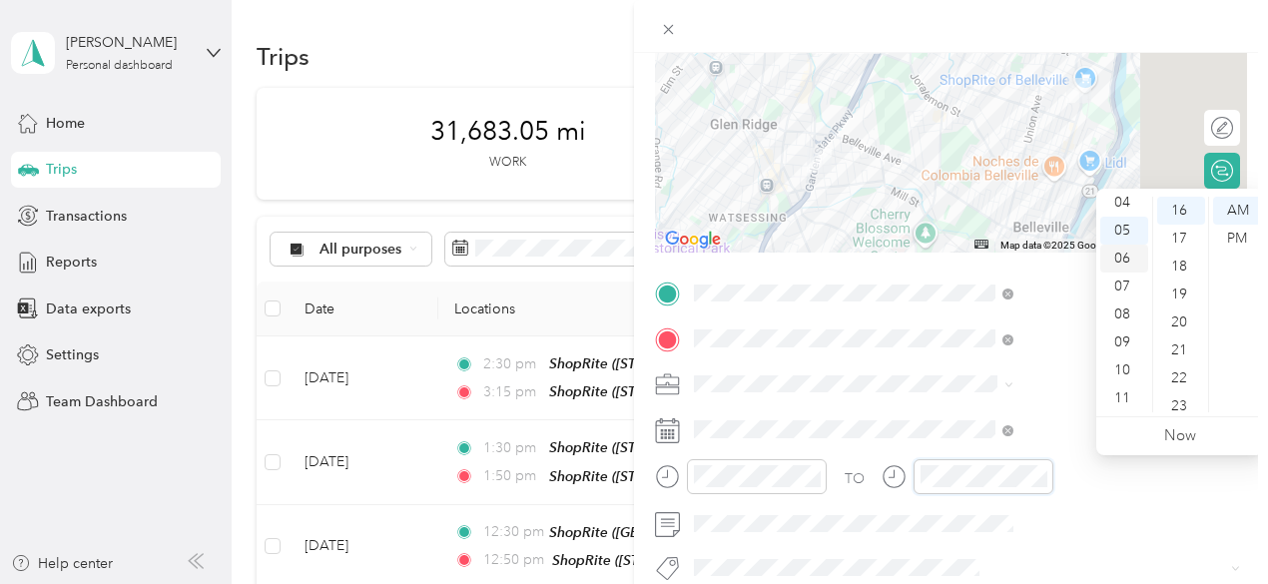
scroll to position [20, 0]
click at [1129, 275] on div "03" at bounding box center [1125, 275] width 48 height 28
click at [1175, 224] on div "45" at bounding box center [1181, 223] width 48 height 28
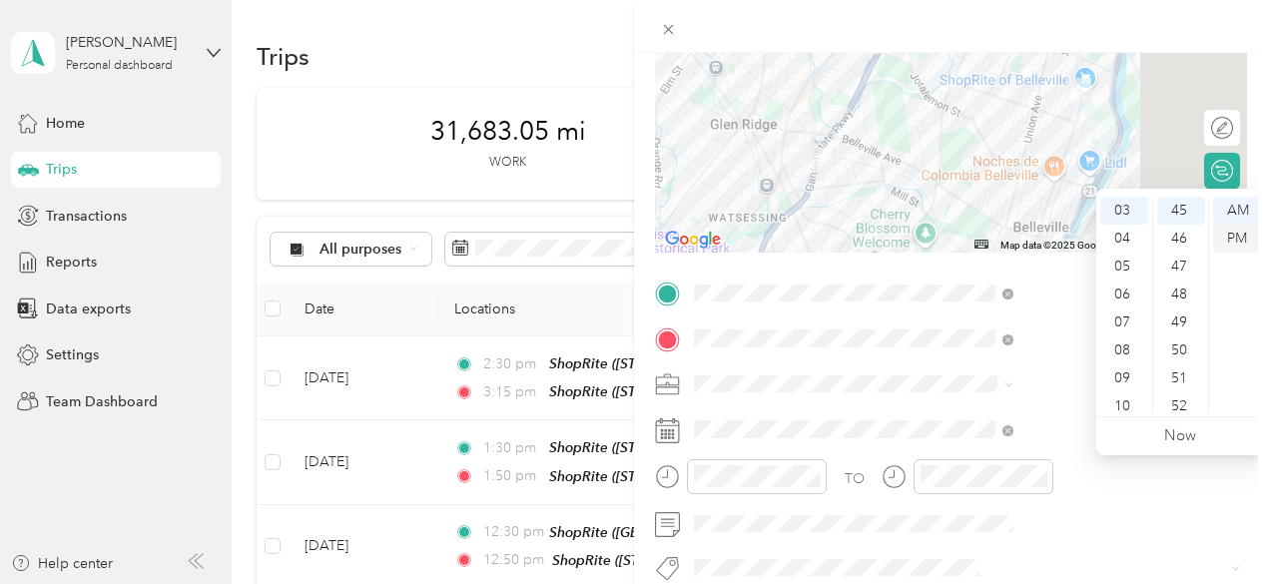
click at [1232, 239] on div "PM" at bounding box center [1237, 239] width 48 height 28
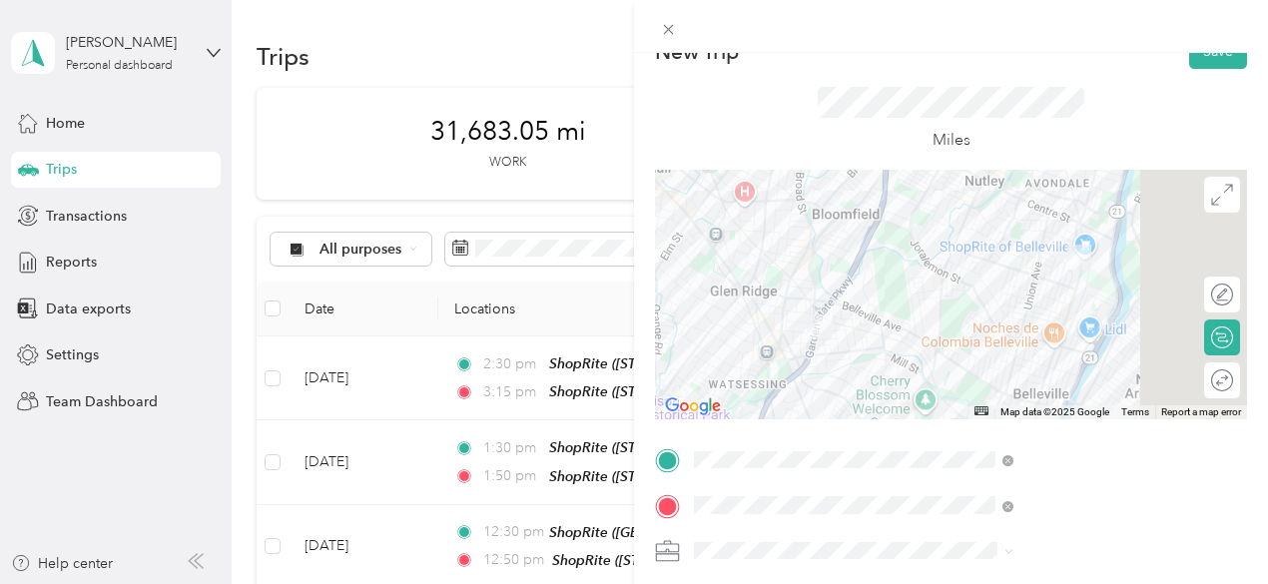
scroll to position [0, 0]
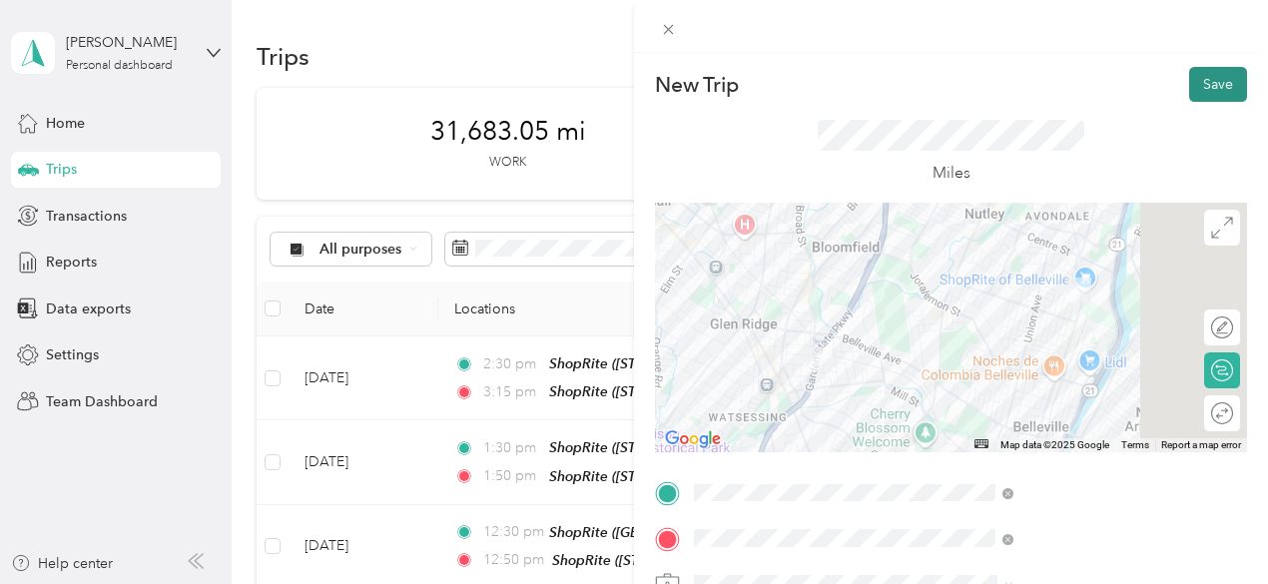
click at [1208, 77] on button "Save" at bounding box center [1218, 84] width 58 height 35
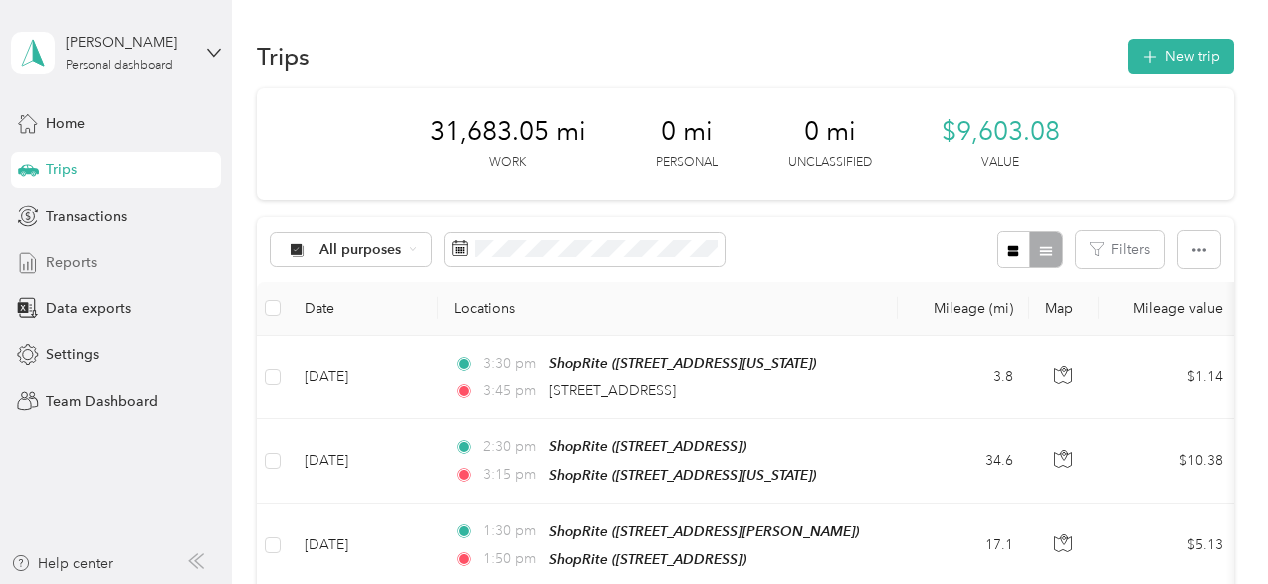
click at [76, 263] on span "Reports" at bounding box center [71, 262] width 51 height 21
